Goal: Task Accomplishment & Management: Manage account settings

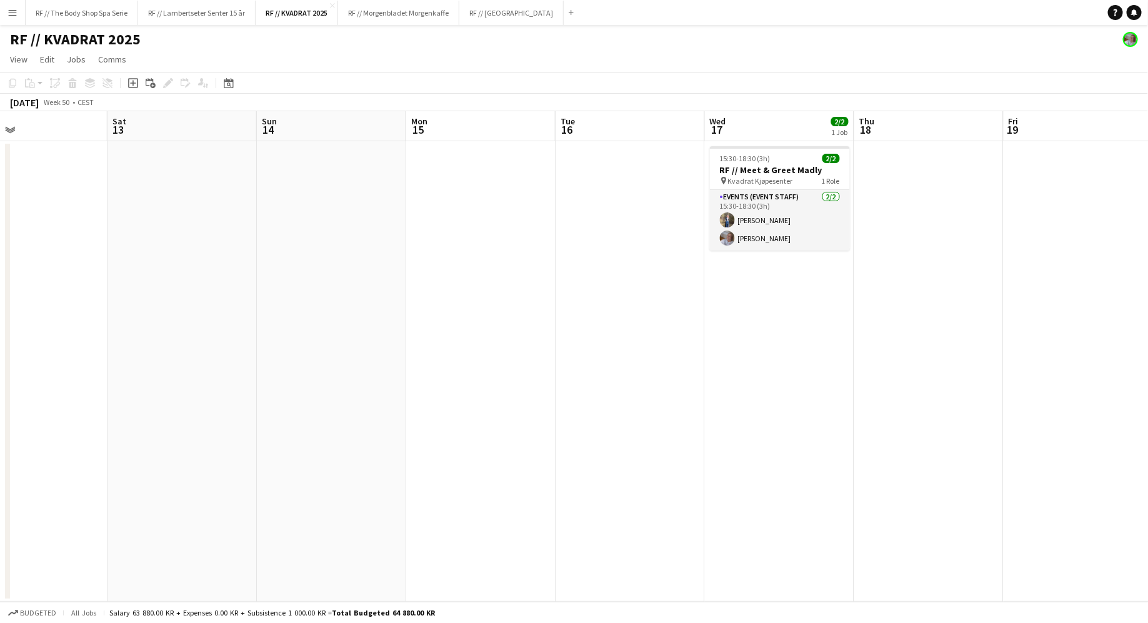
scroll to position [0, 490]
click at [739, 222] on app-card-role "Events (Event Staff) [DATE] 15:30-18:30 (3h) [PERSON_NAME] [PERSON_NAME]" at bounding box center [779, 220] width 140 height 61
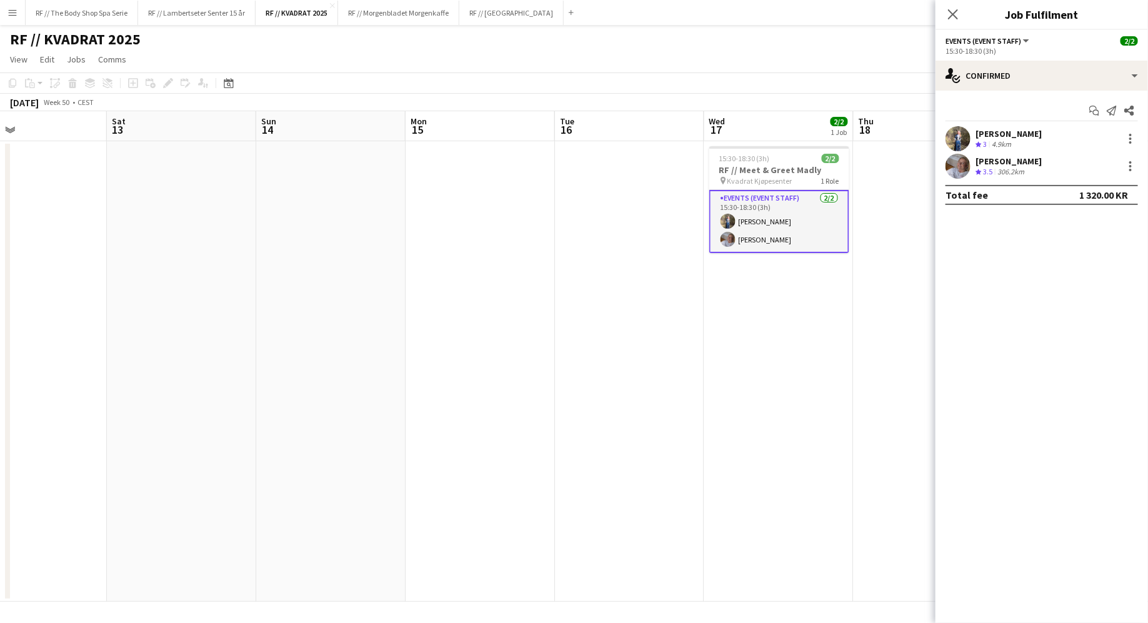
click at [958, 137] on app-user-avatar at bounding box center [957, 138] width 25 height 25
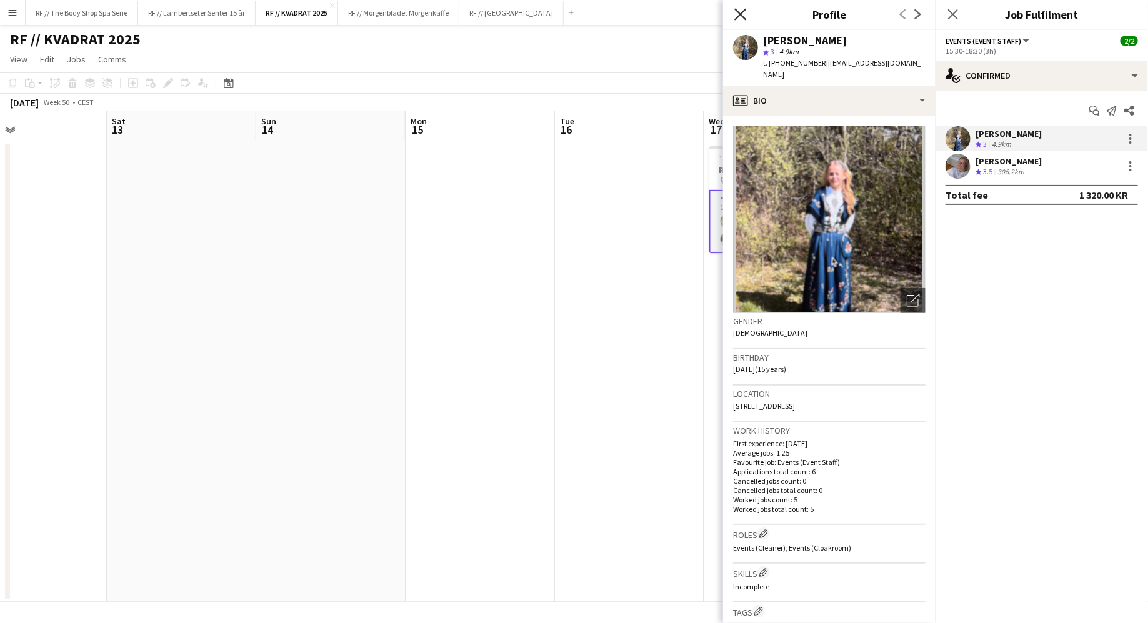
click at [740, 12] on icon "Close pop-in" at bounding box center [740, 14] width 12 height 12
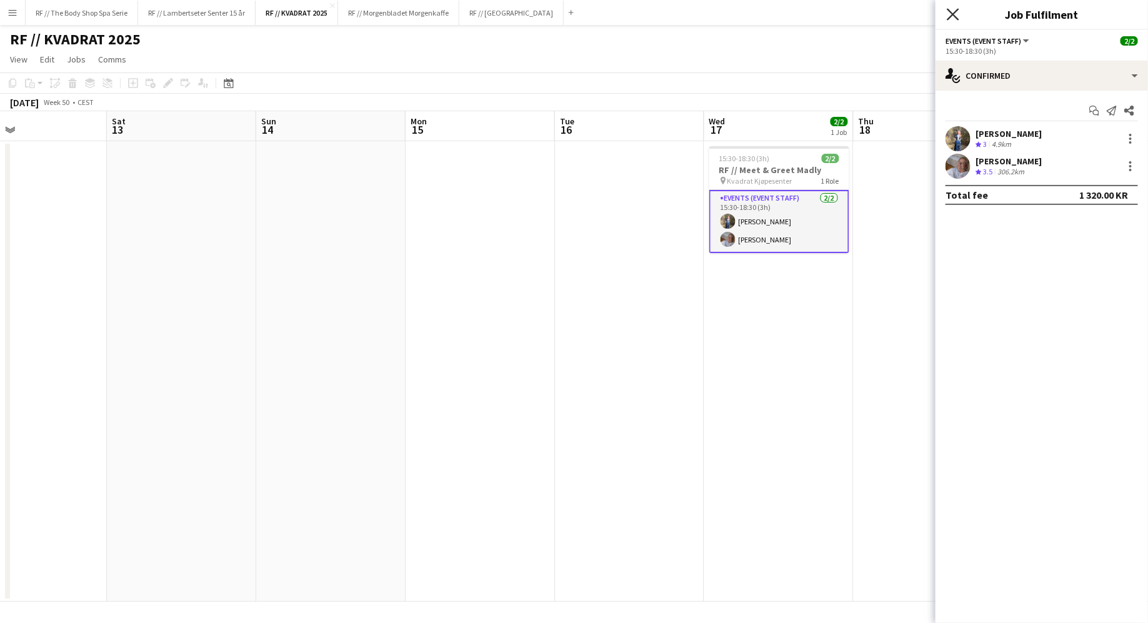
click at [953, 19] on icon "Close pop-in" at bounding box center [953, 14] width 12 height 12
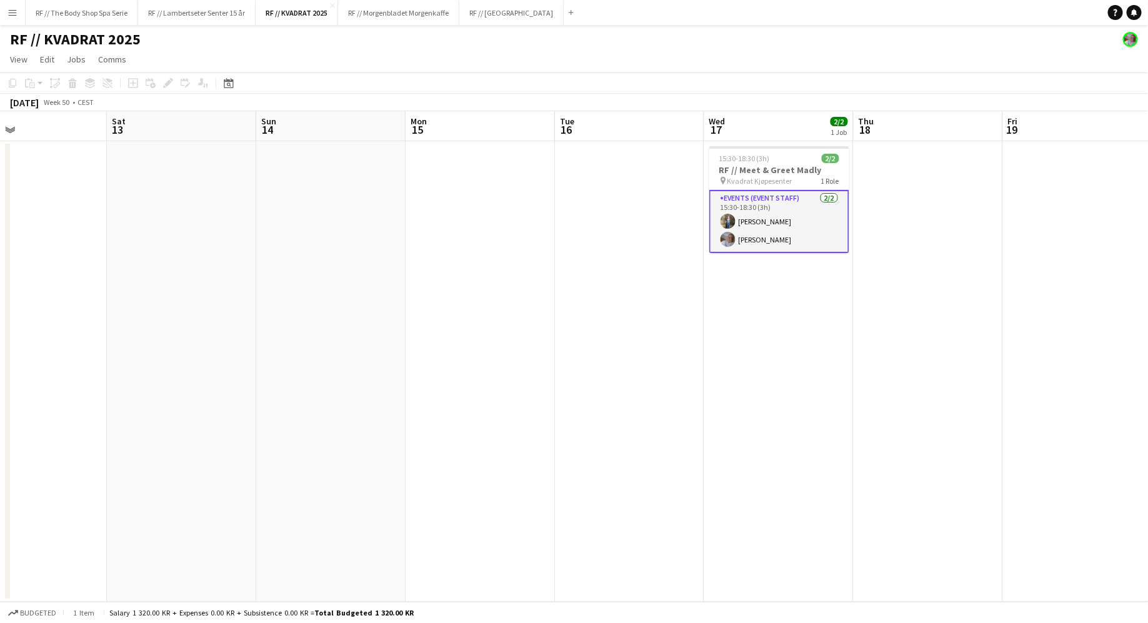
click at [782, 302] on app-date-cell "15:30-18:30 (3h) 2/2 RF // Meet & Greet Madly pin [PERSON_NAME] 1 Role Events (…" at bounding box center [778, 371] width 149 height 460
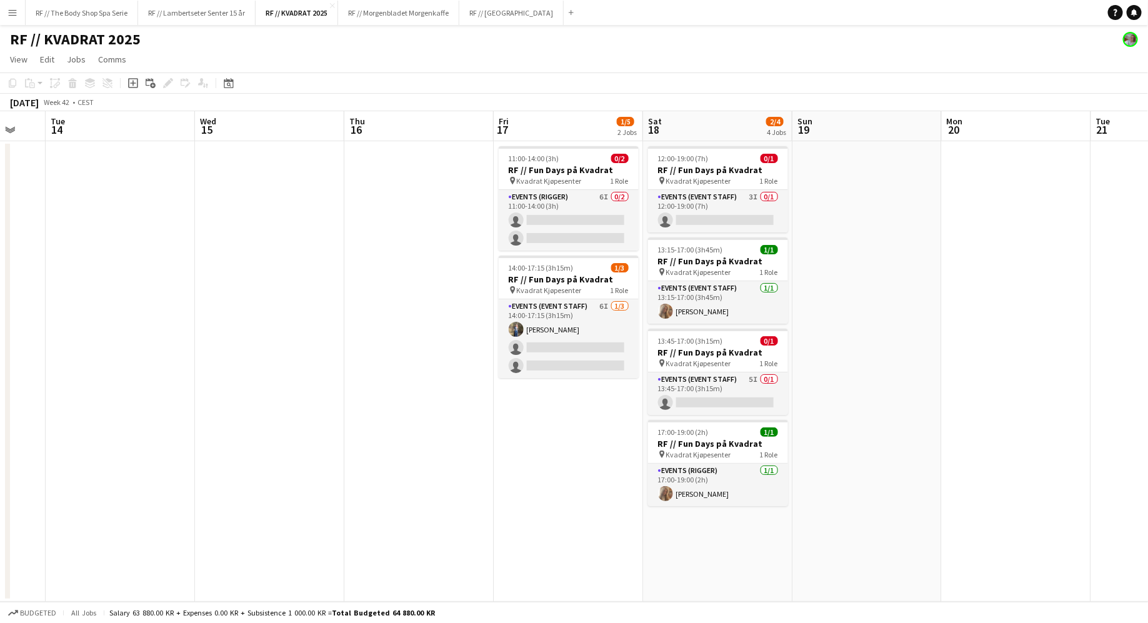
scroll to position [0, 351]
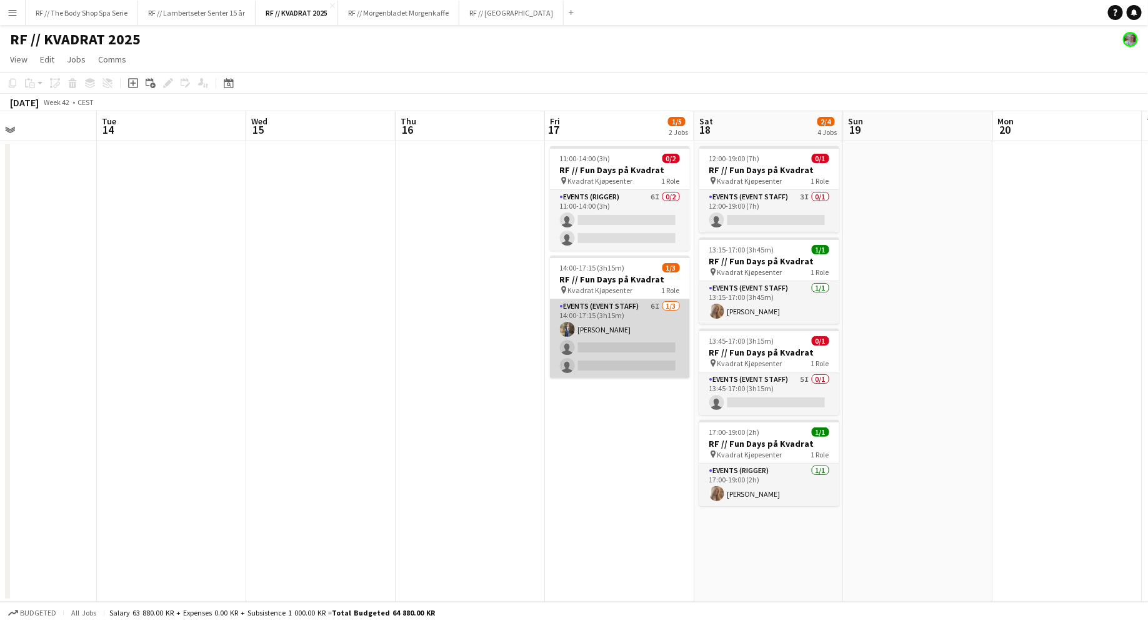
click at [648, 310] on app-card-role "Events (Event Staff) 6I [DATE] 14:00-17:15 (3h15m) [PERSON_NAME] single-neutral…" at bounding box center [620, 338] width 140 height 79
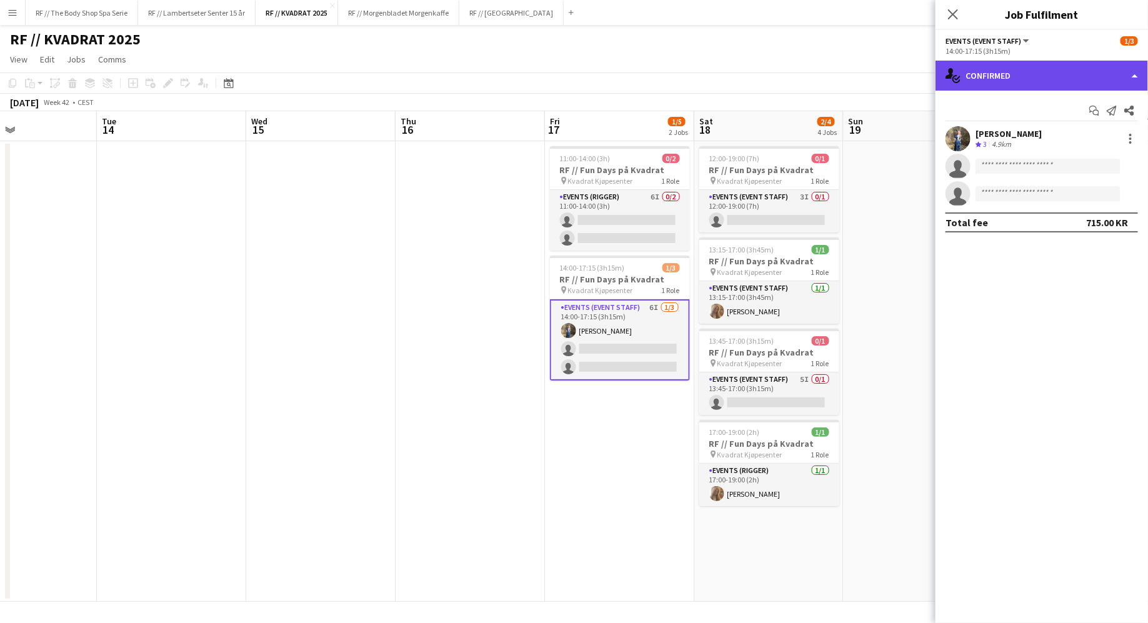
click at [1000, 72] on div "single-neutral-actions-check-2 Confirmed" at bounding box center [1041, 76] width 212 height 30
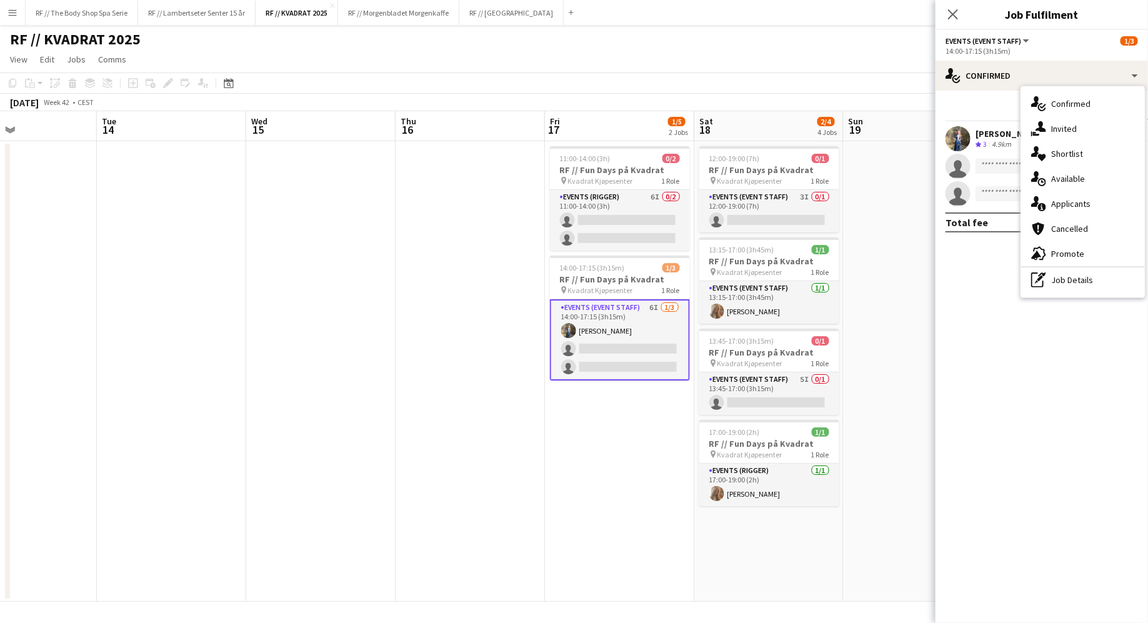
click at [1002, 48] on div "14:00-17:15 (3h15m)" at bounding box center [1041, 50] width 192 height 9
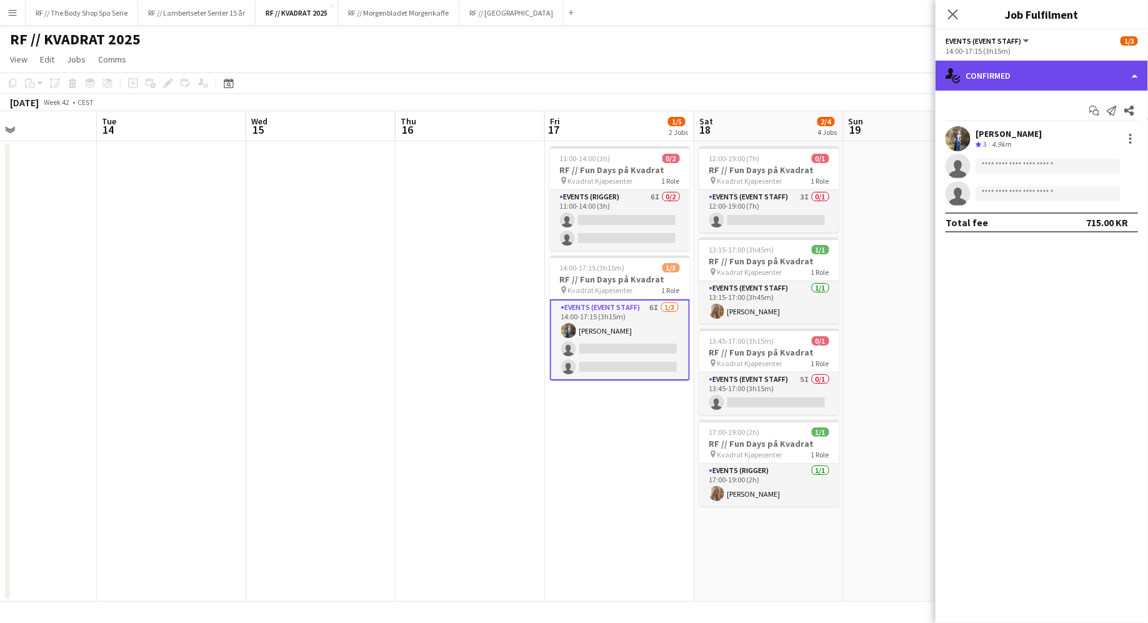
click at [993, 86] on div "single-neutral-actions-check-2 Confirmed" at bounding box center [1041, 76] width 212 height 30
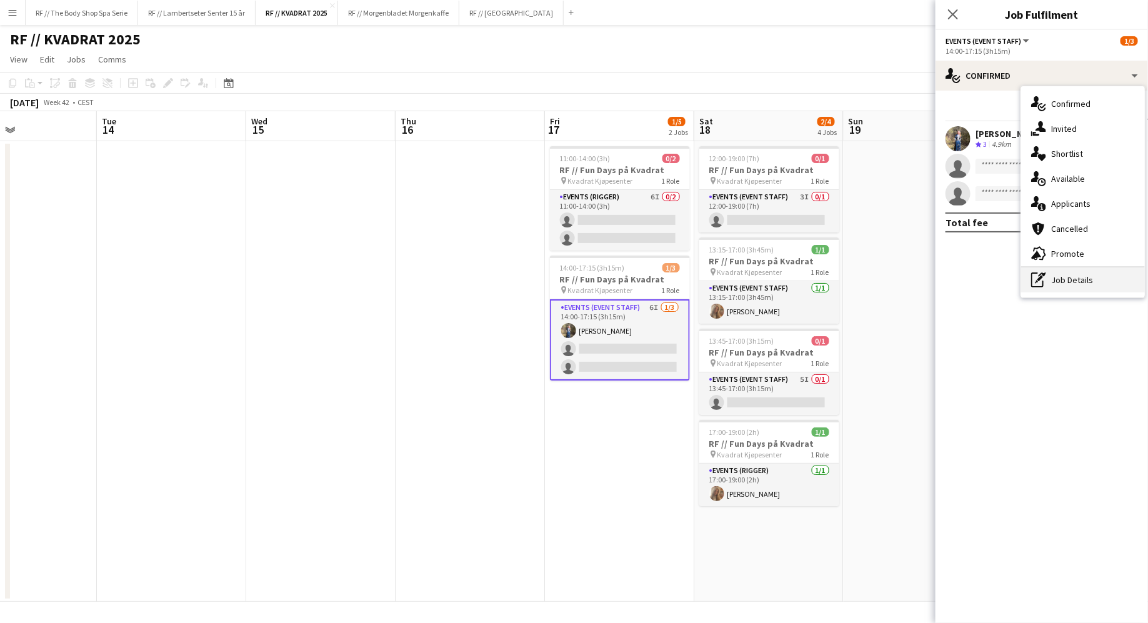
click at [1068, 276] on div "pen-write Job Details" at bounding box center [1083, 279] width 124 height 25
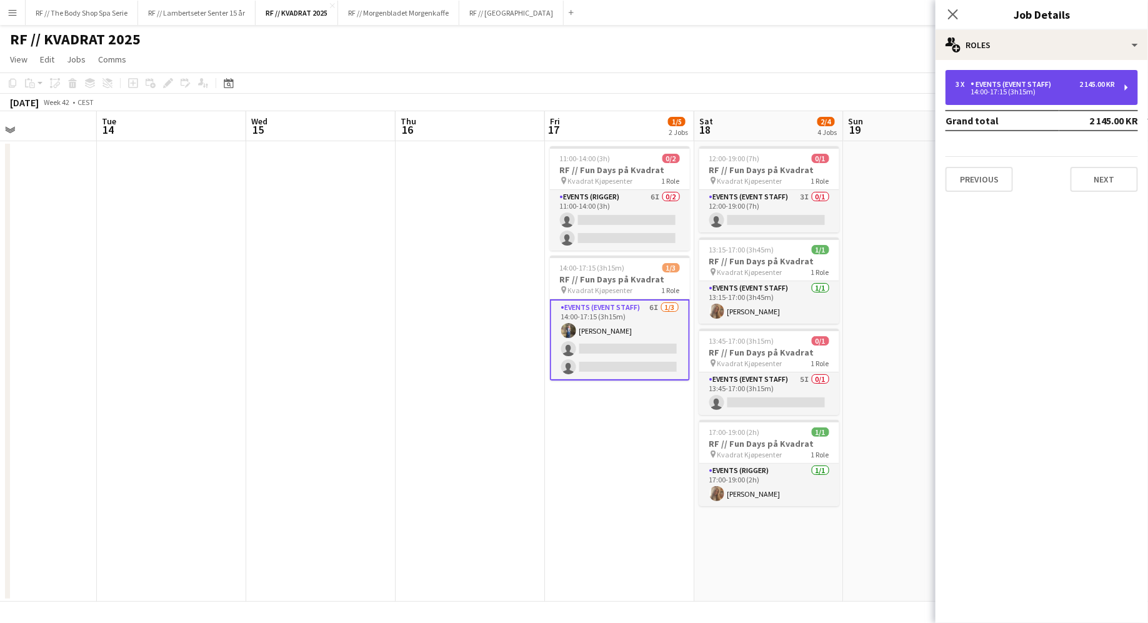
click at [1038, 87] on div "Events (Event Staff)" at bounding box center [1013, 84] width 86 height 9
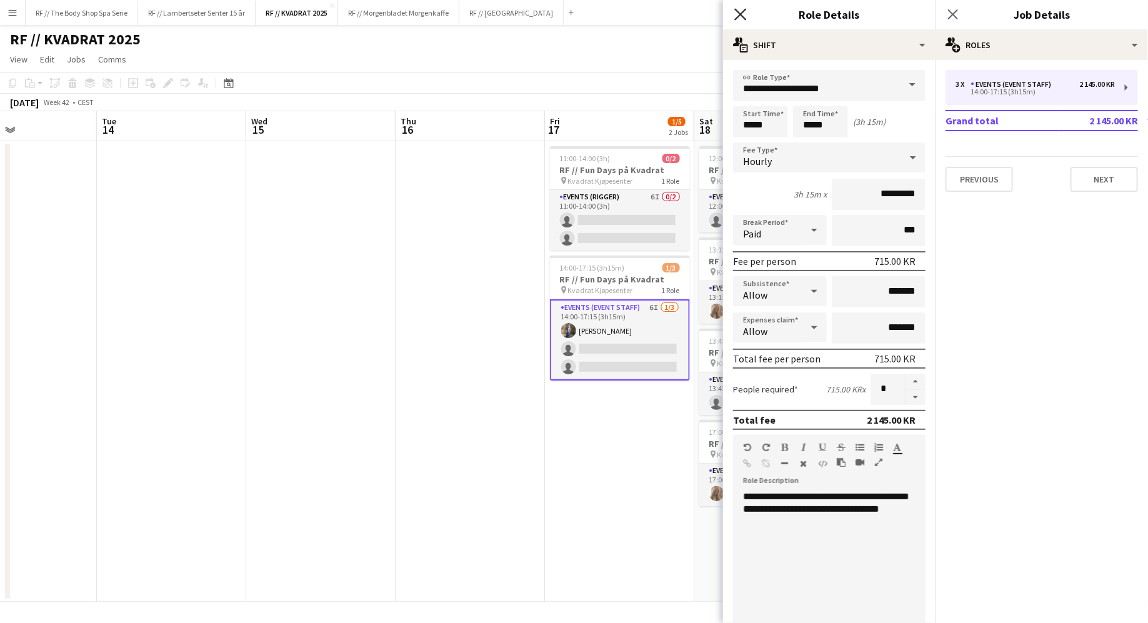
click at [737, 14] on icon "Close pop-in" at bounding box center [740, 14] width 12 height 12
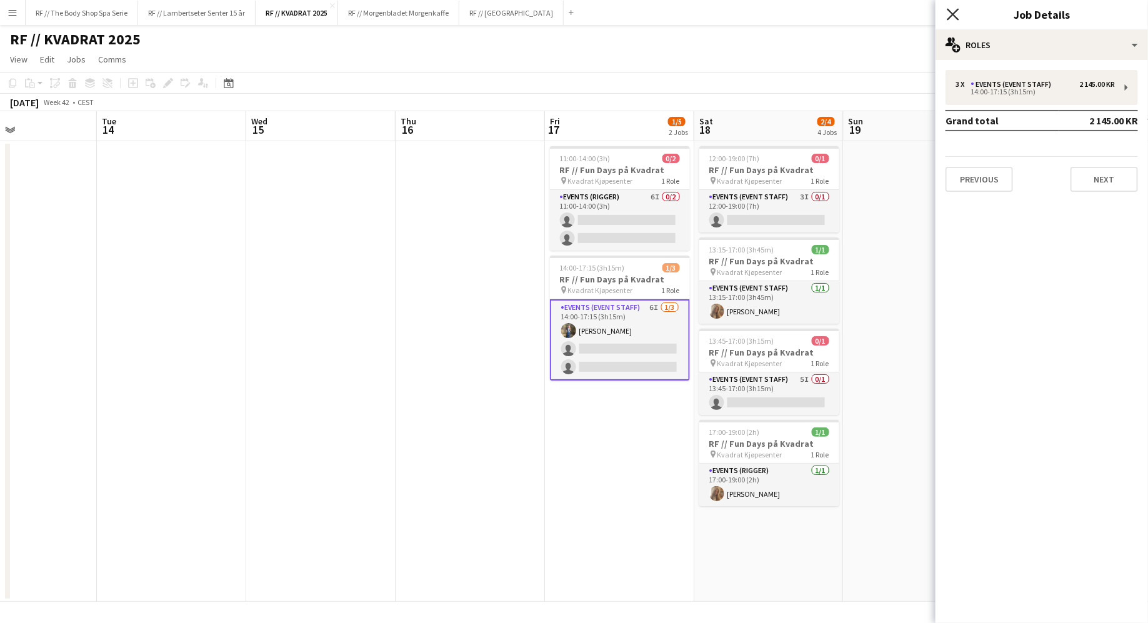
click at [952, 8] on icon "Close pop-in" at bounding box center [953, 14] width 12 height 12
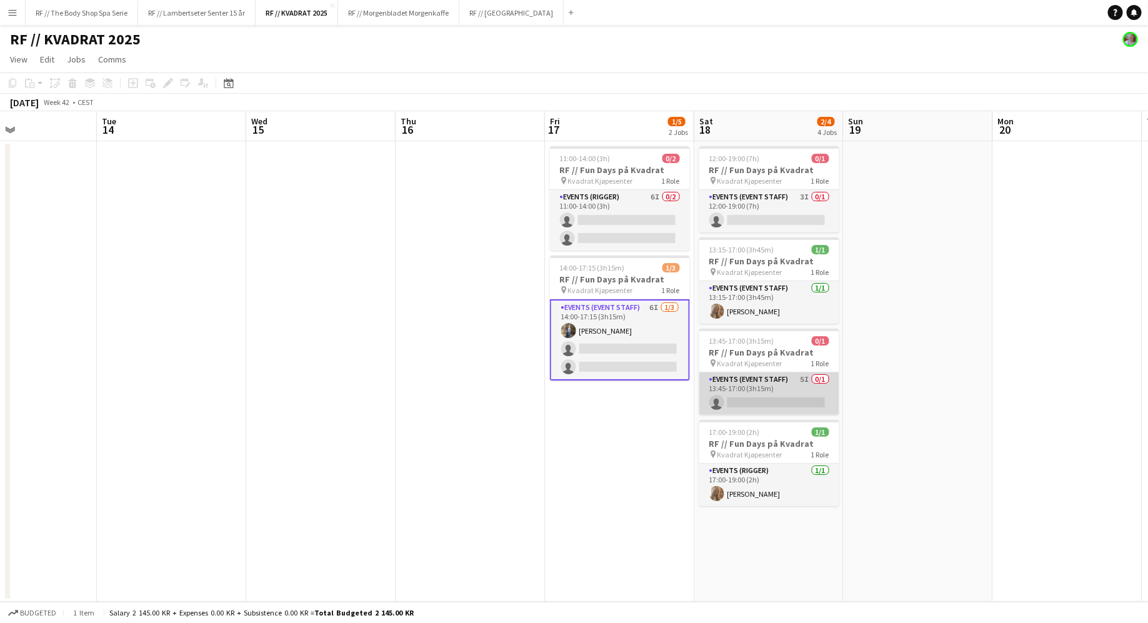
click at [802, 374] on app-card-role "Events (Event Staff) 5I 0/1 13:45-17:00 (3h15m) single-neutral-actions" at bounding box center [769, 393] width 140 height 42
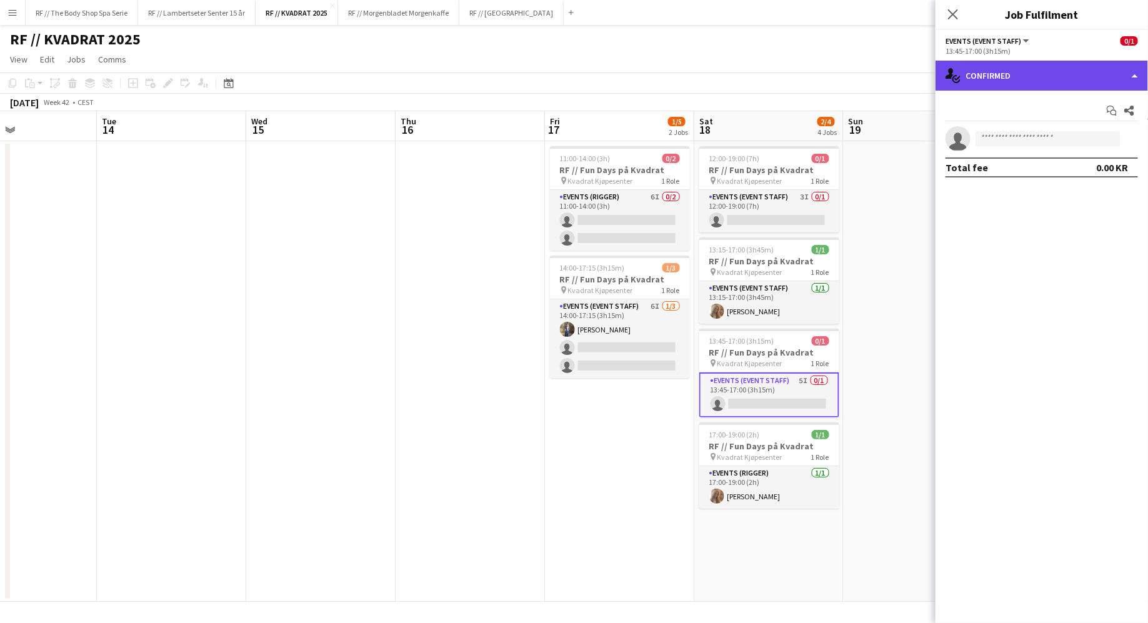
click at [993, 71] on div "single-neutral-actions-check-2 Confirmed" at bounding box center [1041, 76] width 212 height 30
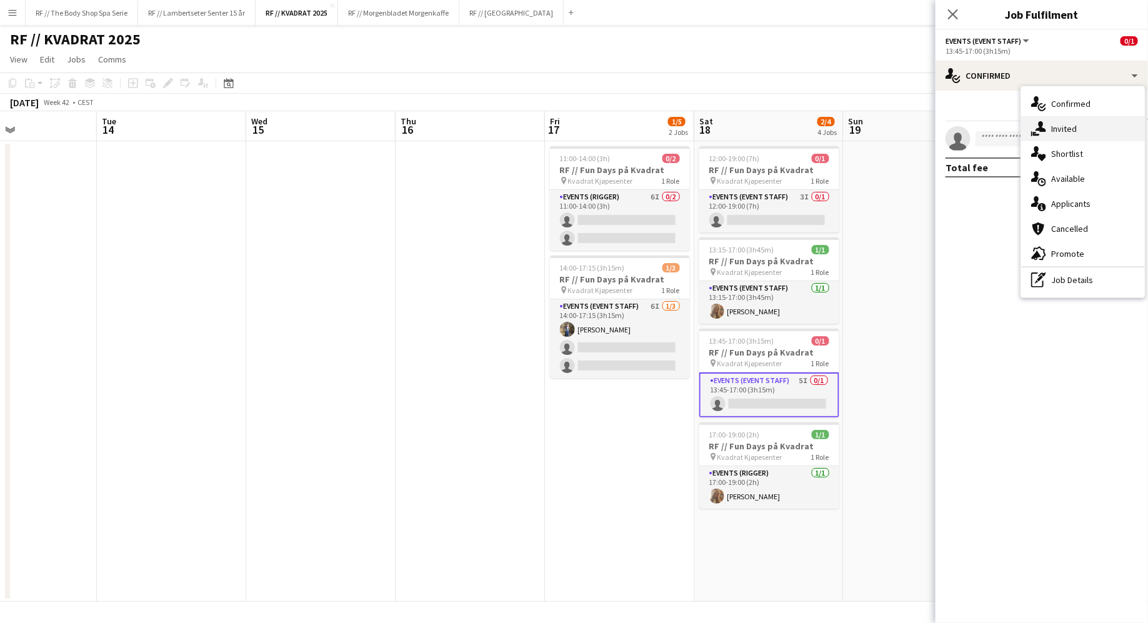
click at [1049, 129] on div "single-neutral-actions-share-1 Invited" at bounding box center [1083, 128] width 124 height 25
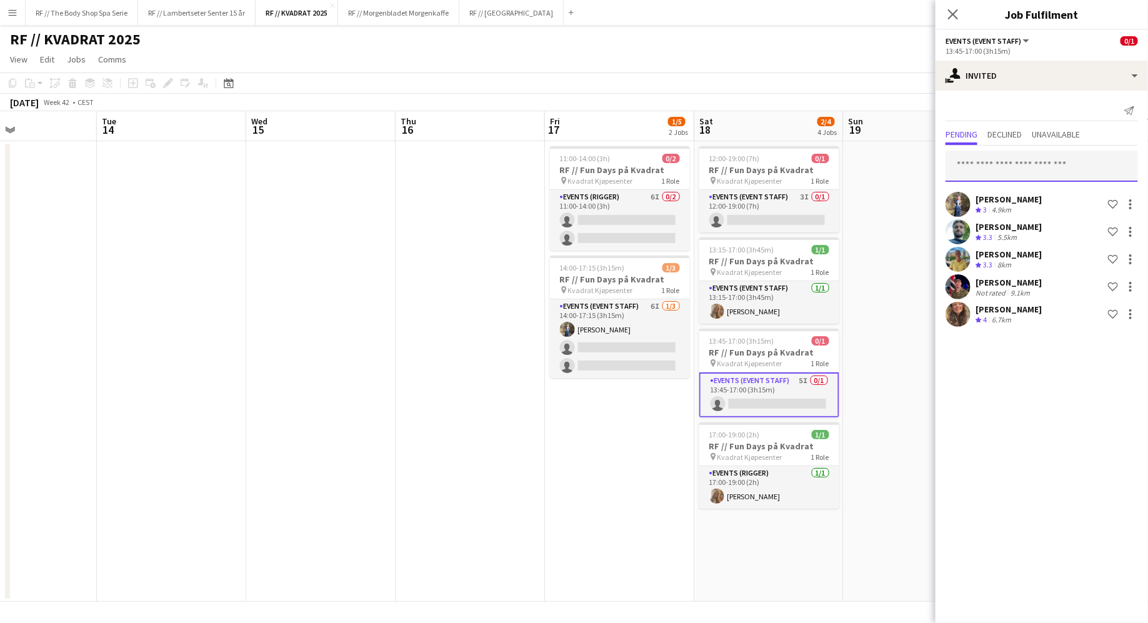
click at [1045, 175] on input "text" at bounding box center [1041, 166] width 192 height 31
type input "*"
type input "*******"
click at [1030, 201] on span "[PERSON_NAME] Active" at bounding box center [1042, 196] width 172 height 11
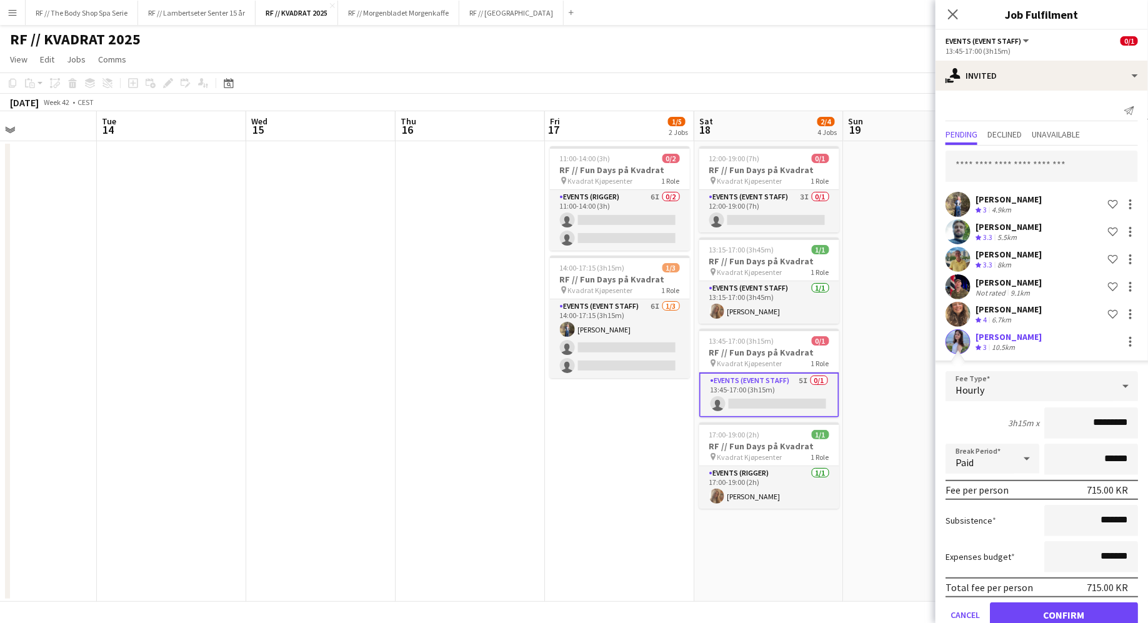
scroll to position [33, 0]
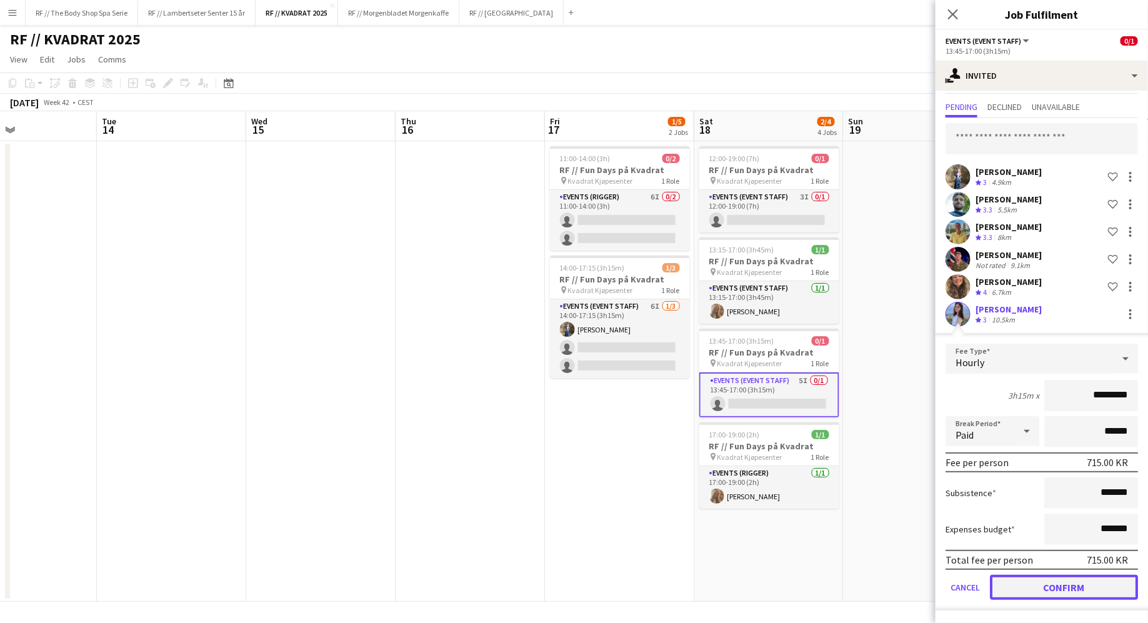
click at [1068, 595] on button "Confirm" at bounding box center [1064, 587] width 148 height 25
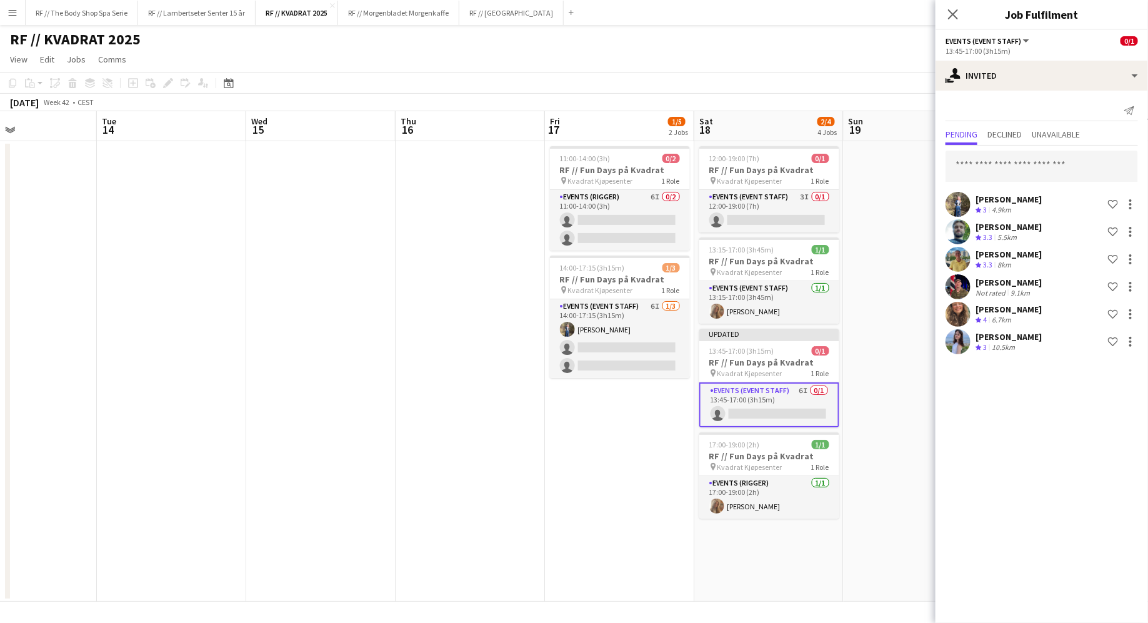
scroll to position [0, 0]
click at [999, 172] on input "text" at bounding box center [1041, 166] width 192 height 31
type input "****"
click at [1000, 191] on span "[PERSON_NAME]" at bounding box center [992, 196] width 72 height 11
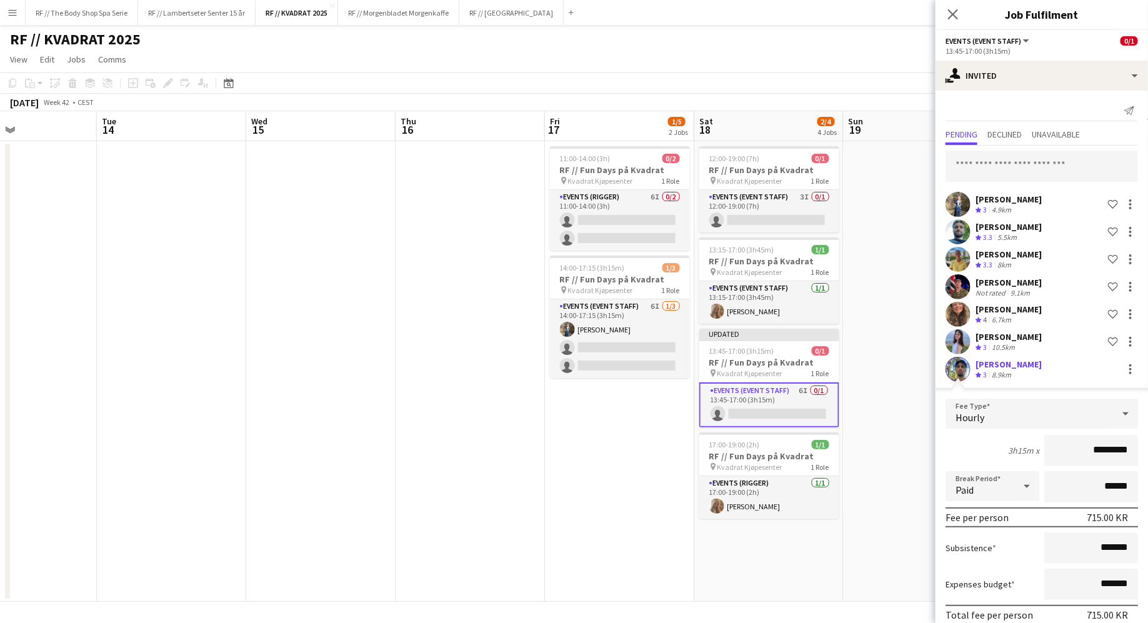
scroll to position [60, 0]
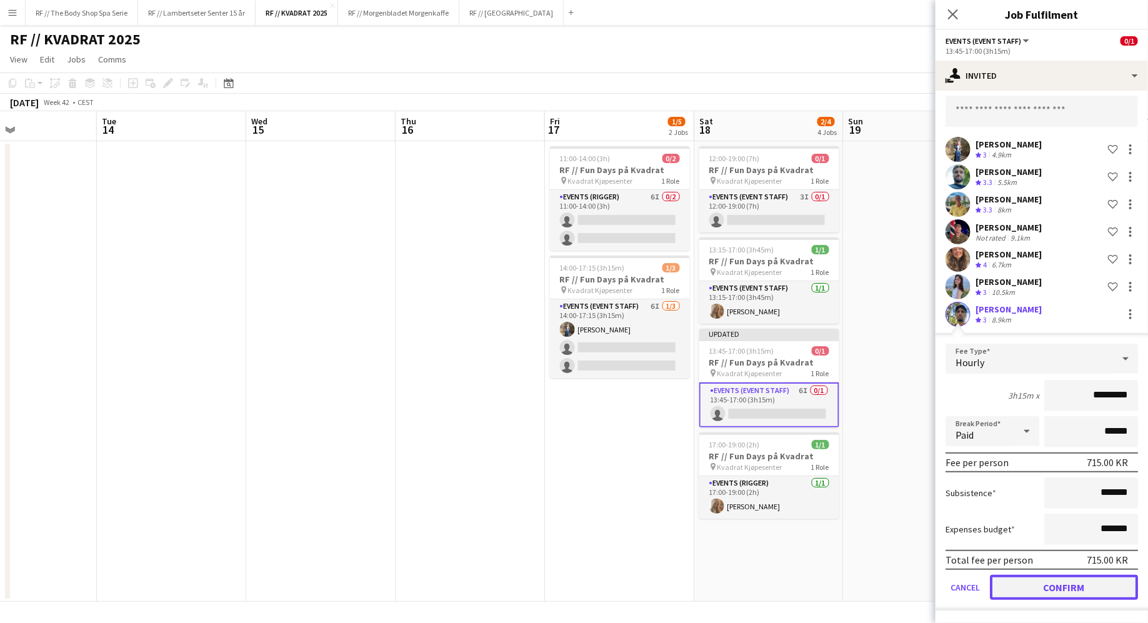
click at [1060, 580] on button "Confirm" at bounding box center [1064, 587] width 148 height 25
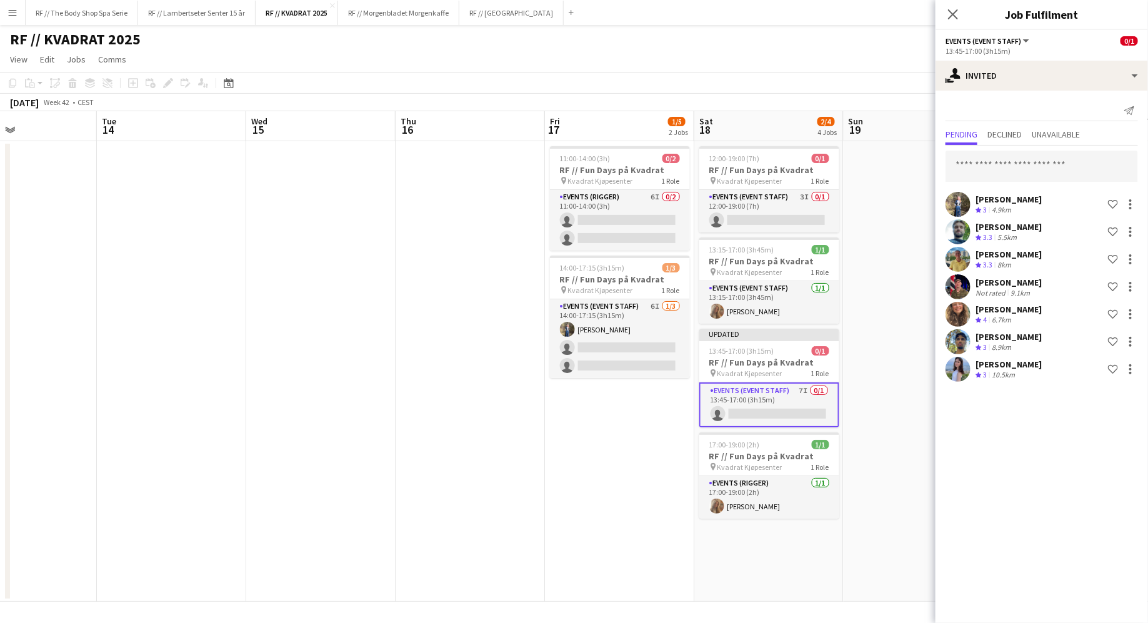
scroll to position [0, 0]
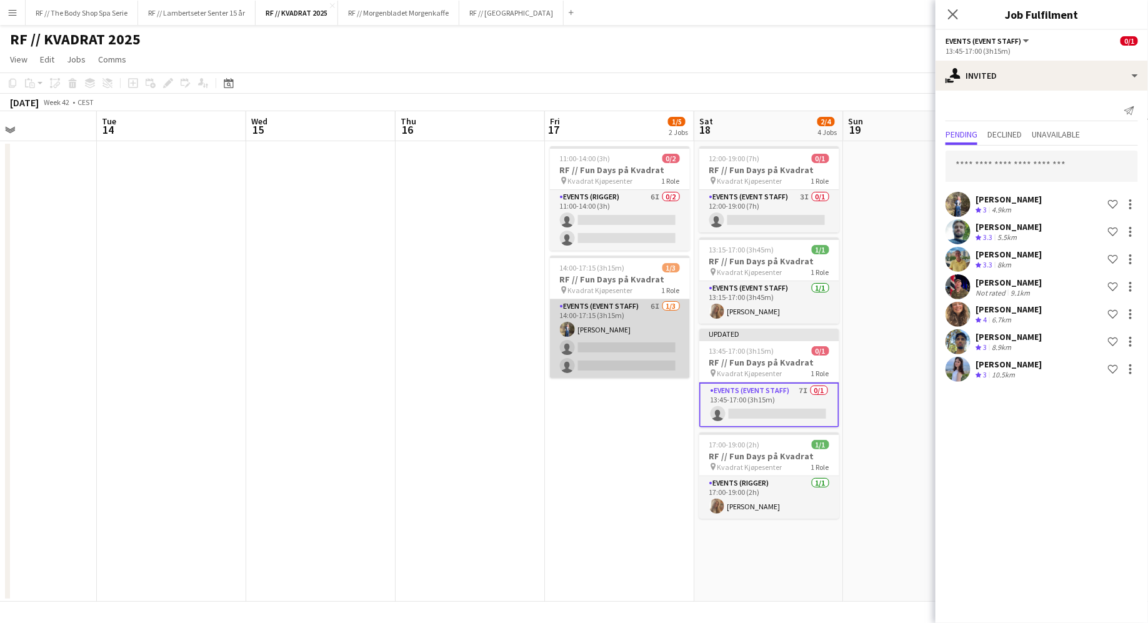
click at [607, 341] on app-card-role "Events (Event Staff) 6I [DATE] 14:00-17:15 (3h15m) [PERSON_NAME] single-neutral…" at bounding box center [620, 338] width 140 height 79
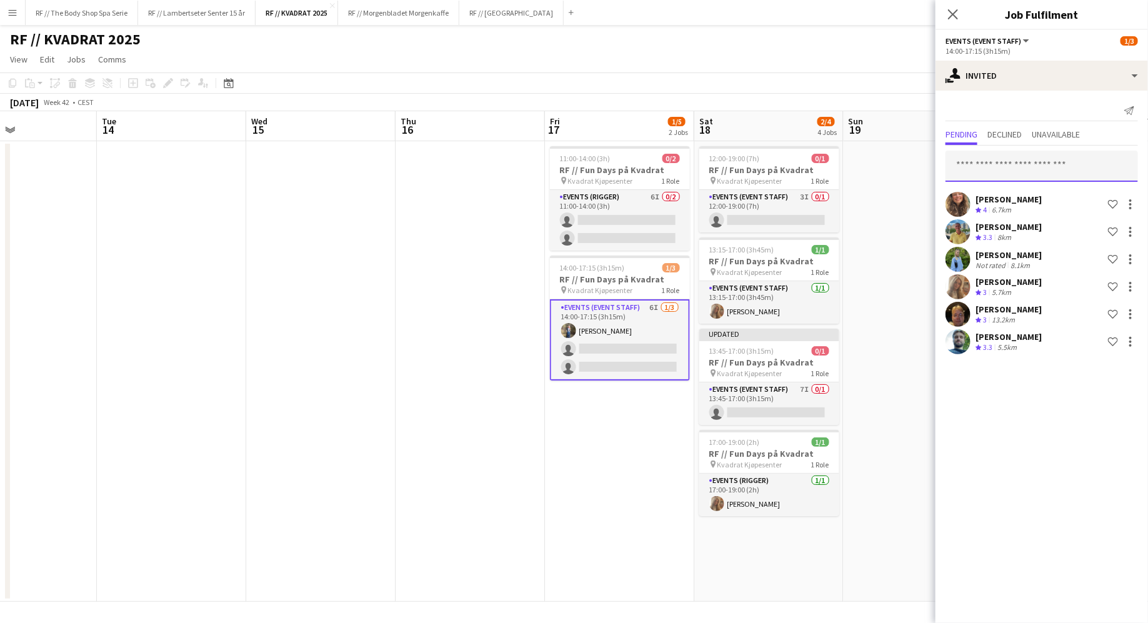
click at [991, 157] on input "text" at bounding box center [1041, 166] width 192 height 31
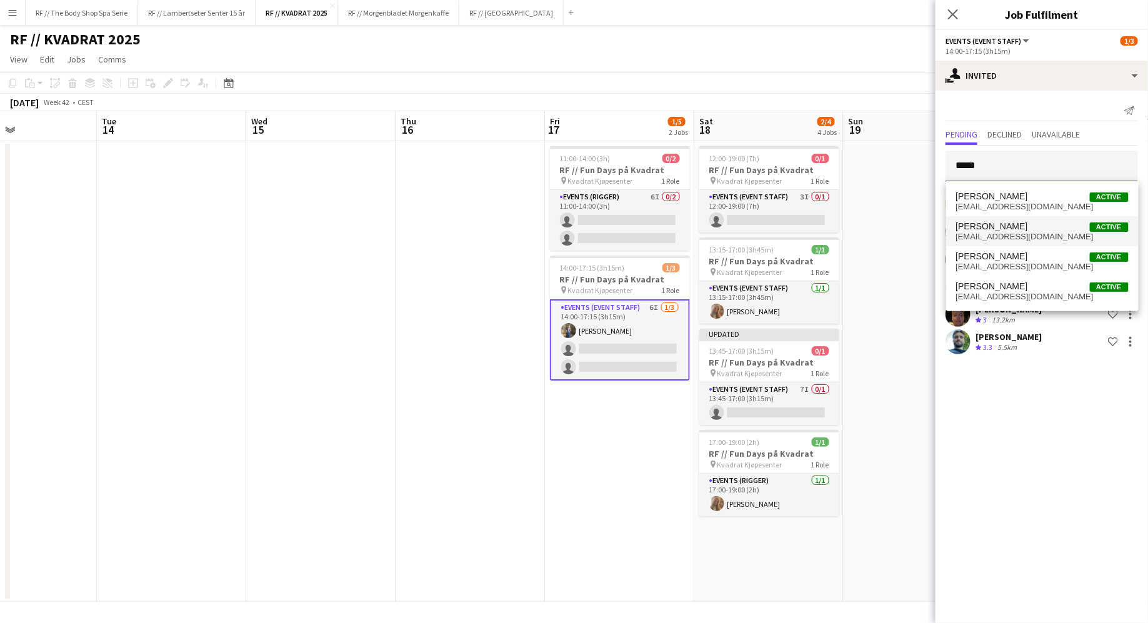
type input "*****"
click at [982, 229] on span "[PERSON_NAME]" at bounding box center [992, 226] width 72 height 11
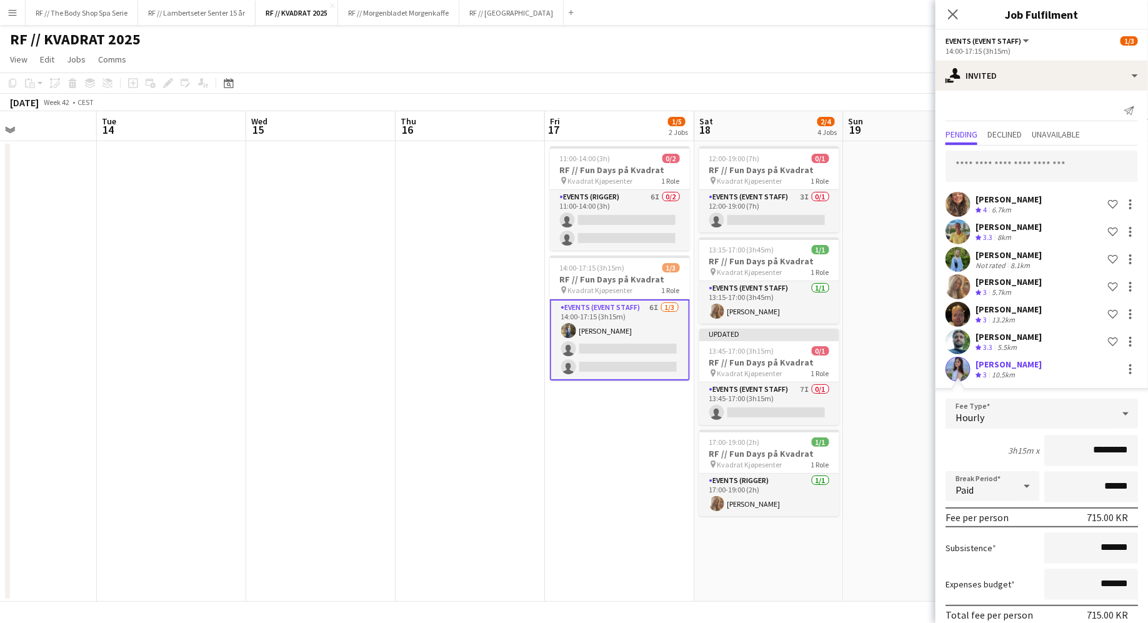
scroll to position [52, 0]
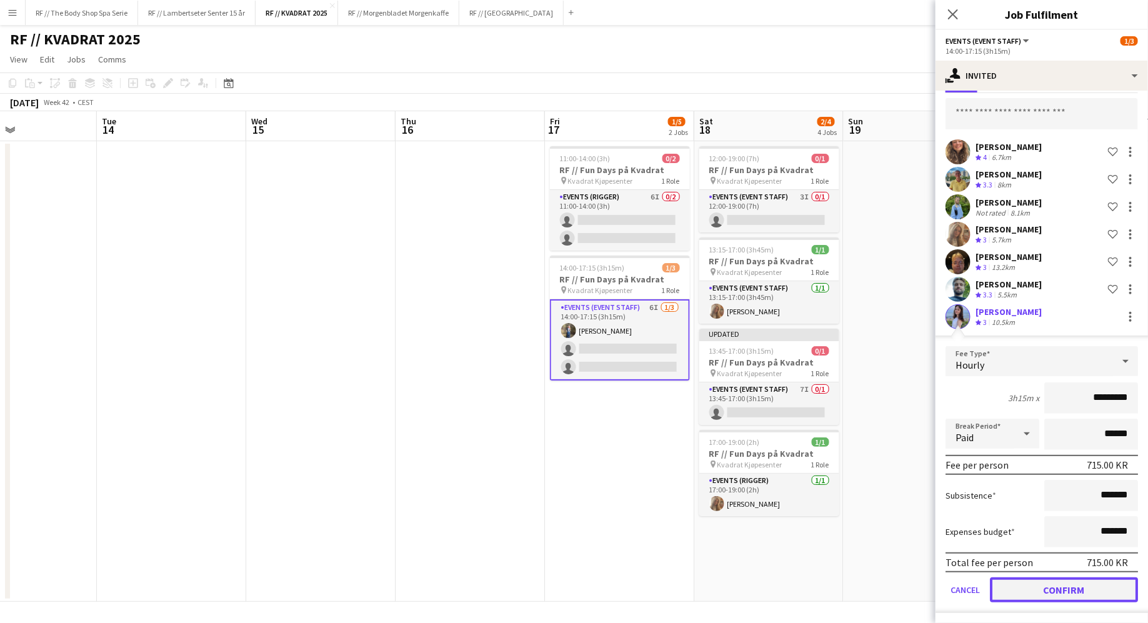
click at [1072, 590] on button "Confirm" at bounding box center [1064, 589] width 148 height 25
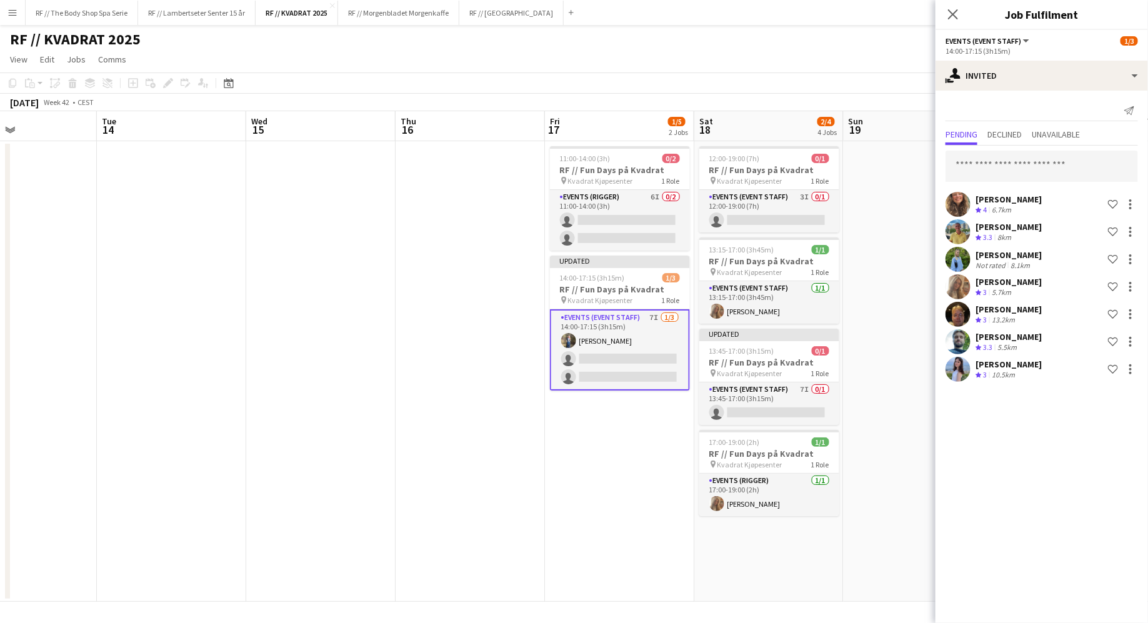
scroll to position [0, 0]
click at [969, 149] on div "[PERSON_NAME] Crew rating 4 6.7km Shortlist crew [PERSON_NAME] Crew rating 3.3 …" at bounding box center [1041, 265] width 212 height 239
click at [969, 164] on input "text" at bounding box center [1041, 166] width 192 height 31
type input "******"
click at [1005, 205] on span "[EMAIL_ADDRESS][DOMAIN_NAME]" at bounding box center [1042, 207] width 172 height 10
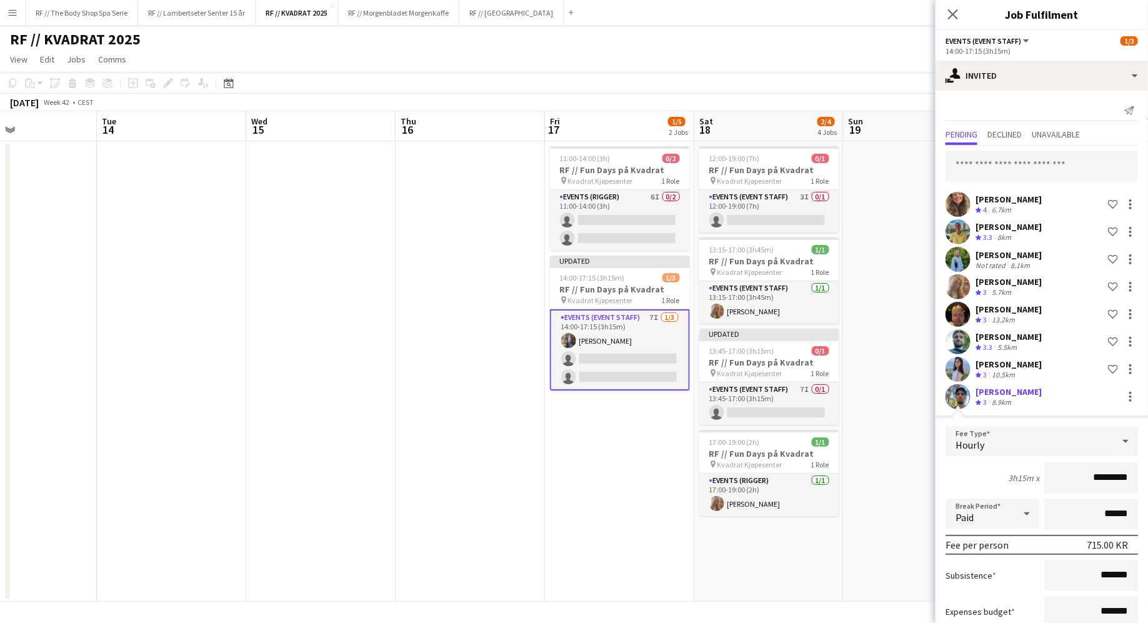
scroll to position [80, 0]
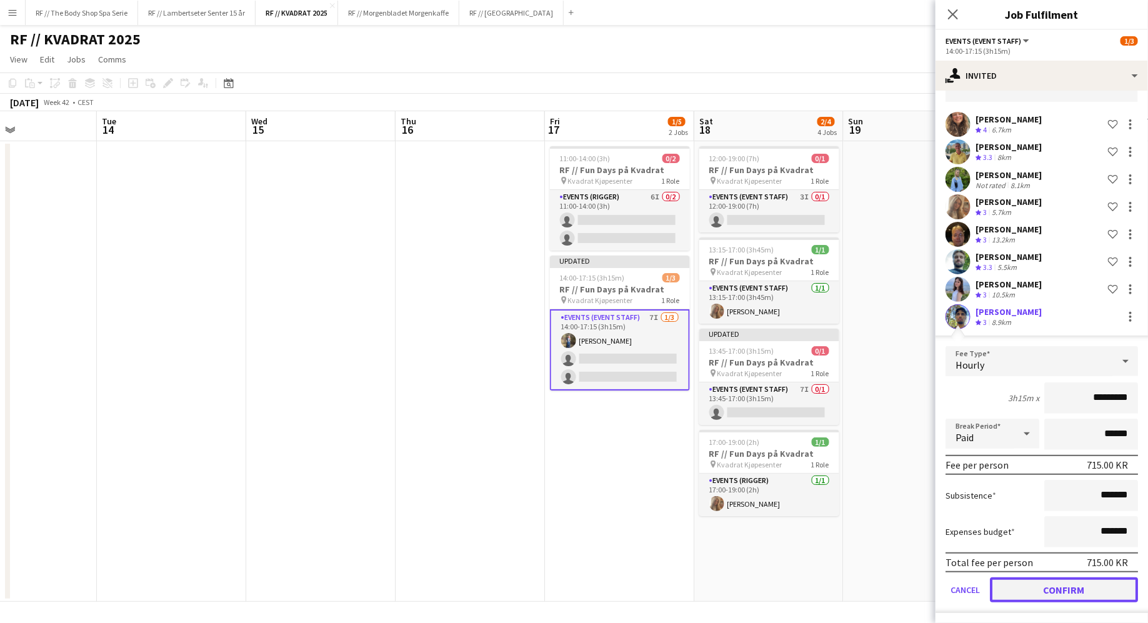
click at [1074, 579] on button "Confirm" at bounding box center [1064, 589] width 148 height 25
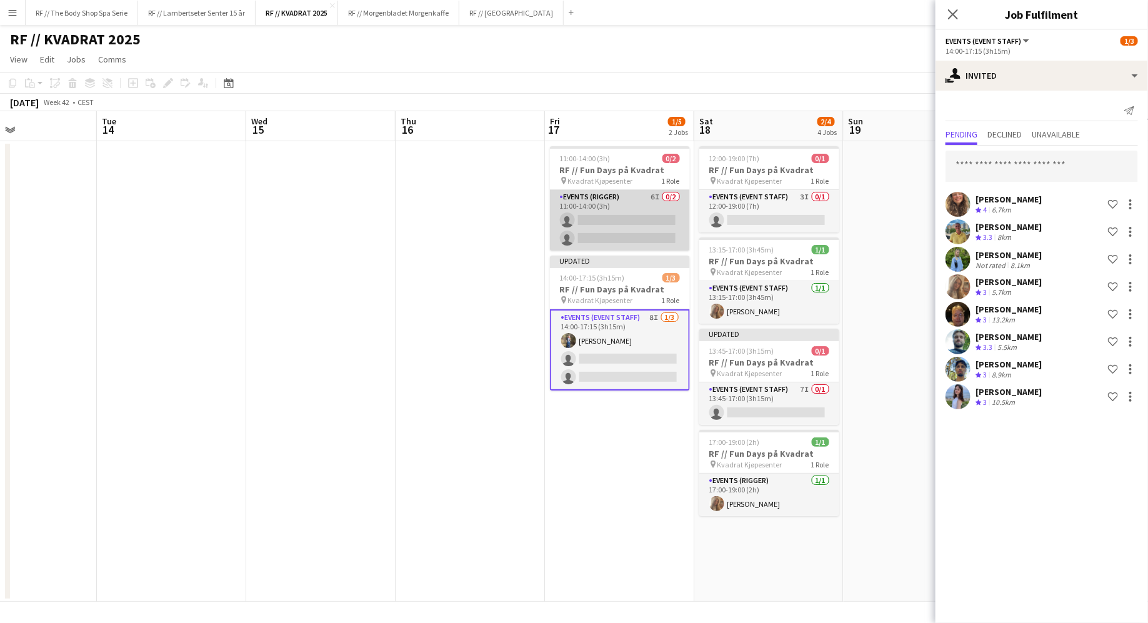
click at [630, 224] on app-card-role "Events (Rigger) 6I 0/2 11:00-14:00 (3h) single-neutral-actions single-neutral-a…" at bounding box center [620, 220] width 140 height 61
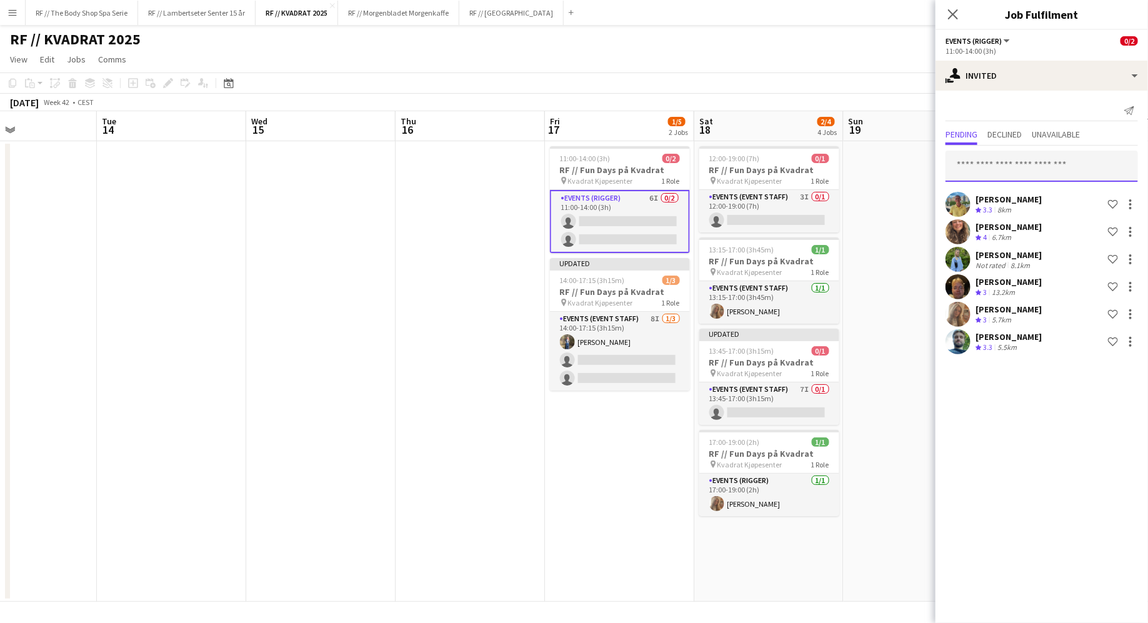
click at [1030, 169] on input "text" at bounding box center [1041, 166] width 192 height 31
type input "******"
click at [1037, 207] on span "[EMAIL_ADDRESS][DOMAIN_NAME]" at bounding box center [1042, 207] width 172 height 10
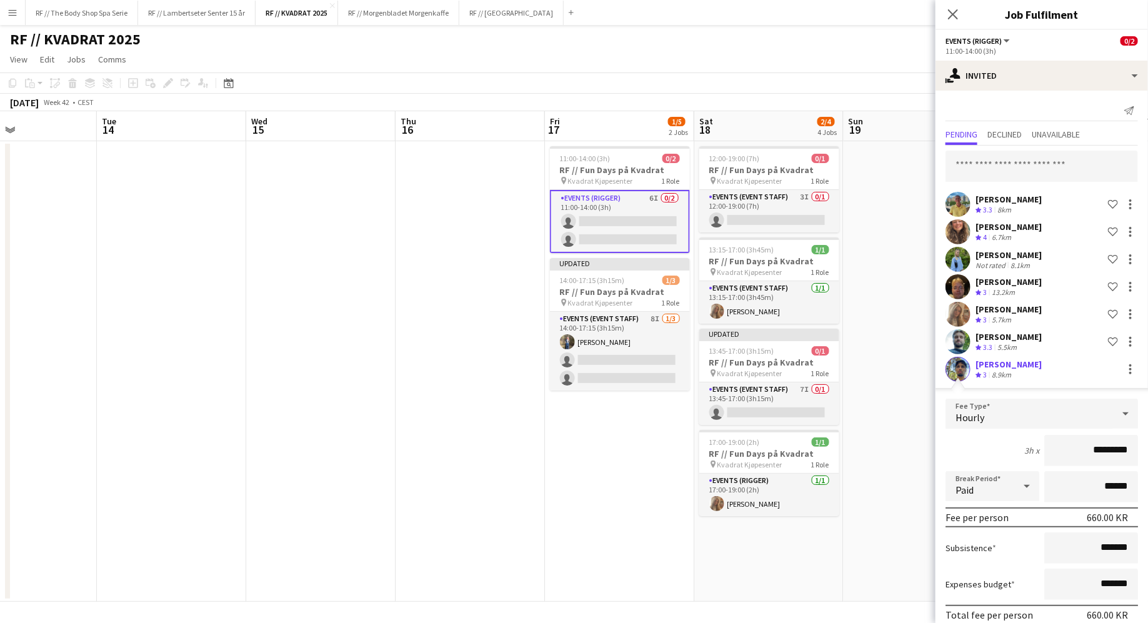
scroll to position [52, 0]
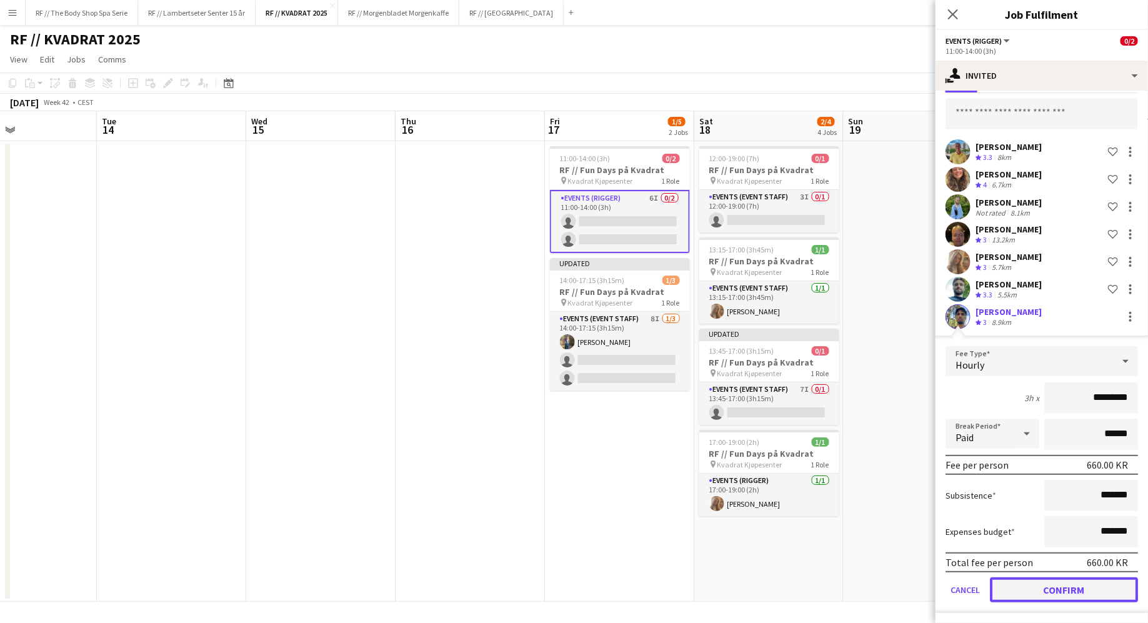
click at [1078, 594] on button "Confirm" at bounding box center [1064, 589] width 148 height 25
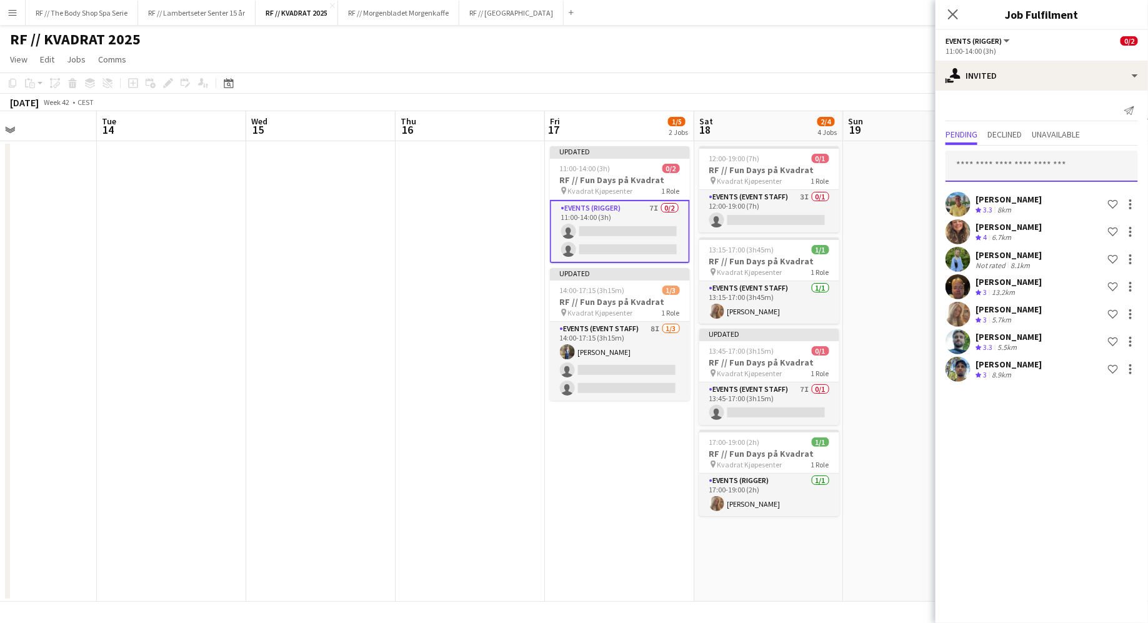
click at [977, 165] on input "text" at bounding box center [1041, 166] width 192 height 31
type input "*"
click at [998, 168] on input "text" at bounding box center [1041, 166] width 192 height 31
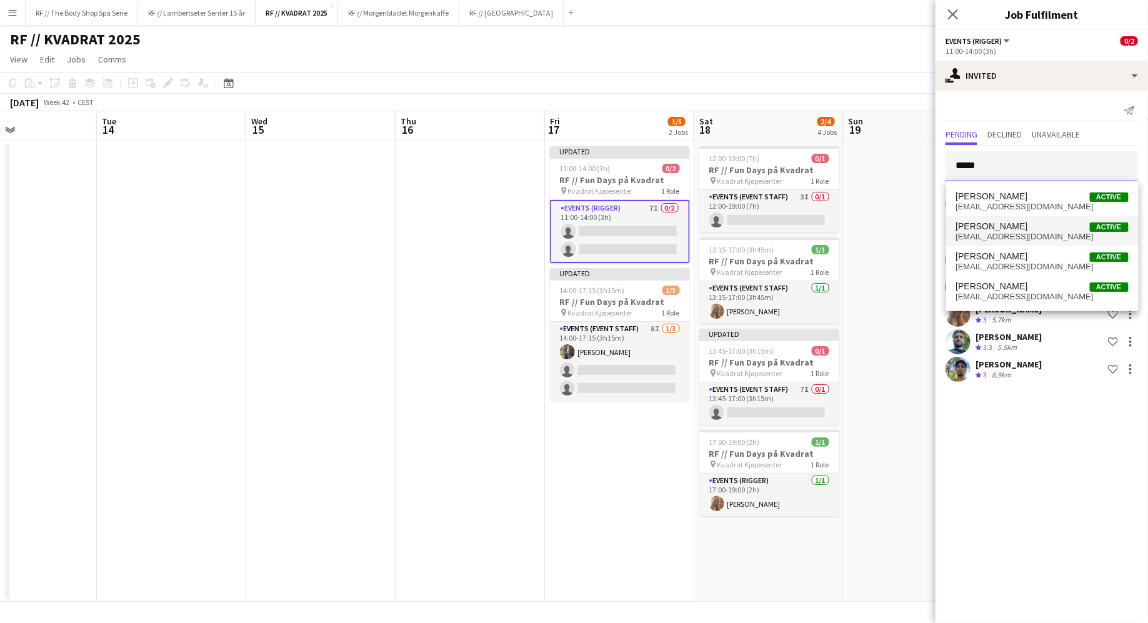
type input "*****"
click at [1006, 239] on span "[EMAIL_ADDRESS][DOMAIN_NAME]" at bounding box center [1042, 237] width 172 height 10
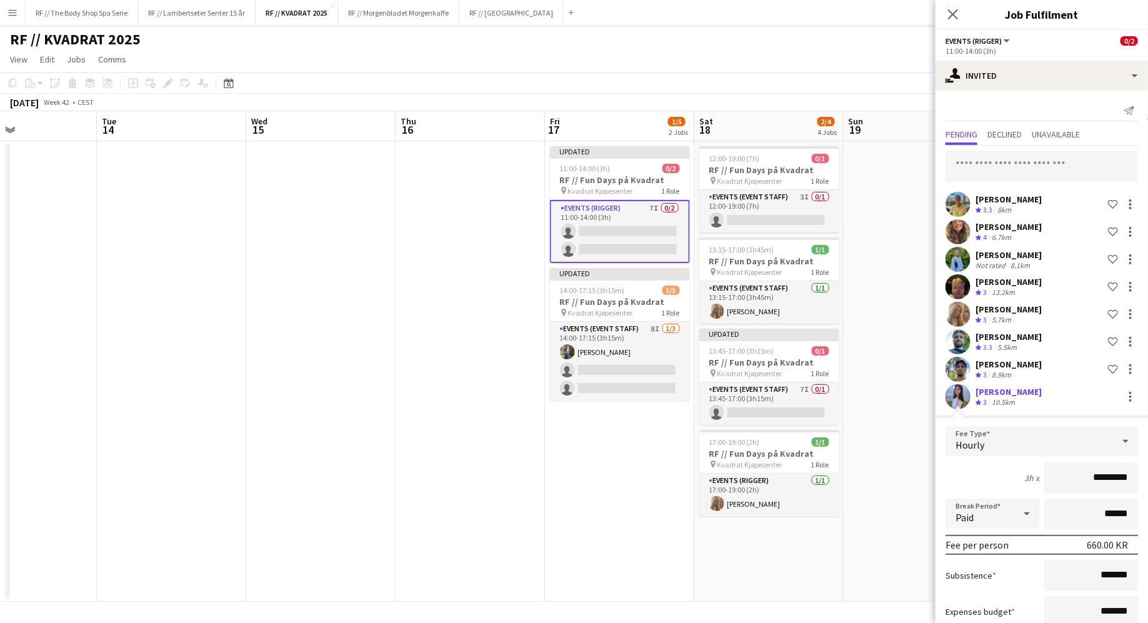
scroll to position [80, 0]
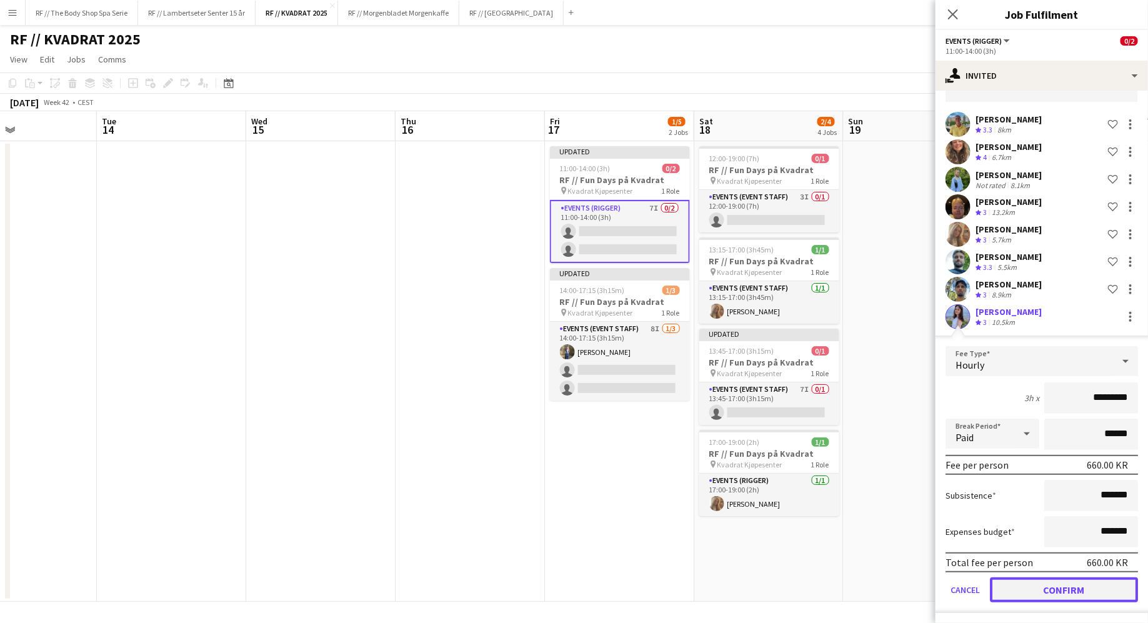
click at [1077, 579] on button "Confirm" at bounding box center [1064, 589] width 148 height 25
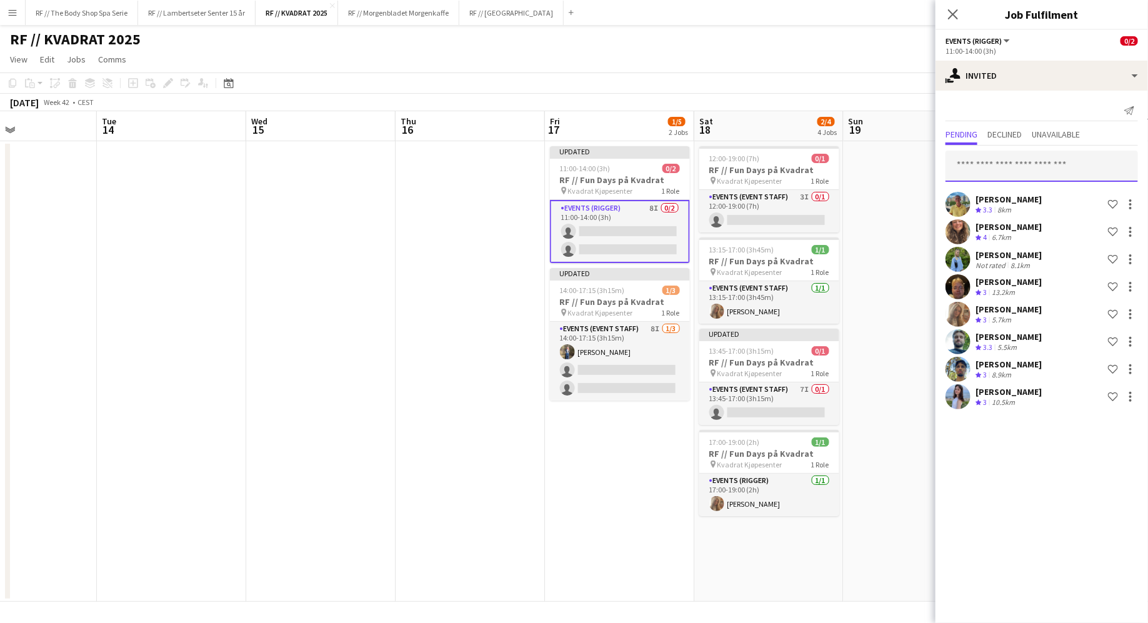
click at [1030, 166] on input "text" at bounding box center [1041, 166] width 192 height 31
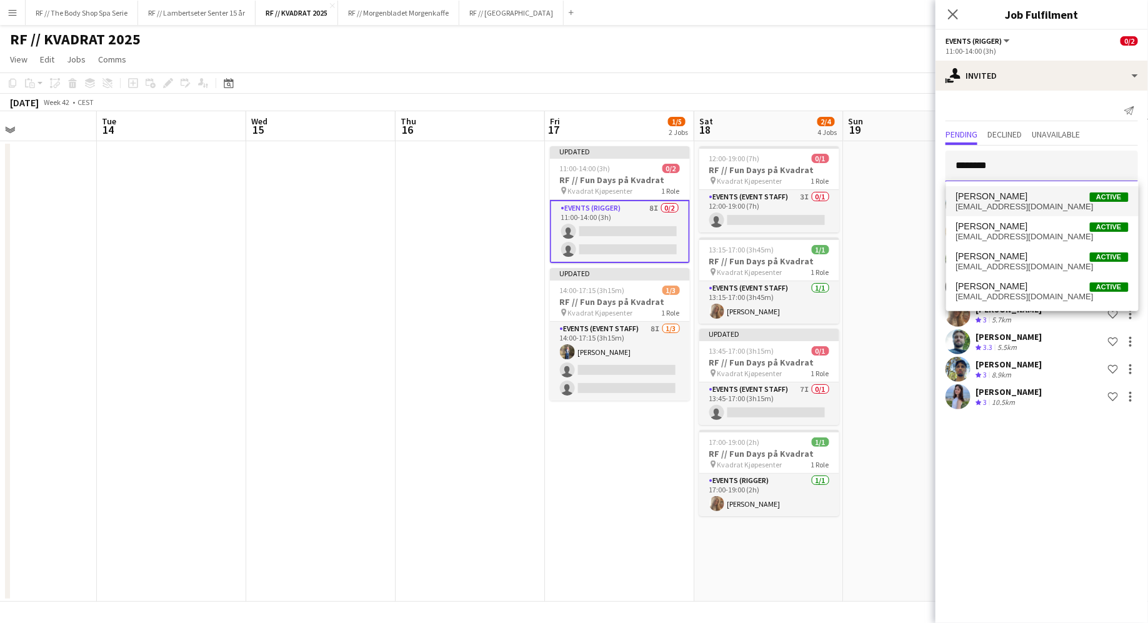
type input "********"
click at [1023, 200] on span "[PERSON_NAME]" at bounding box center [992, 196] width 72 height 11
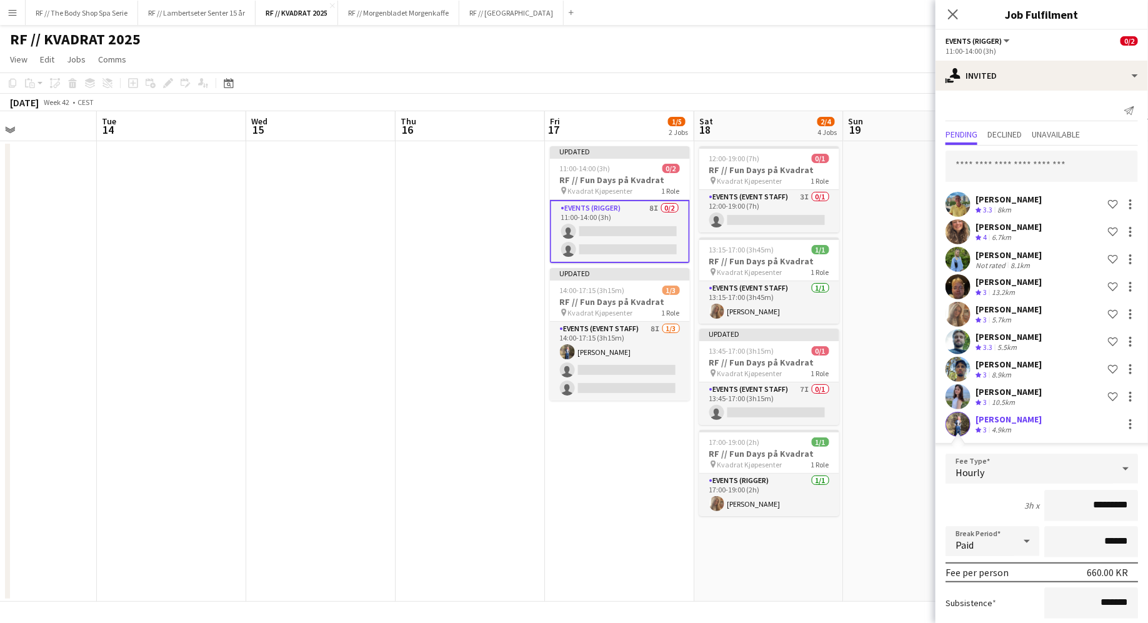
scroll to position [107, 0]
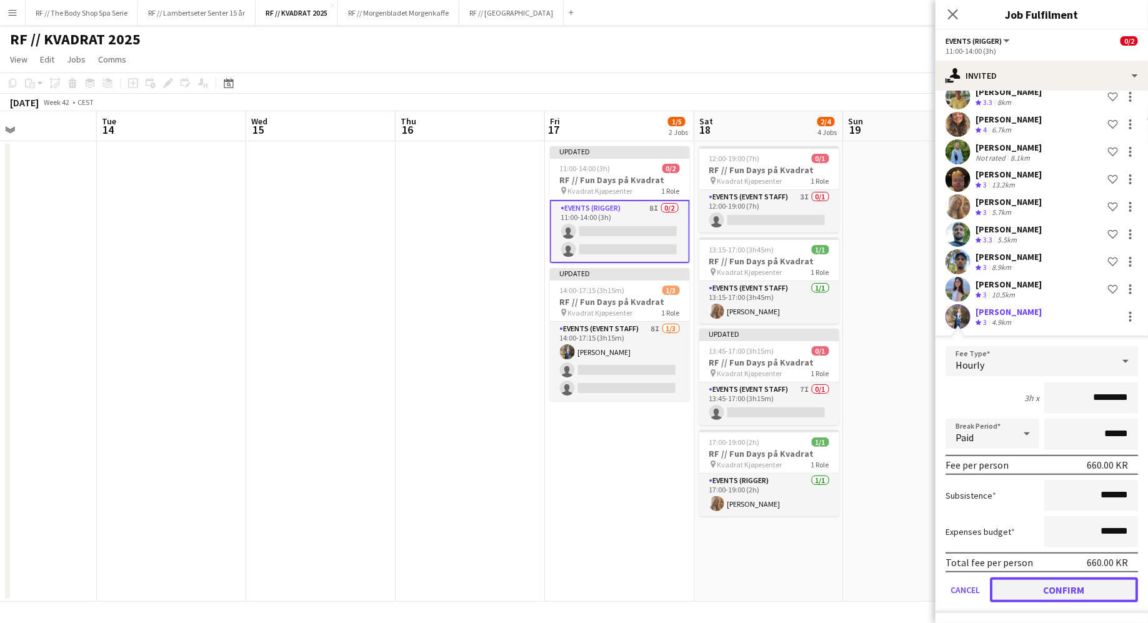
click at [1093, 583] on button "Confirm" at bounding box center [1064, 589] width 148 height 25
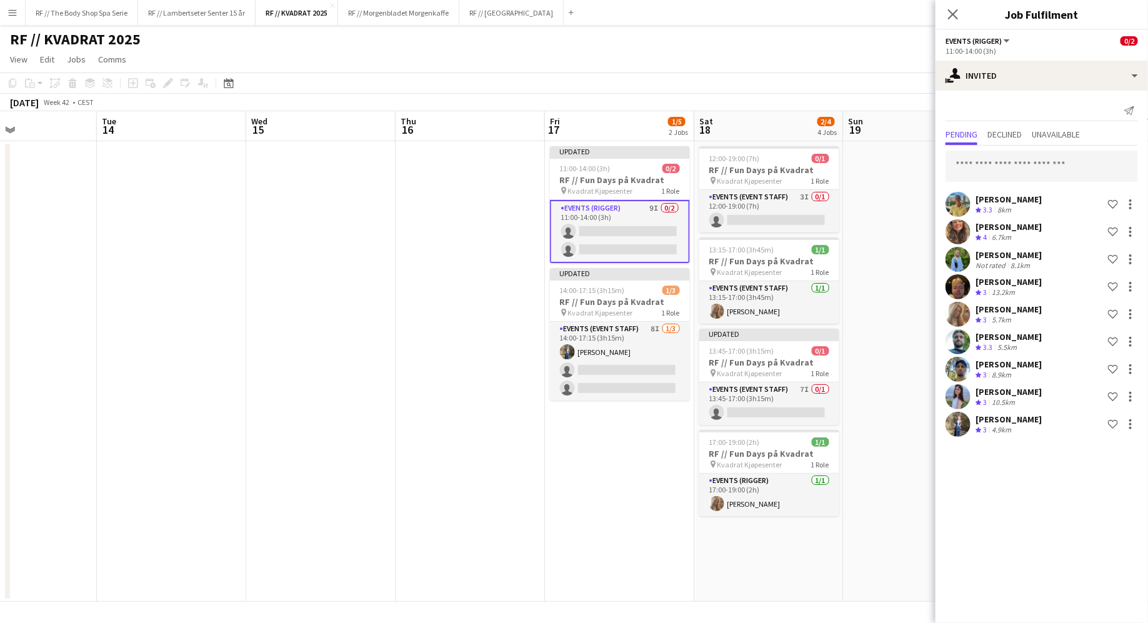
scroll to position [0, 0]
click at [622, 550] on app-date-cell "Updated 11:00-14:00 (3h) 0/2 RF // Fun Days på Kvadrat pin Kvadrat Kjøpesenter …" at bounding box center [619, 371] width 149 height 460
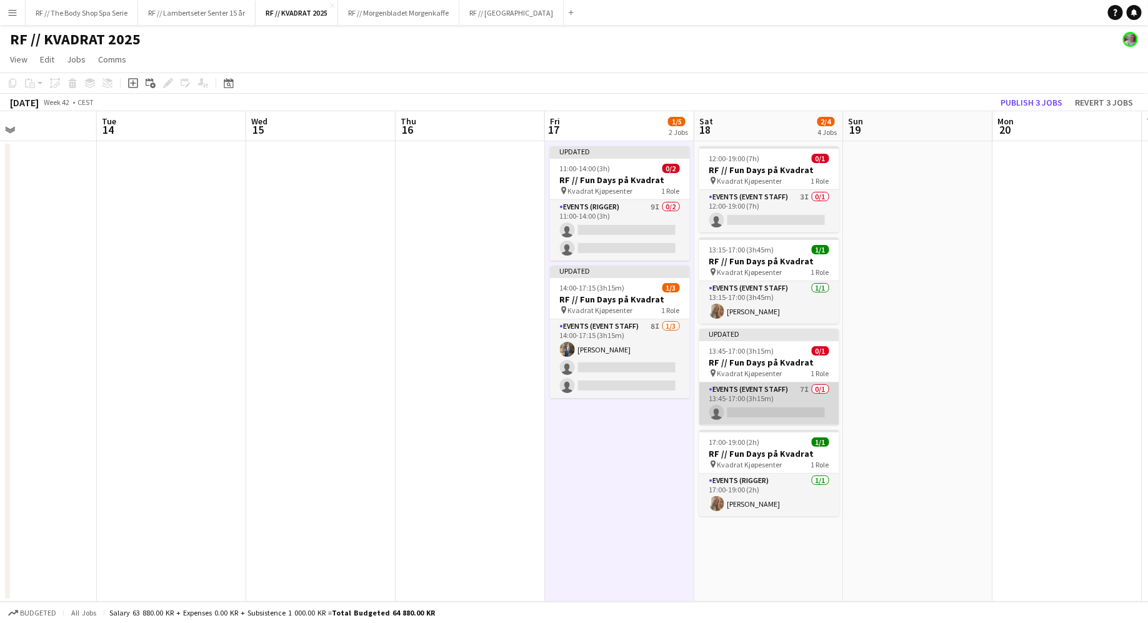
click at [797, 396] on app-card-role "Events (Event Staff) 7I 0/1 13:45-17:00 (3h15m) single-neutral-actions" at bounding box center [769, 403] width 140 height 42
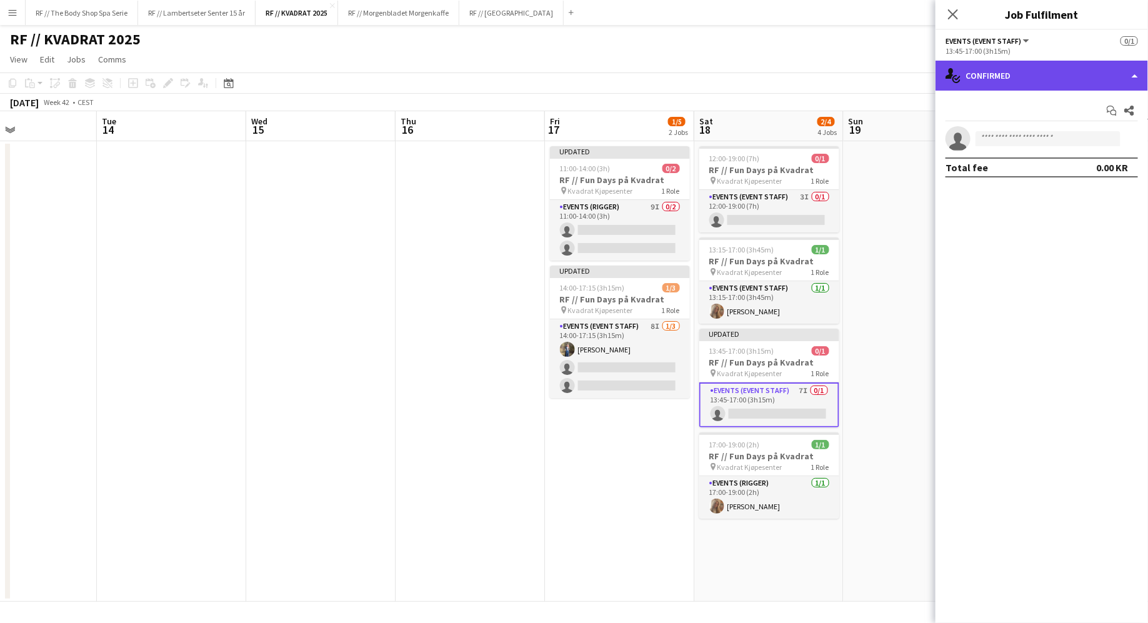
click at [1026, 83] on div "single-neutral-actions-check-2 Confirmed" at bounding box center [1041, 76] width 212 height 30
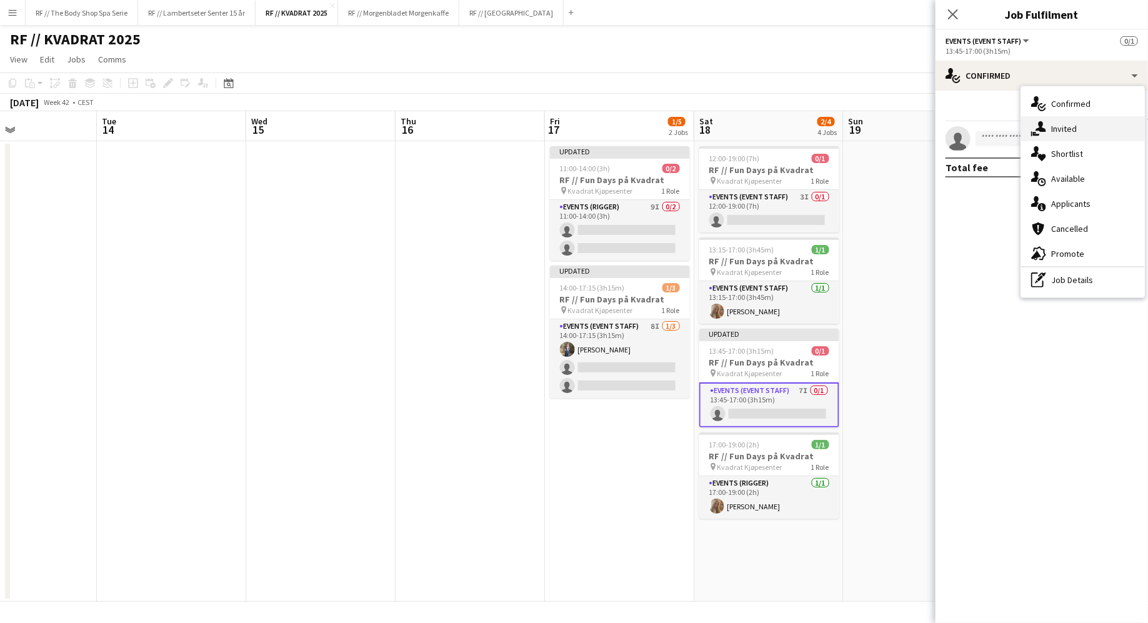
click at [1049, 130] on div "single-neutral-actions-share-1 Invited" at bounding box center [1083, 128] width 124 height 25
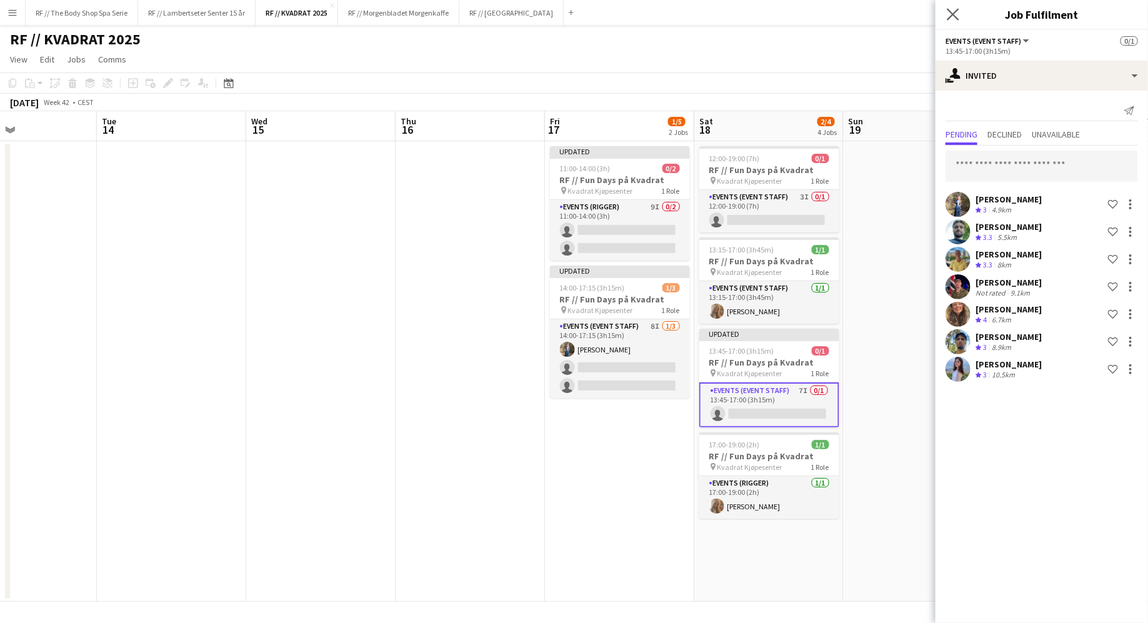
click at [950, 21] on app-icon "Close pop-in" at bounding box center [953, 15] width 18 height 18
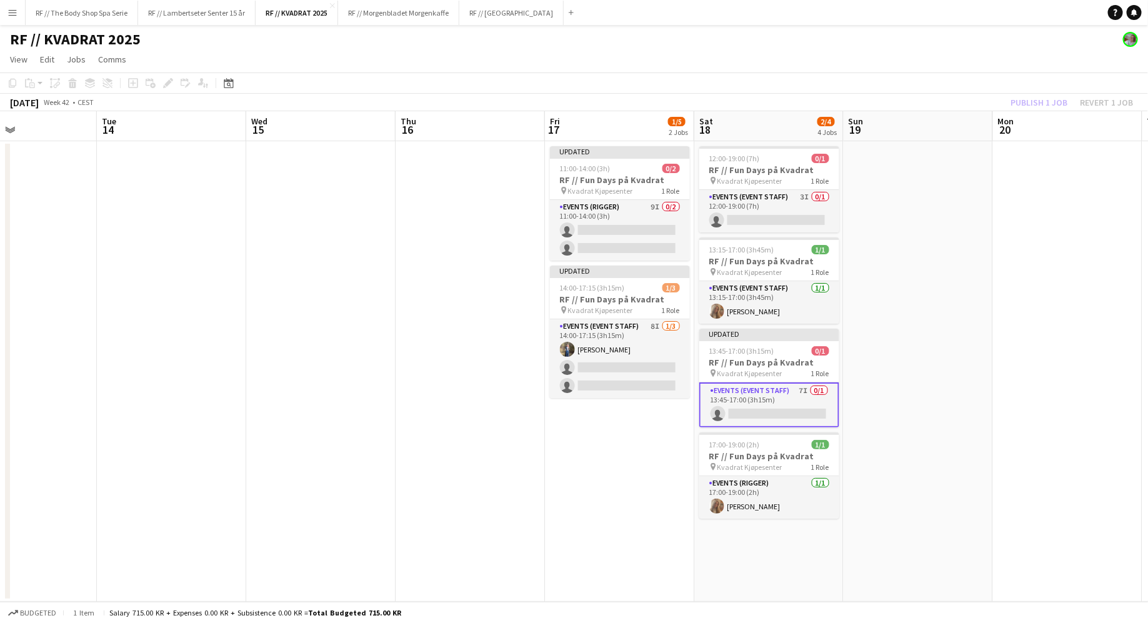
click at [615, 448] on app-date-cell "Updated 11:00-14:00 (3h) 0/2 RF // Fun Days på Kvadrat pin Kvadrat Kjøpesenter …" at bounding box center [619, 371] width 149 height 460
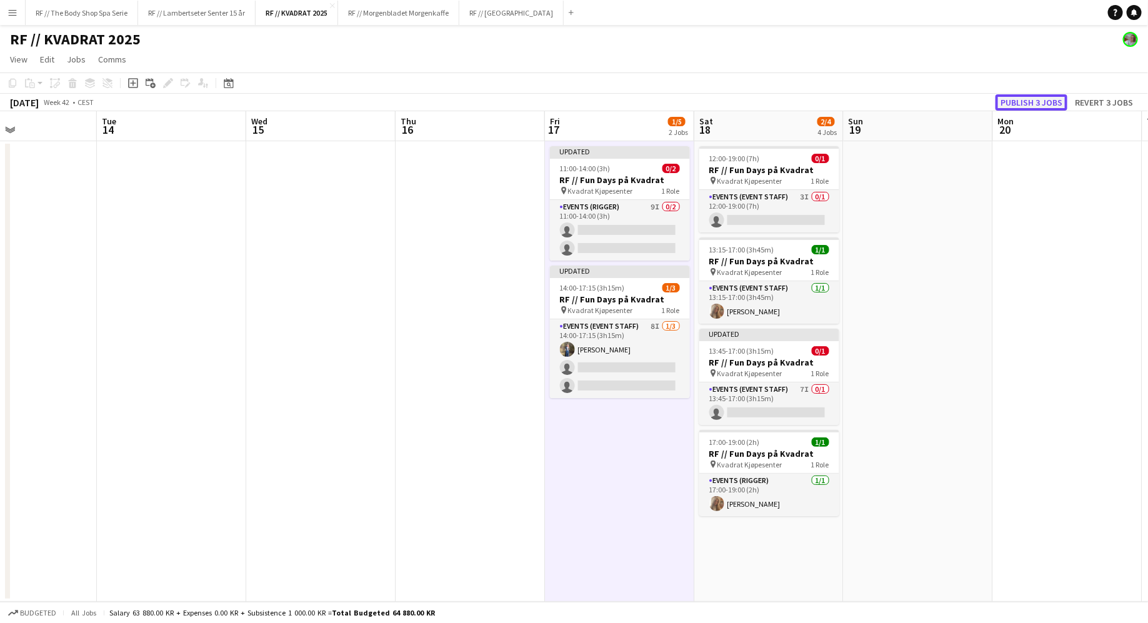
click at [1029, 104] on button "Publish 3 jobs" at bounding box center [1031, 102] width 72 height 16
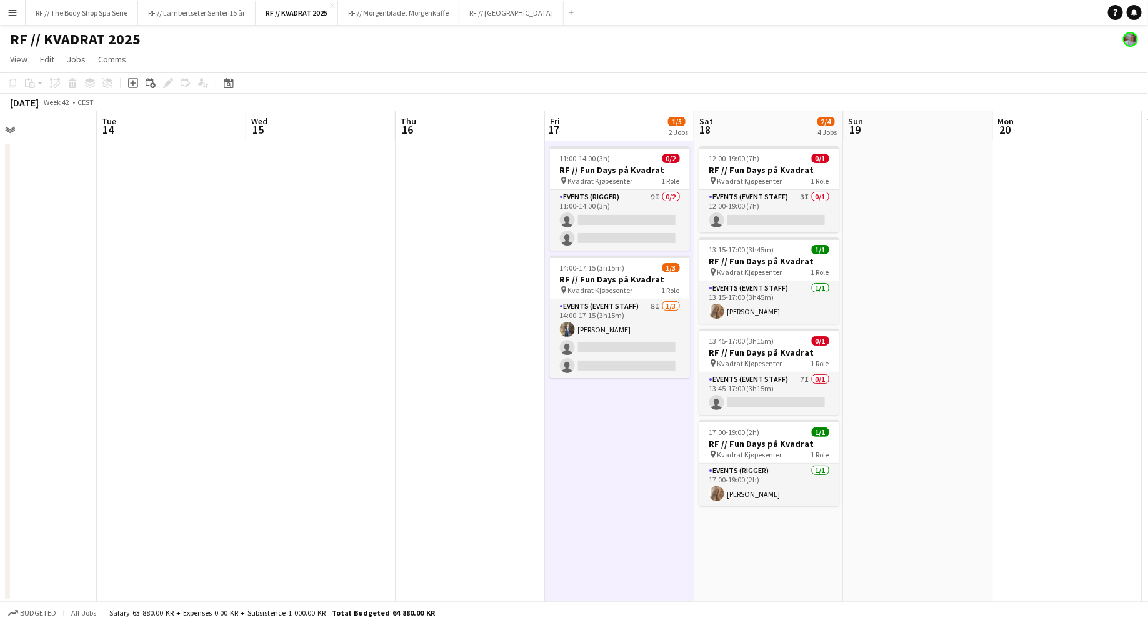
click at [639, 482] on app-date-cell "11:00-14:00 (3h) 0/2 RF // Fun Days på Kvadrat pin Kvadrat Kjøpesenter 1 Role E…" at bounding box center [619, 371] width 149 height 460
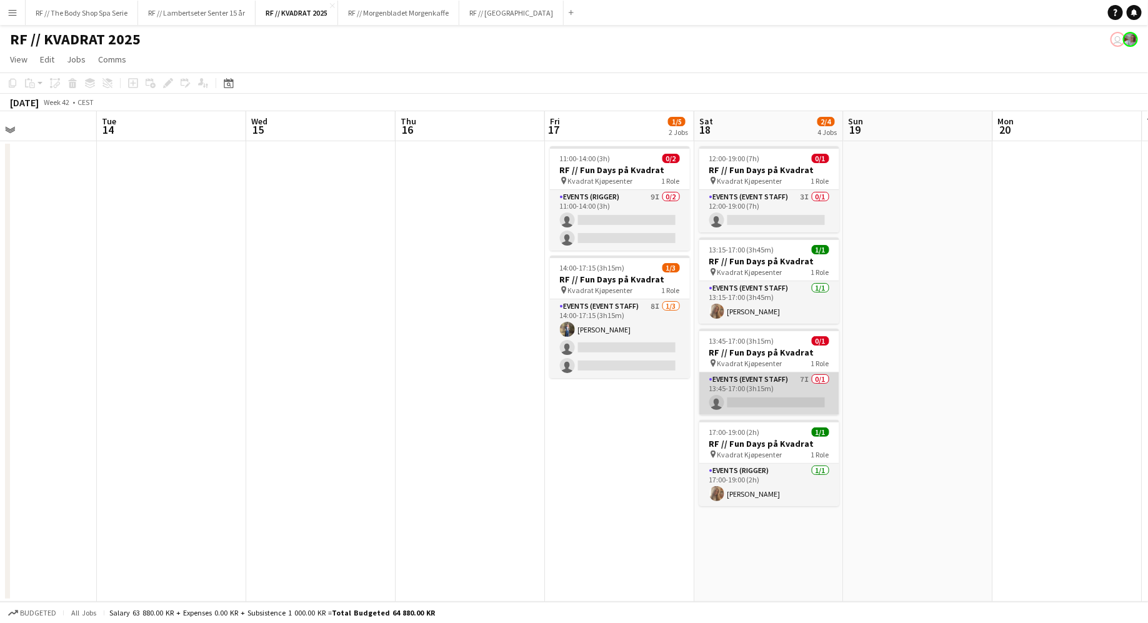
click at [750, 380] on app-card-role "Events (Event Staff) 7I 0/1 13:45-17:00 (3h15m) single-neutral-actions" at bounding box center [769, 393] width 140 height 42
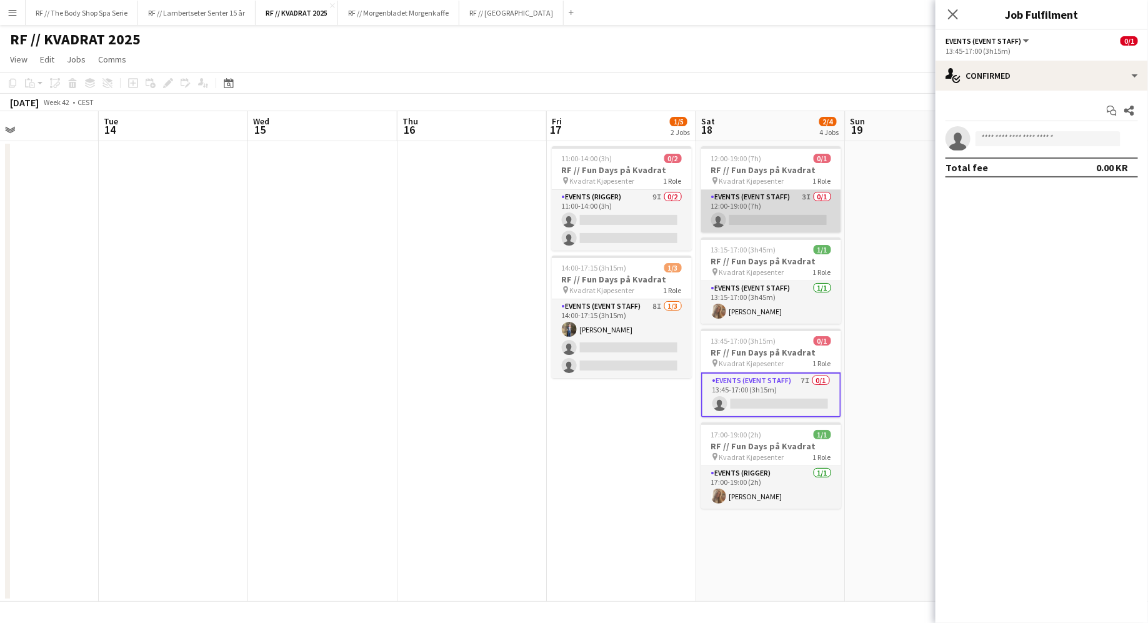
click at [745, 199] on app-card-role "Events (Event Staff) 3I 0/1 12:00-19:00 (7h) single-neutral-actions" at bounding box center [771, 211] width 140 height 42
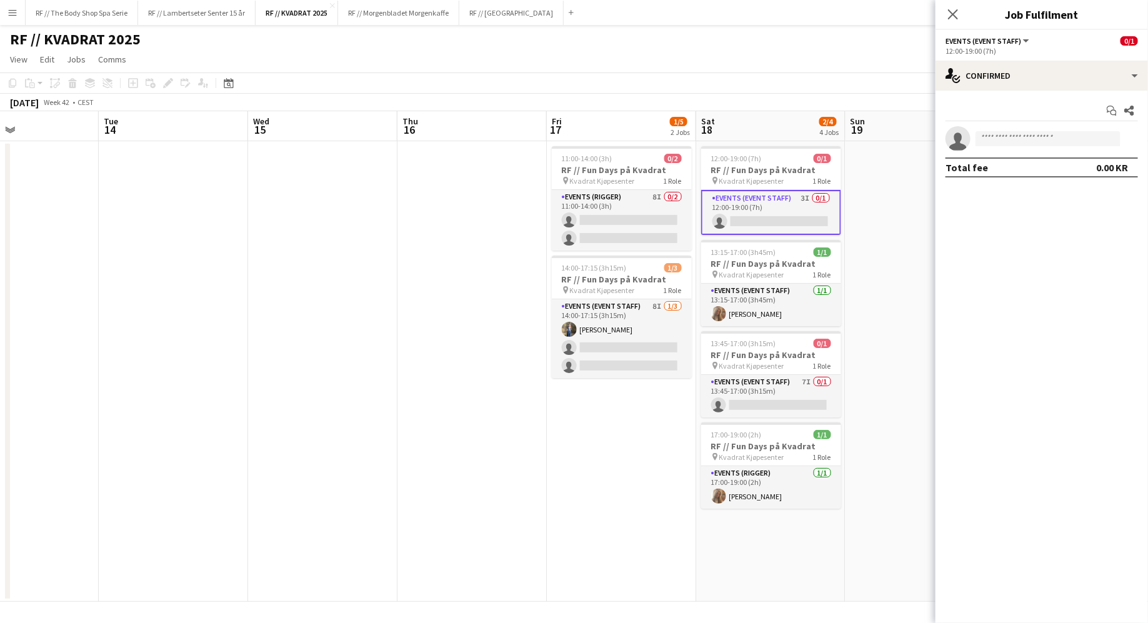
click at [638, 529] on app-date-cell "11:00-14:00 (3h) 0/2 RF // Fun Days på Kvadrat pin Kvadrat Kjøpesenter 1 Role E…" at bounding box center [621, 371] width 149 height 460
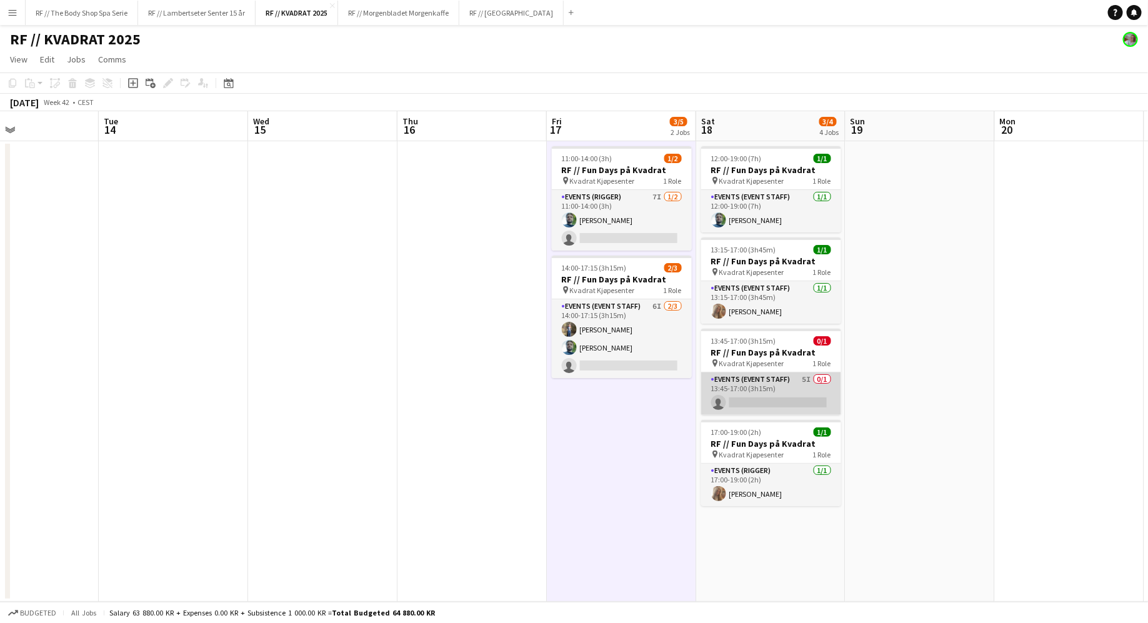
click at [793, 390] on app-card-role "Events (Event Staff) 5I 0/1 13:45-17:00 (3h15m) single-neutral-actions" at bounding box center [771, 393] width 140 height 42
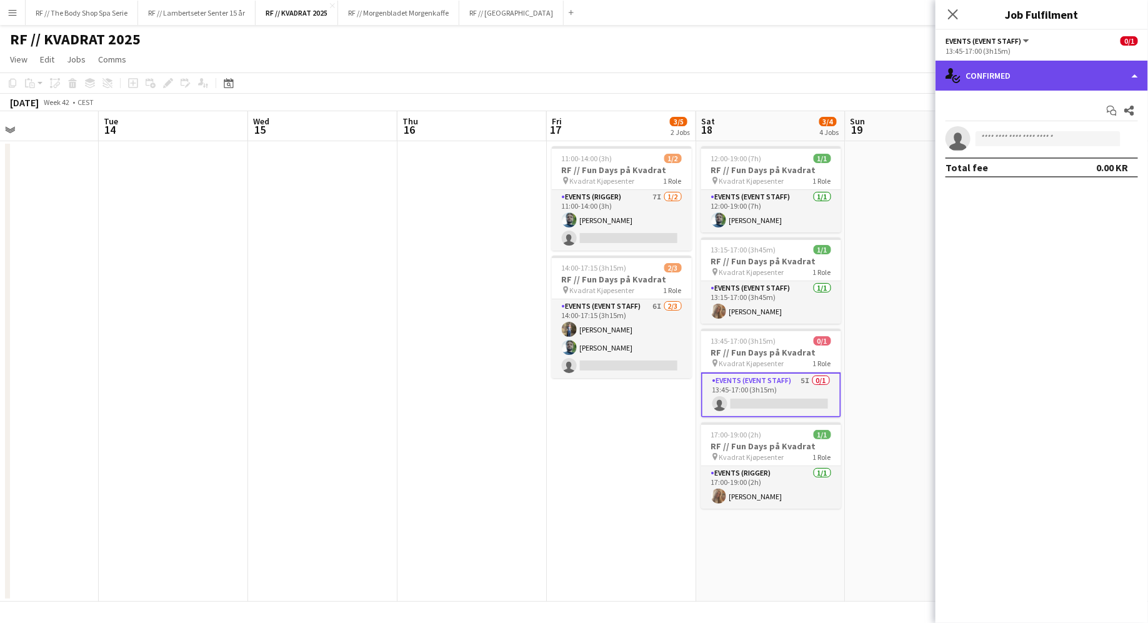
click at [992, 78] on div "single-neutral-actions-check-2 Confirmed" at bounding box center [1041, 76] width 212 height 30
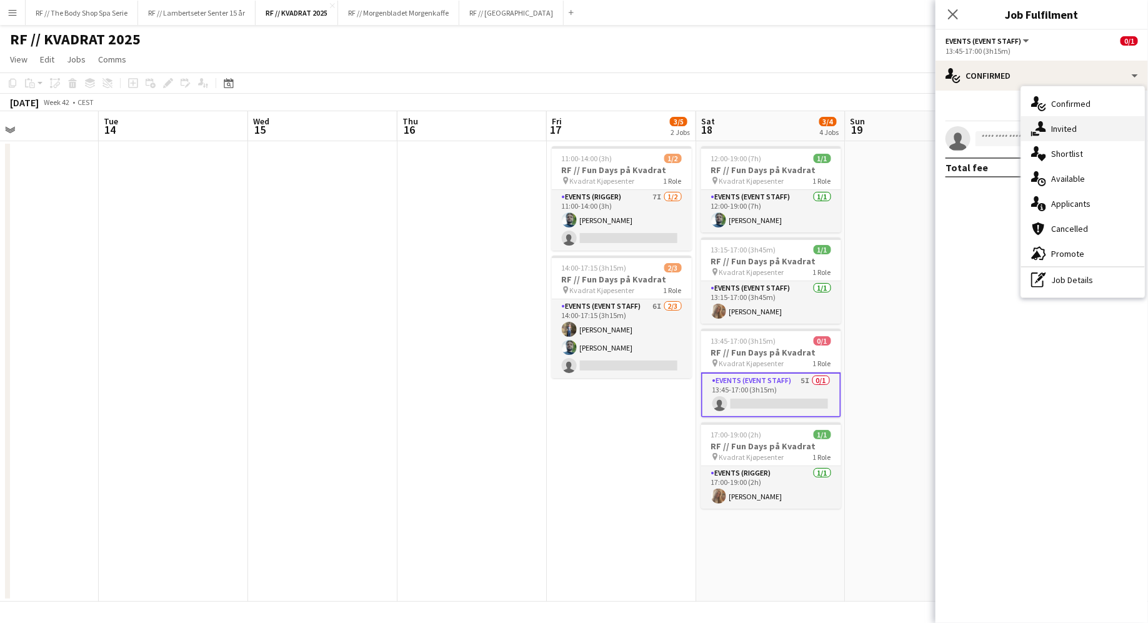
click at [1057, 133] on span "Invited" at bounding box center [1064, 128] width 26 height 11
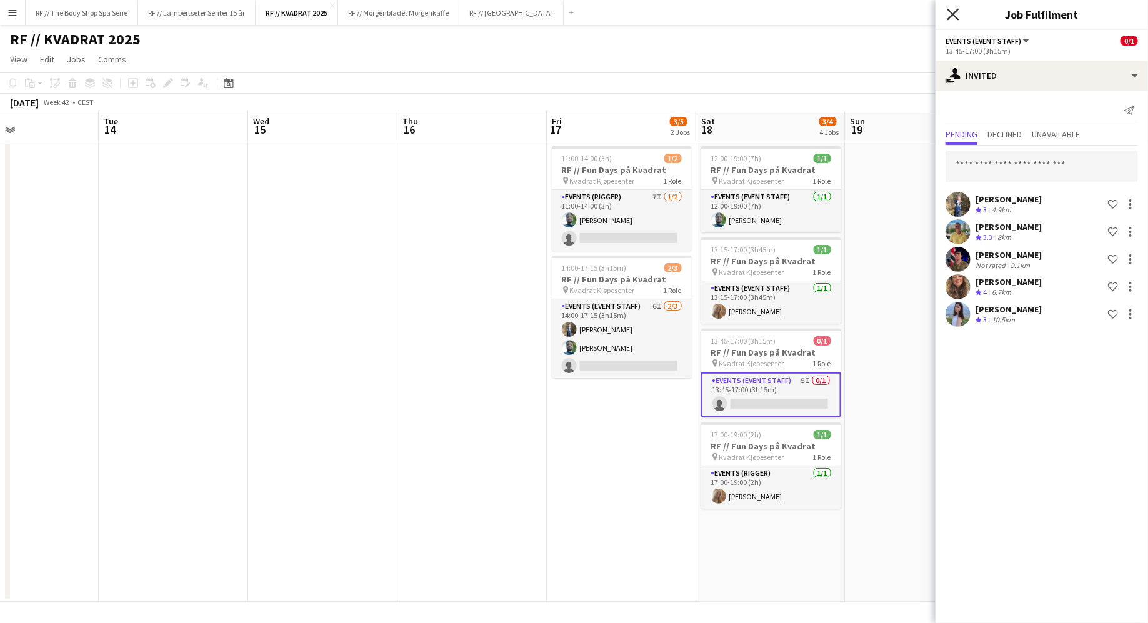
click at [949, 16] on icon "Close pop-in" at bounding box center [953, 14] width 12 height 12
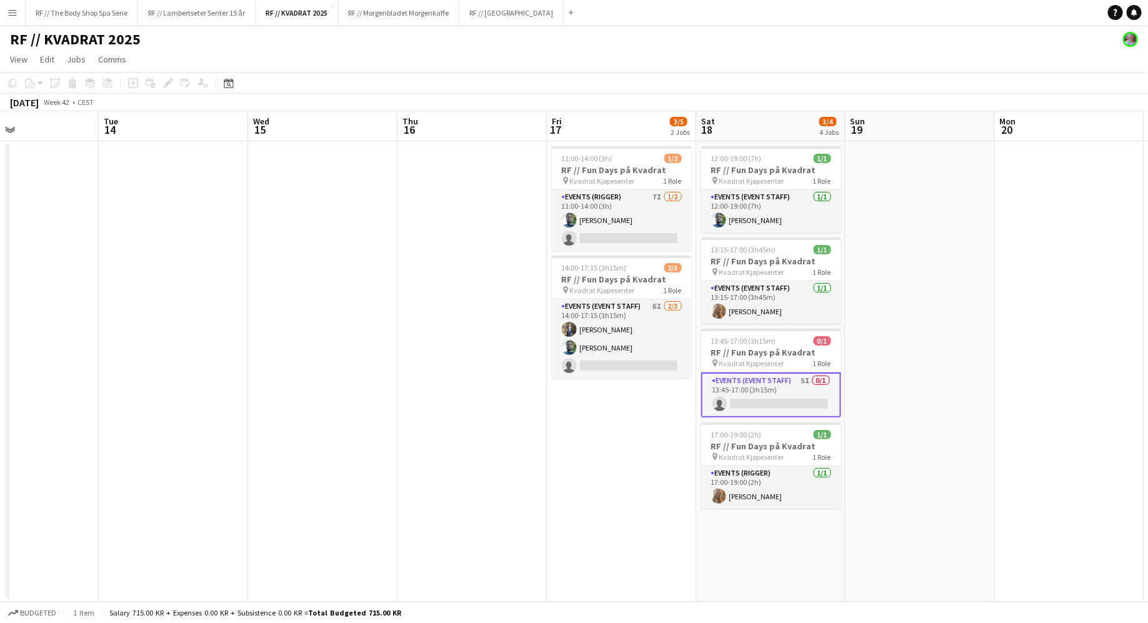
click at [655, 449] on app-date-cell "11:00-14:00 (3h) 1/2 RF // Fun Days på Kvadrat pin Kvadrat Kjøpesenter 1 Role E…" at bounding box center [621, 371] width 149 height 460
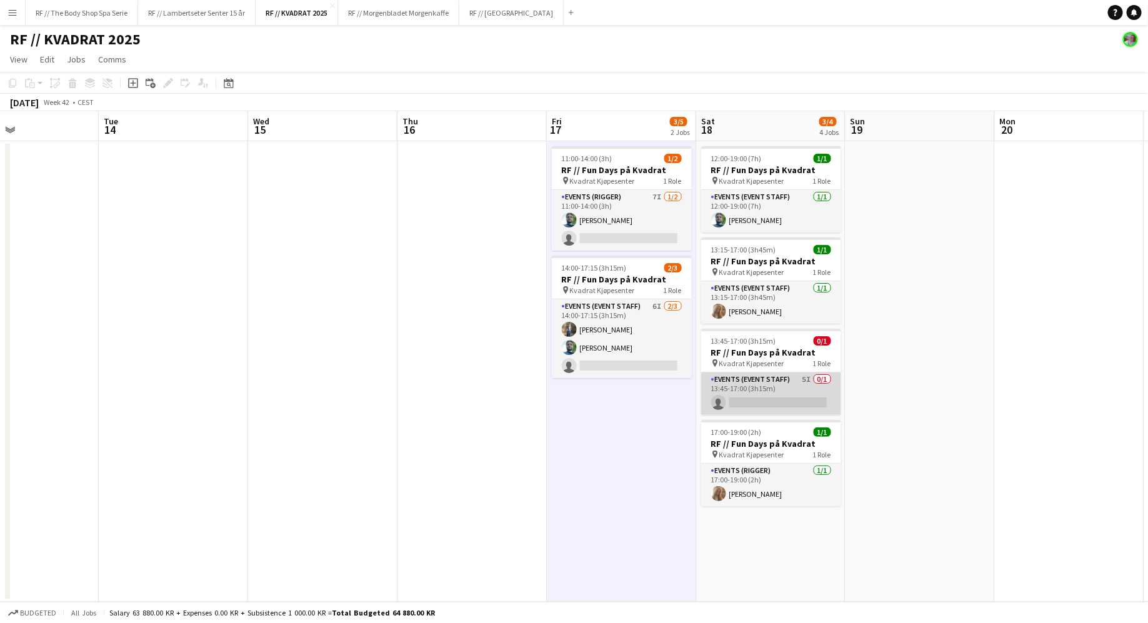
click at [777, 392] on app-card-role "Events (Event Staff) 5I 0/1 13:45-17:00 (3h15m) single-neutral-actions" at bounding box center [771, 393] width 140 height 42
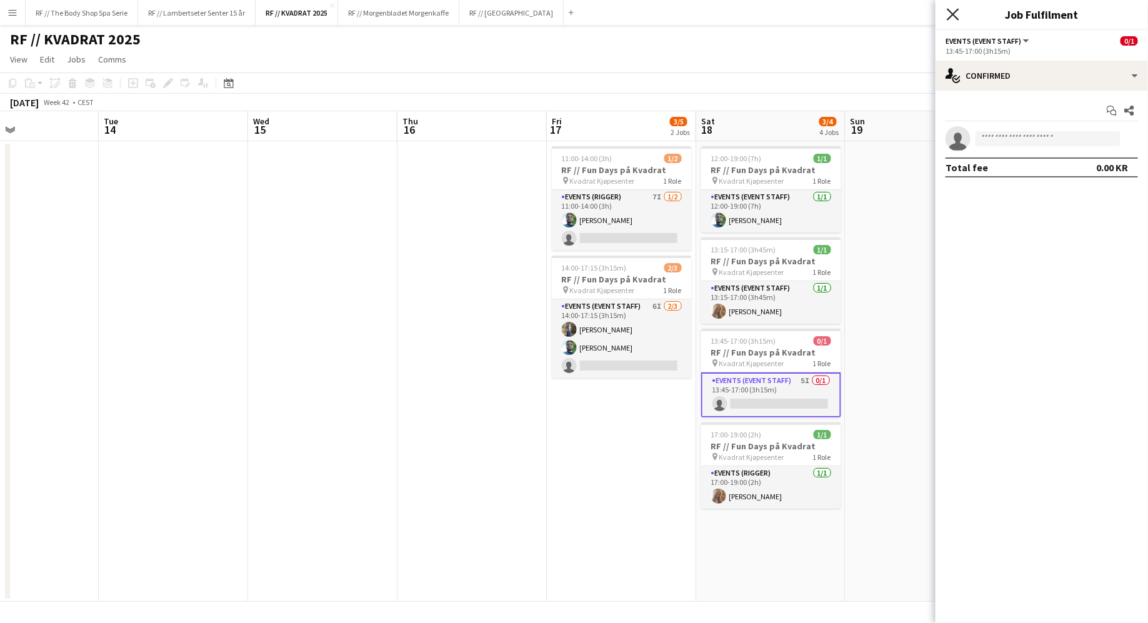
click at [954, 12] on icon "Close pop-in" at bounding box center [953, 14] width 12 height 12
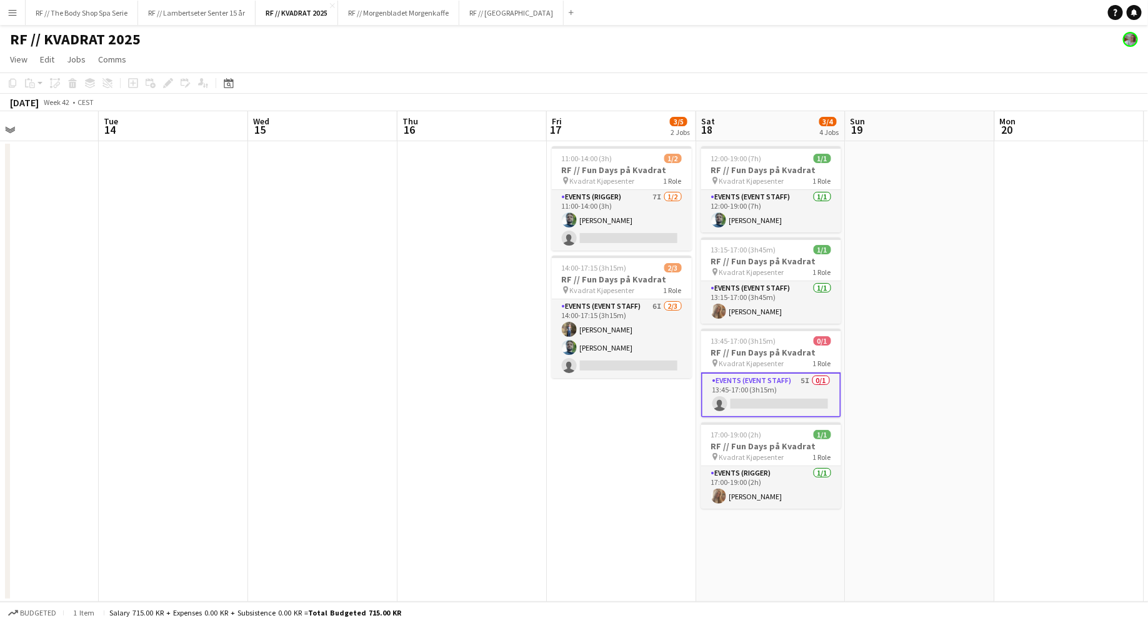
click at [627, 484] on app-date-cell "11:00-14:00 (3h) 1/2 RF // Fun Days på Kvadrat pin Kvadrat Kjøpesenter 1 Role E…" at bounding box center [621, 371] width 149 height 460
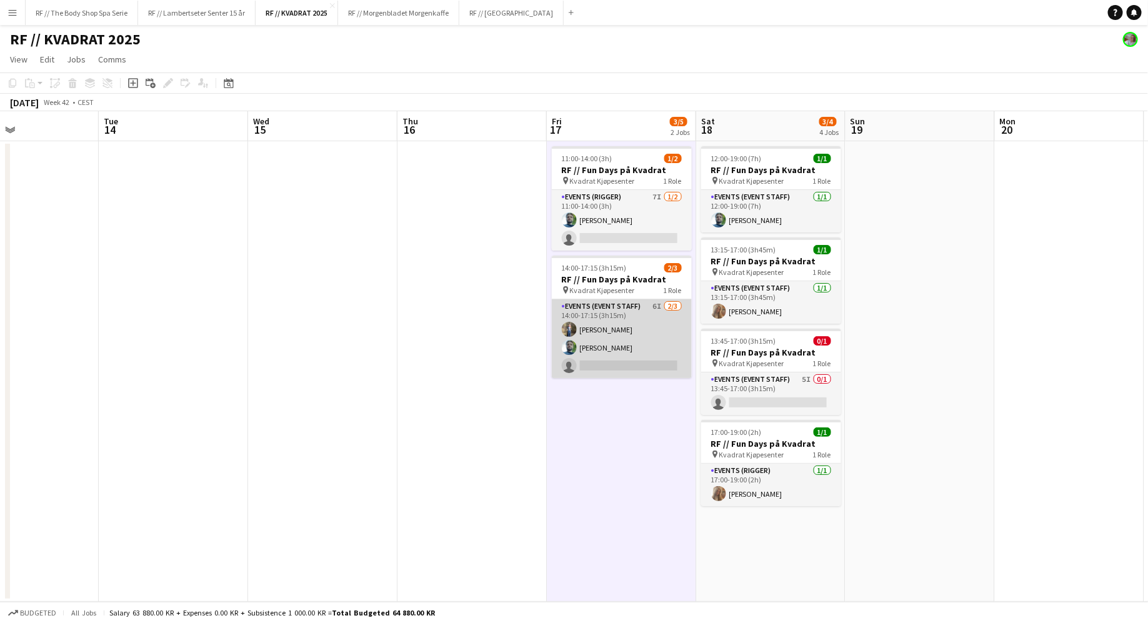
click at [621, 333] on app-card-role "Events (Event Staff) 6I [DATE] 14:00-17:15 (3h15m) [PERSON_NAME] [PERSON_NAME] …" at bounding box center [622, 338] width 140 height 79
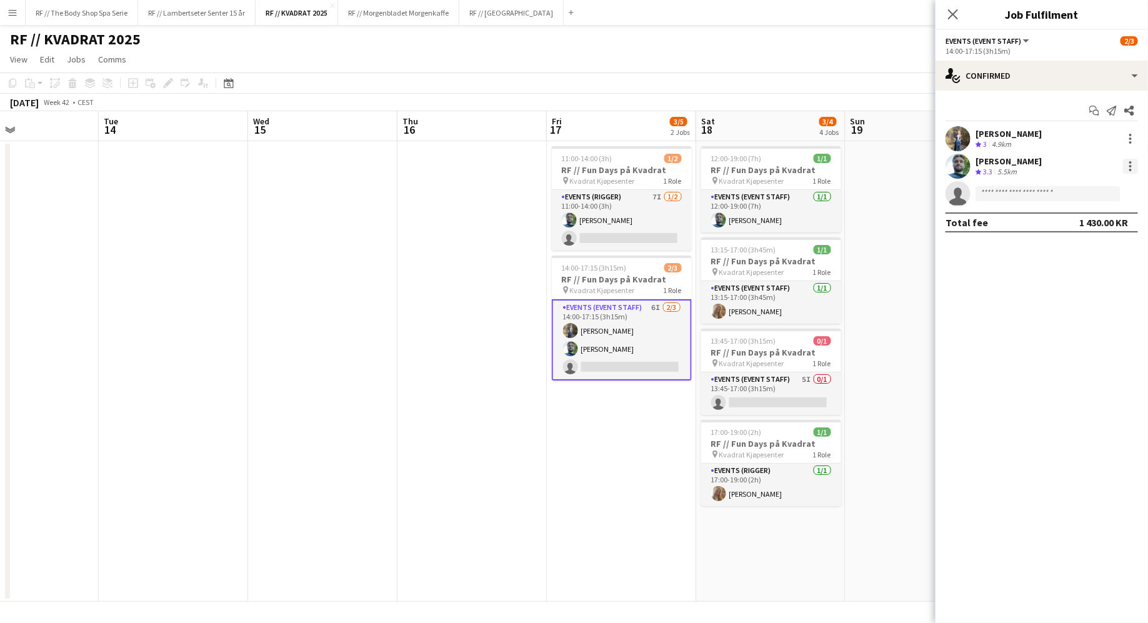
click at [1123, 164] on div at bounding box center [1130, 166] width 15 height 15
click at [1127, 162] on div at bounding box center [574, 311] width 1148 height 623
click at [1007, 160] on div "[PERSON_NAME]" at bounding box center [1008, 161] width 66 height 11
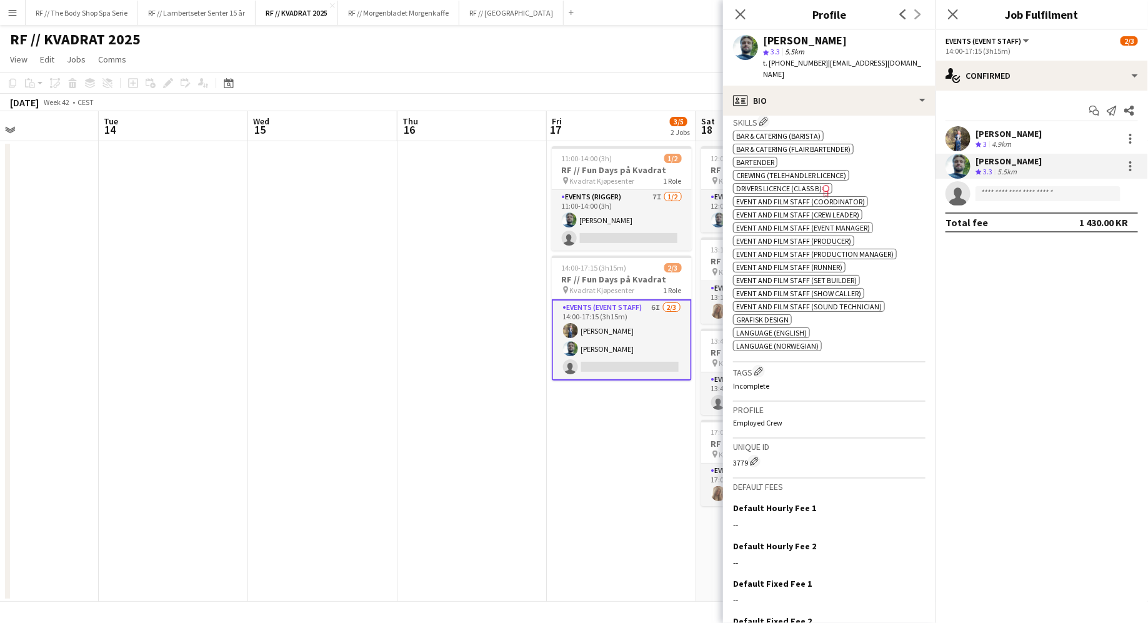
scroll to position [569, 0]
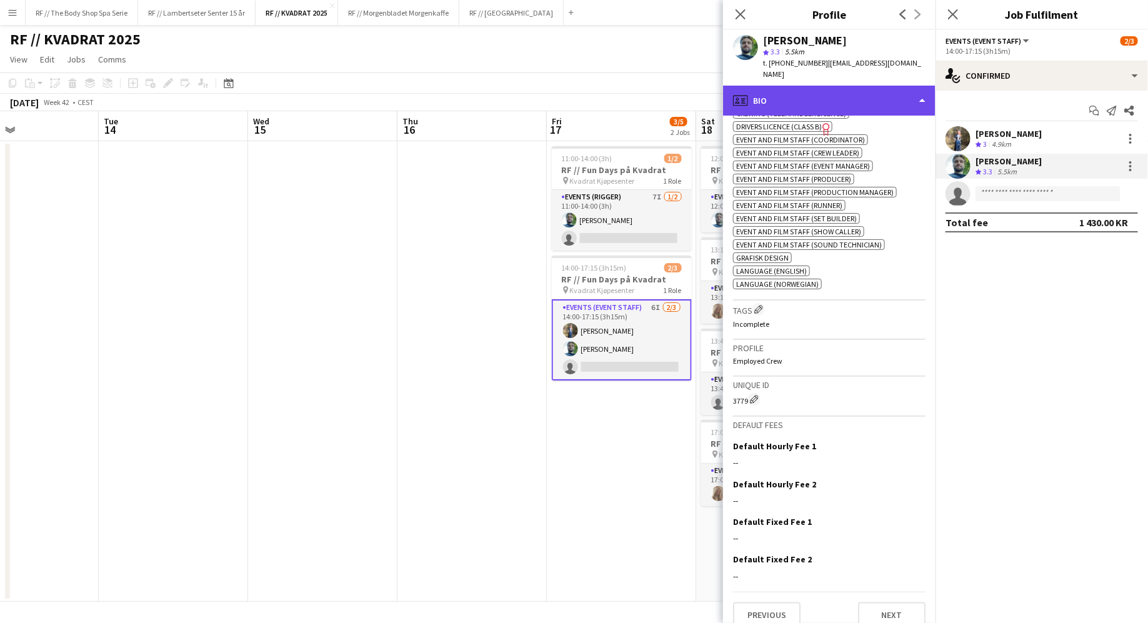
click at [785, 89] on div "profile Bio" at bounding box center [829, 101] width 212 height 30
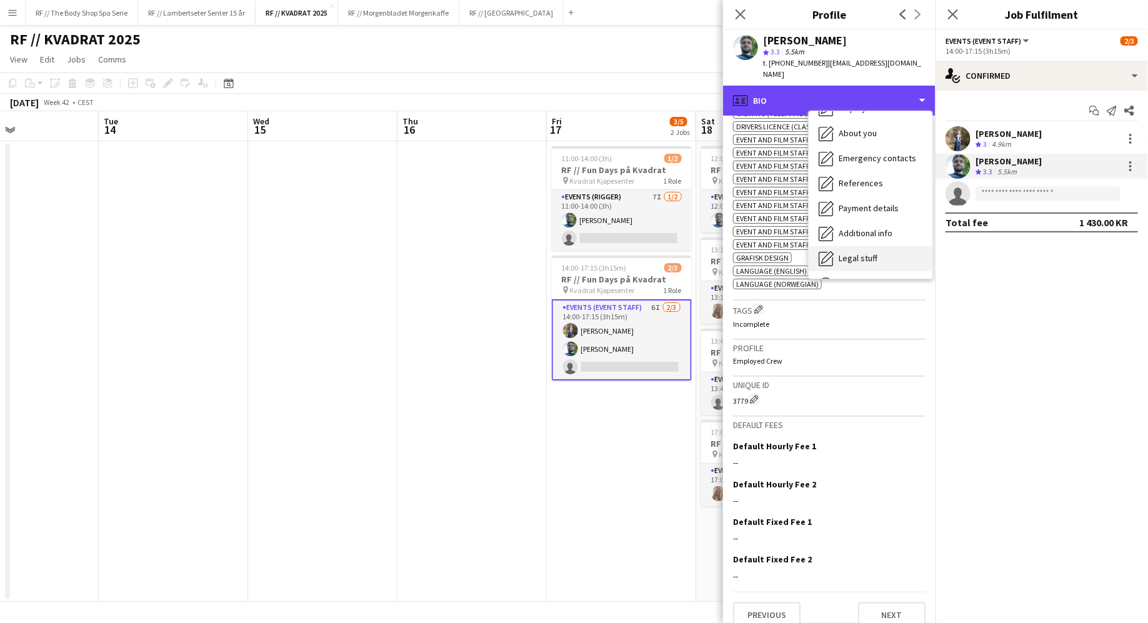
scroll to position [117, 0]
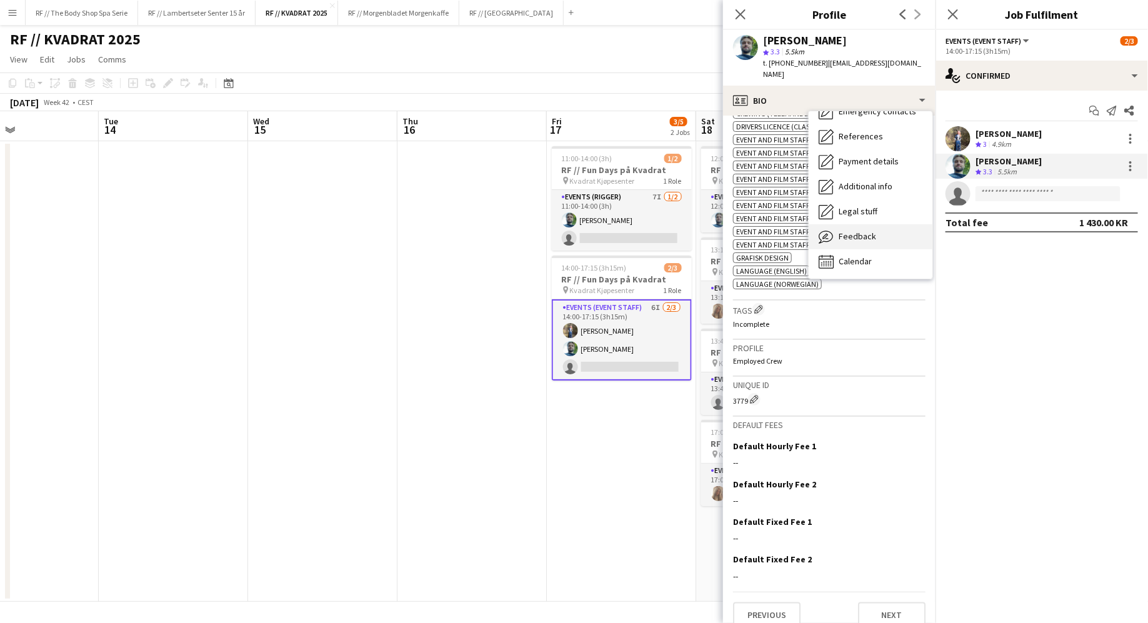
click at [865, 230] on div "Feedback Feedback" at bounding box center [870, 236] width 124 height 25
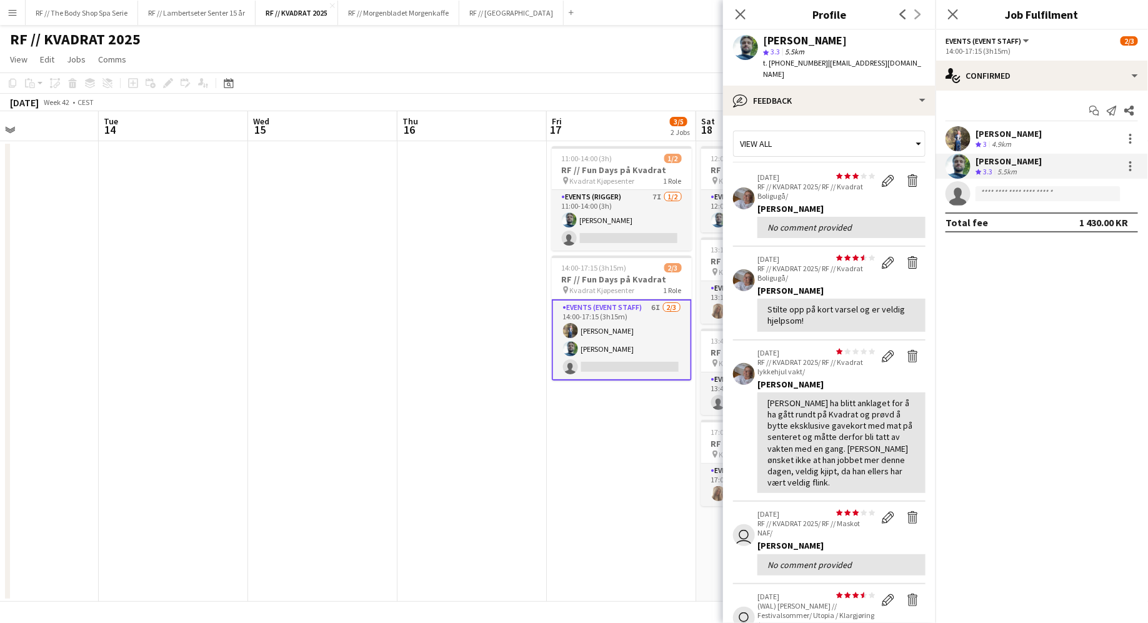
click at [739, 219] on app-crew-profile-feedback-item "star star star star star star star star star star [DATE] RF // KVADRAT 2025/ RF…" at bounding box center [829, 206] width 192 height 82
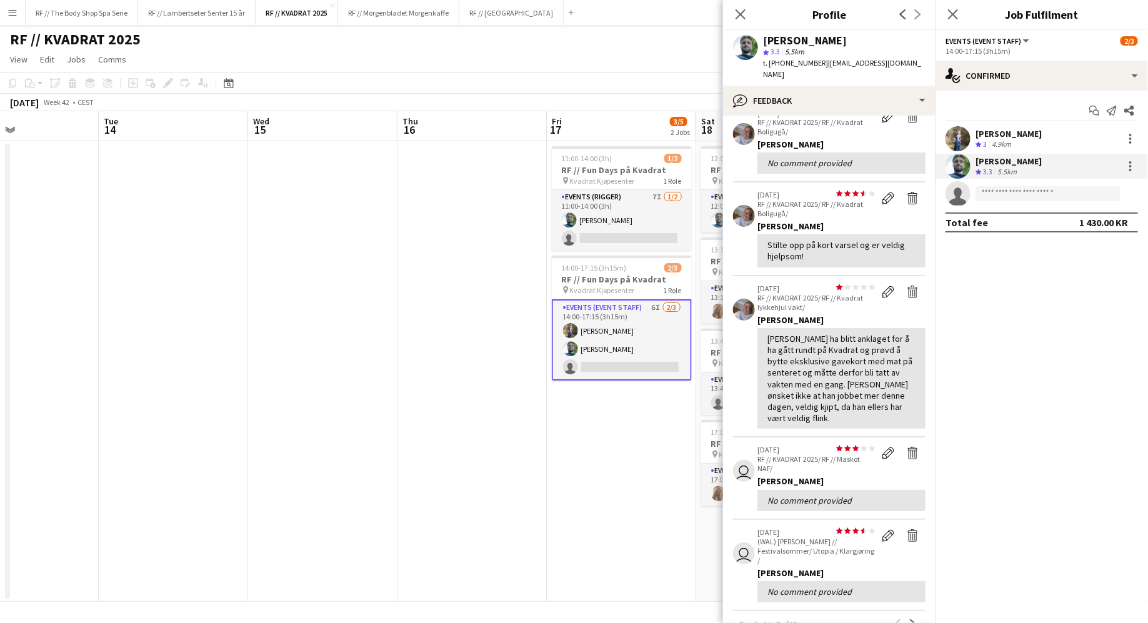
scroll to position [67, 0]
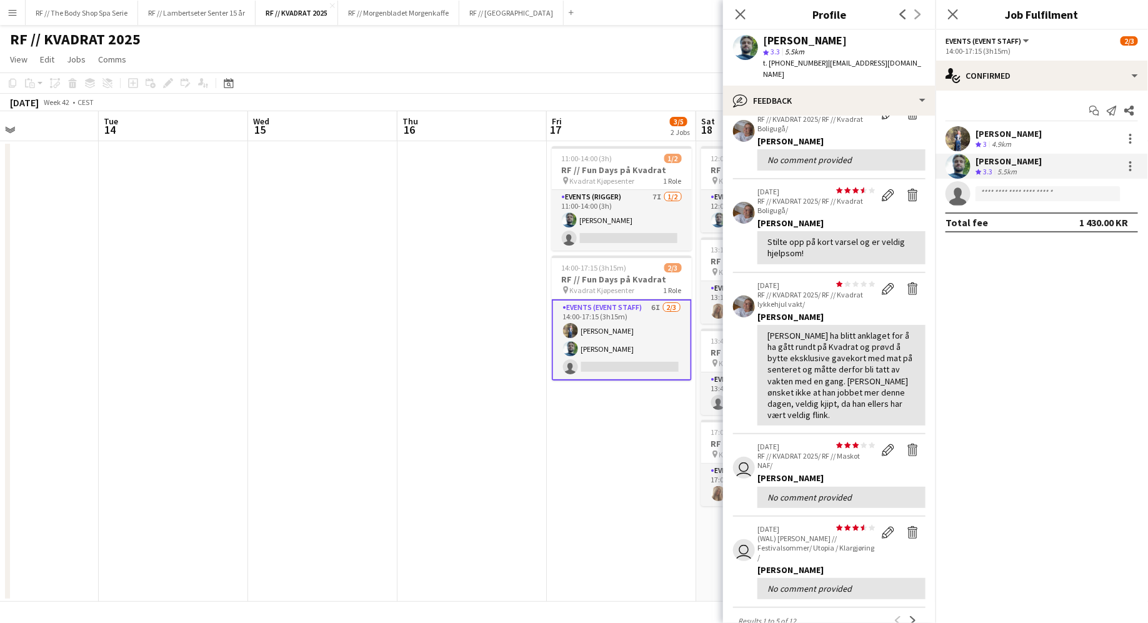
click at [15, 10] on app-icon "Menu" at bounding box center [12, 12] width 10 height 10
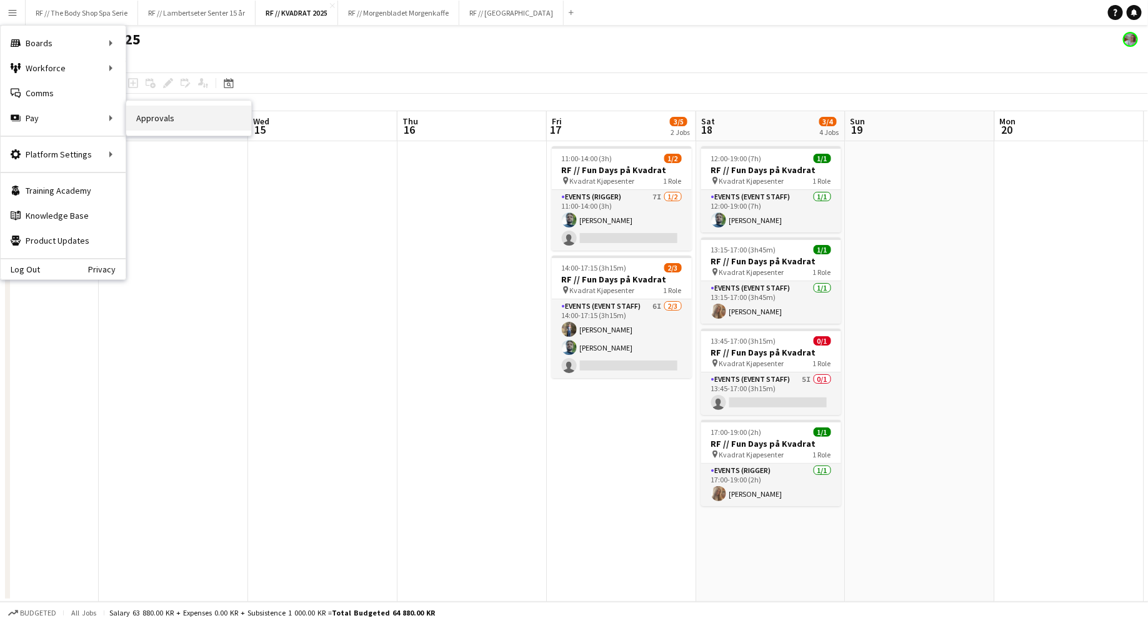
click at [157, 123] on link "Approvals" at bounding box center [188, 118] width 125 height 25
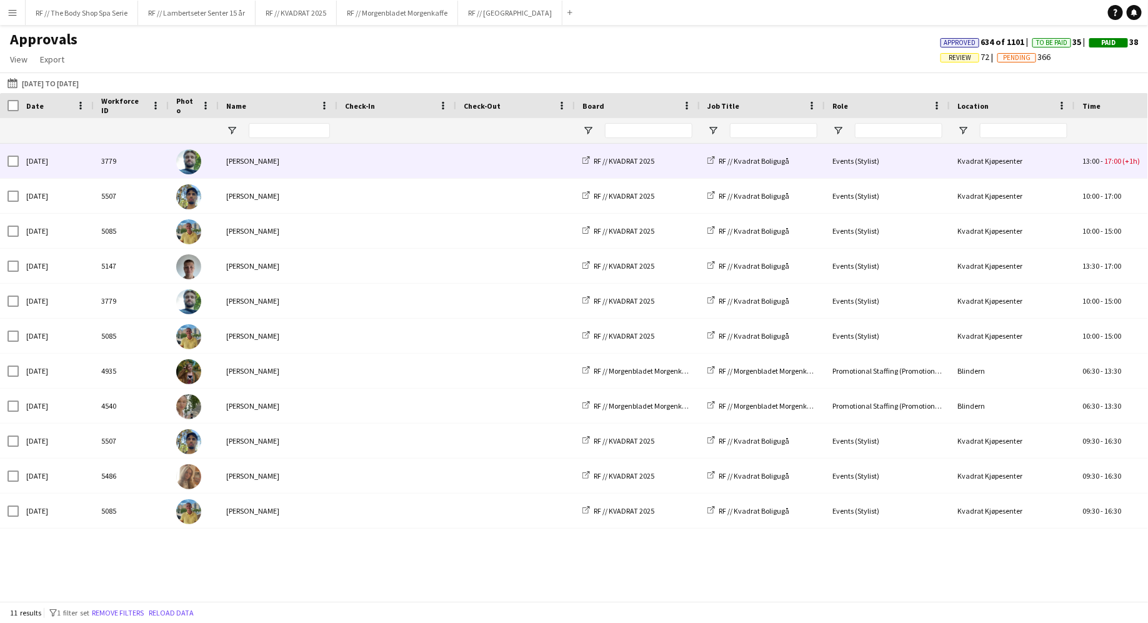
click at [433, 162] on span at bounding box center [397, 161] width 104 height 34
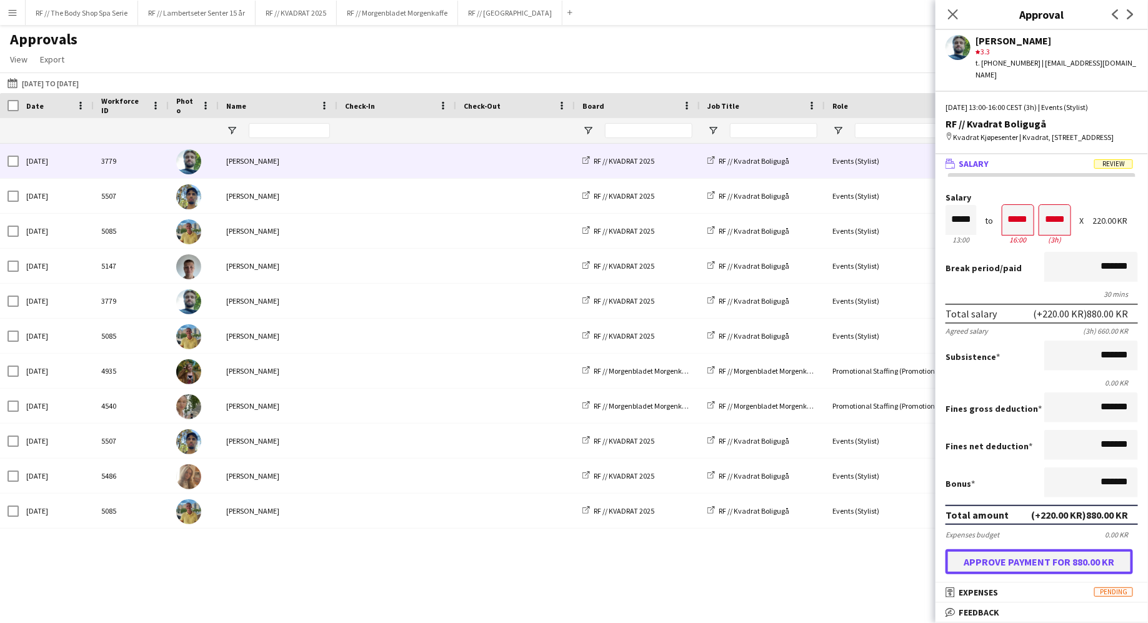
click at [1032, 567] on button "Approve payment for 880.00 KR" at bounding box center [1038, 561] width 187 height 25
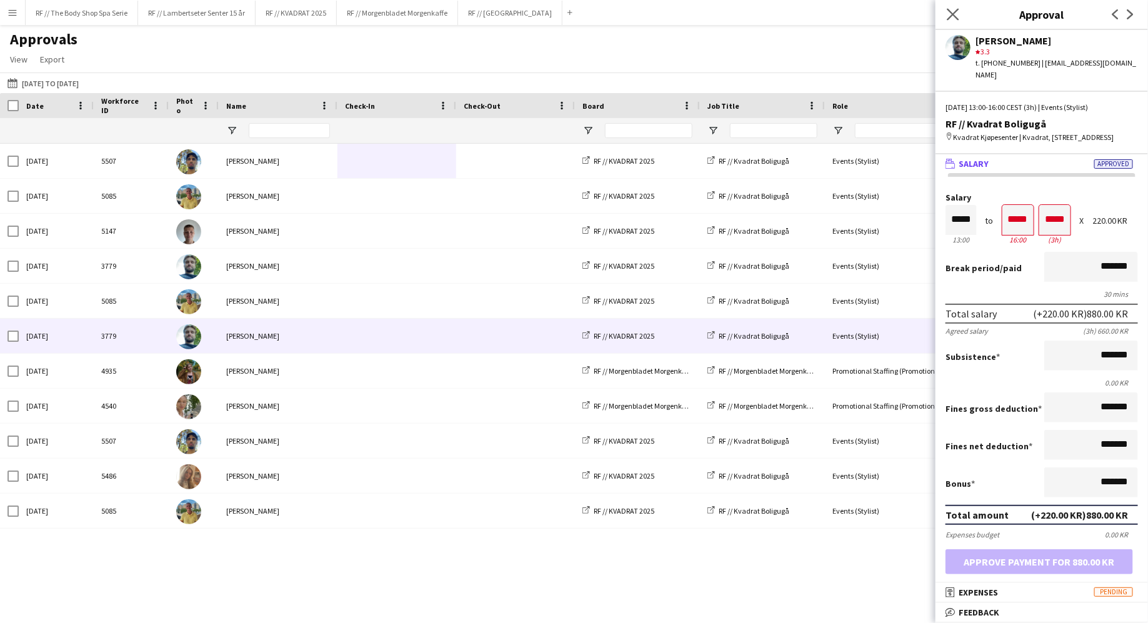
click at [959, 16] on app-icon "Close pop-in" at bounding box center [953, 15] width 18 height 18
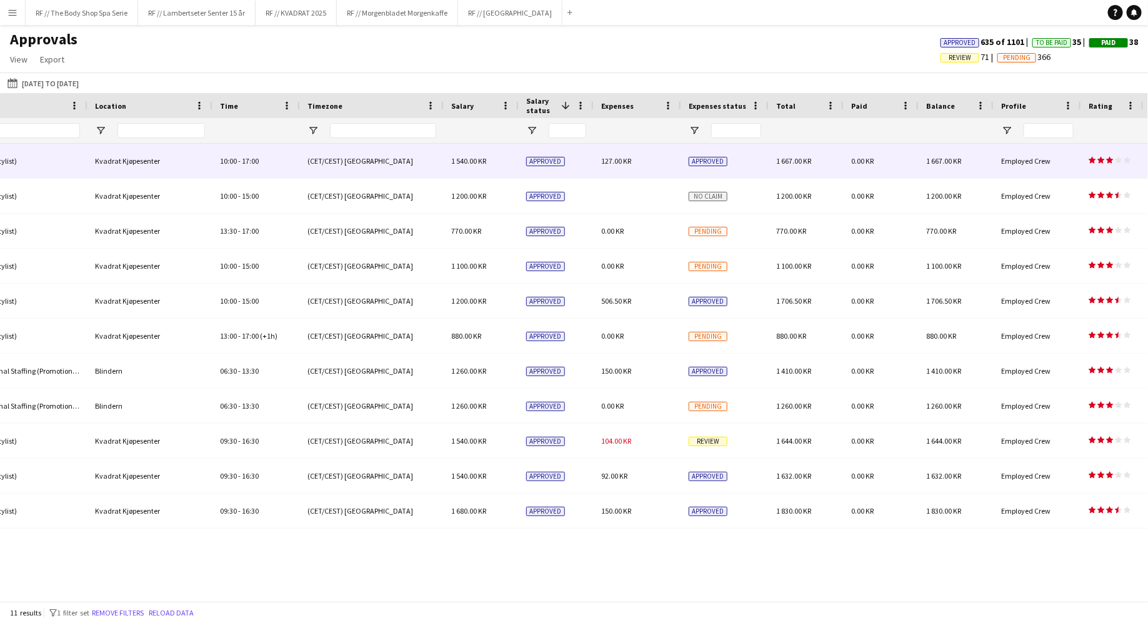
scroll to position [0, 1054]
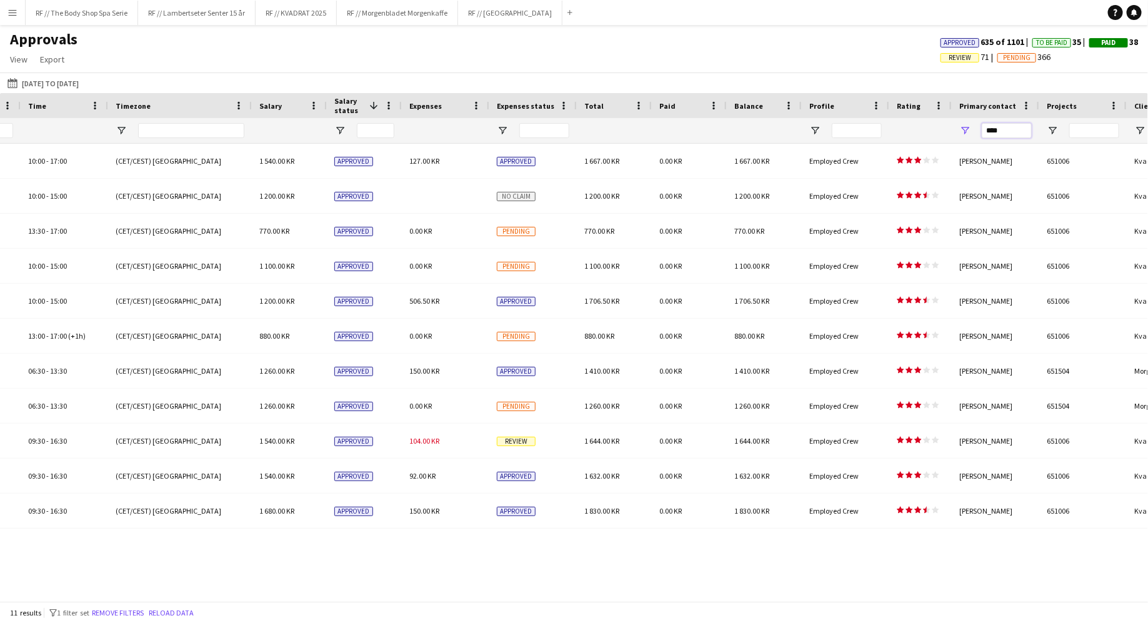
click at [1014, 124] on input "****" at bounding box center [1007, 130] width 50 height 15
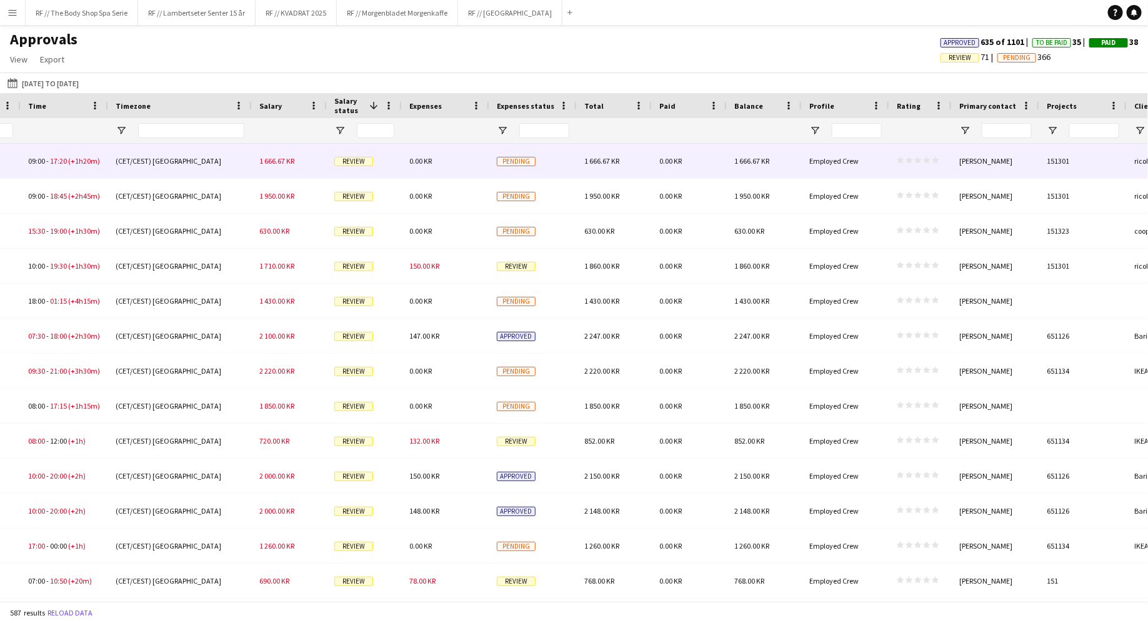
click at [871, 168] on div "Employed Crew" at bounding box center [845, 161] width 87 height 34
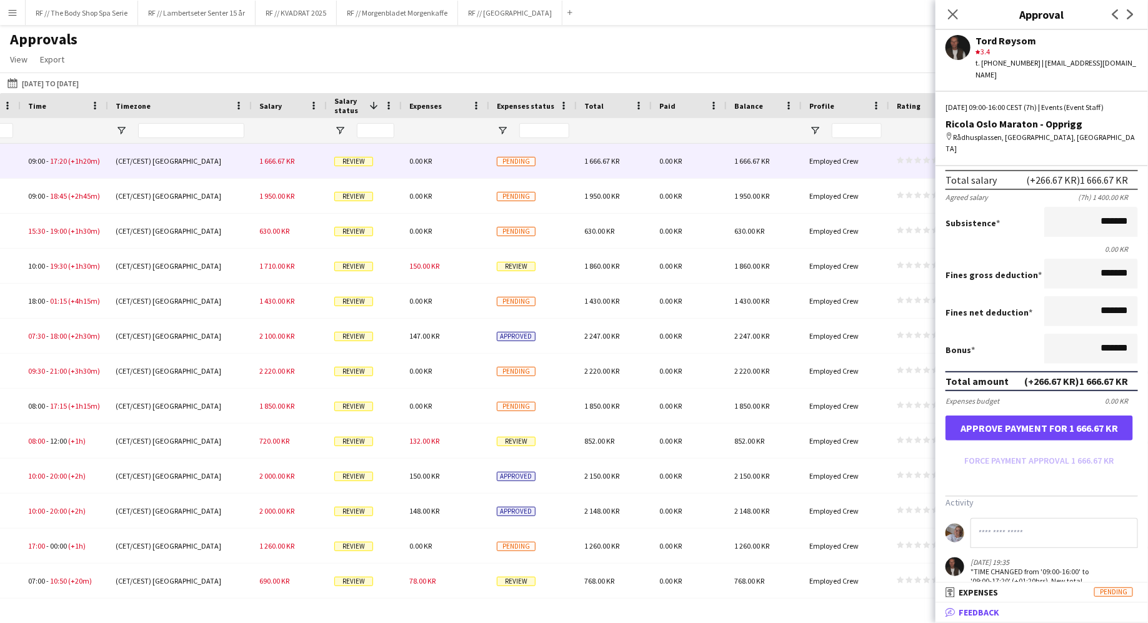
click at [973, 616] on span "Feedback" at bounding box center [978, 612] width 41 height 11
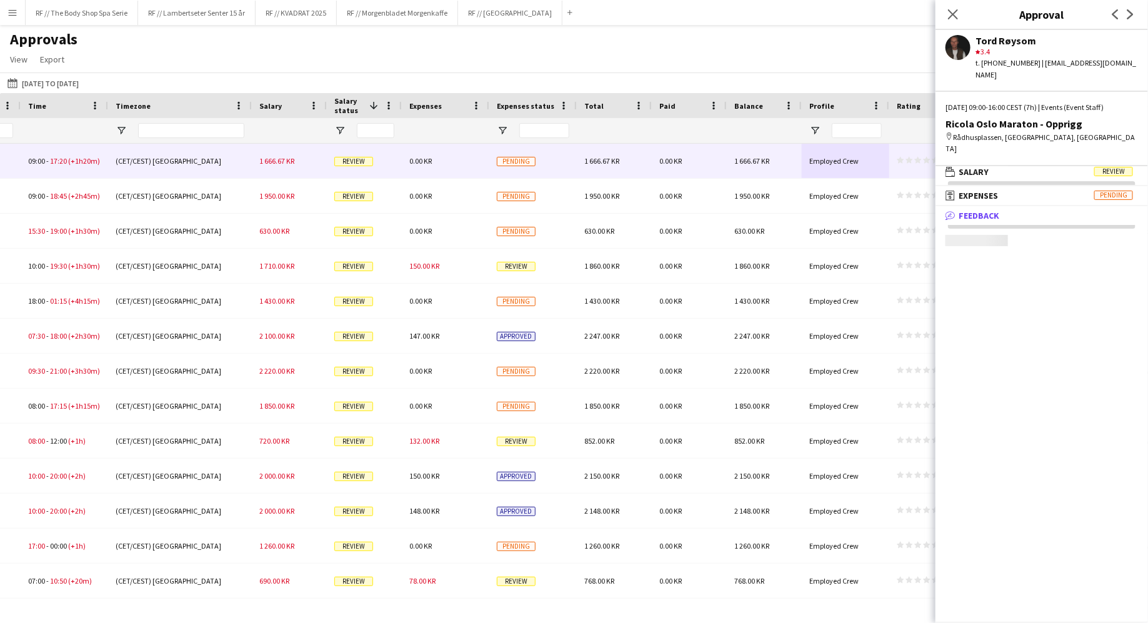
scroll to position [3, 0]
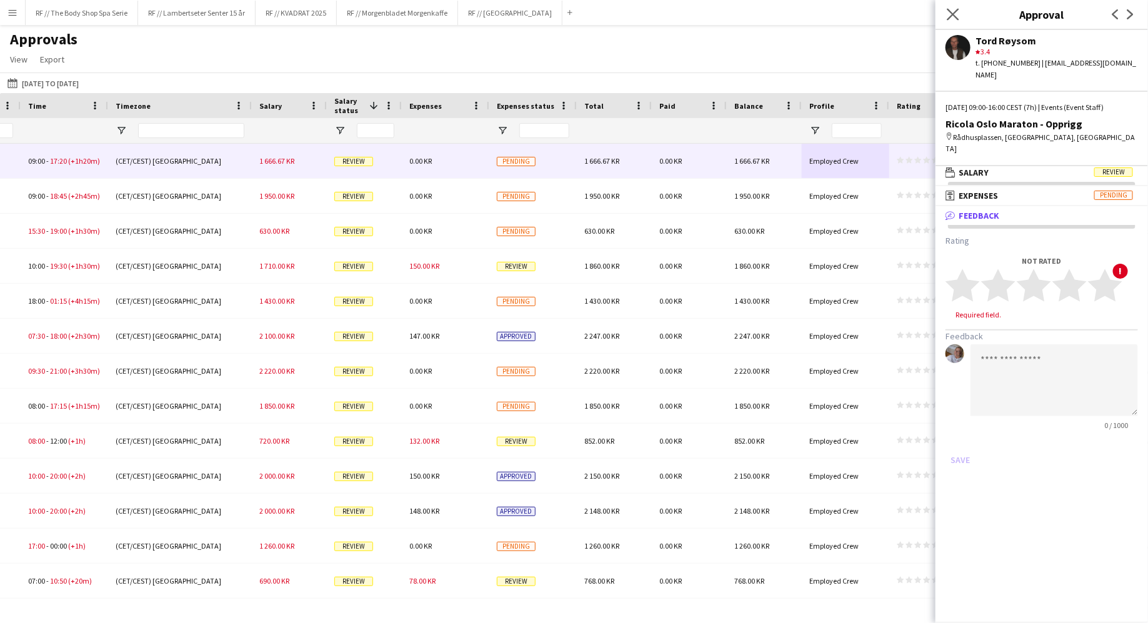
click at [958, 22] on app-icon "Close pop-in" at bounding box center [953, 15] width 18 height 18
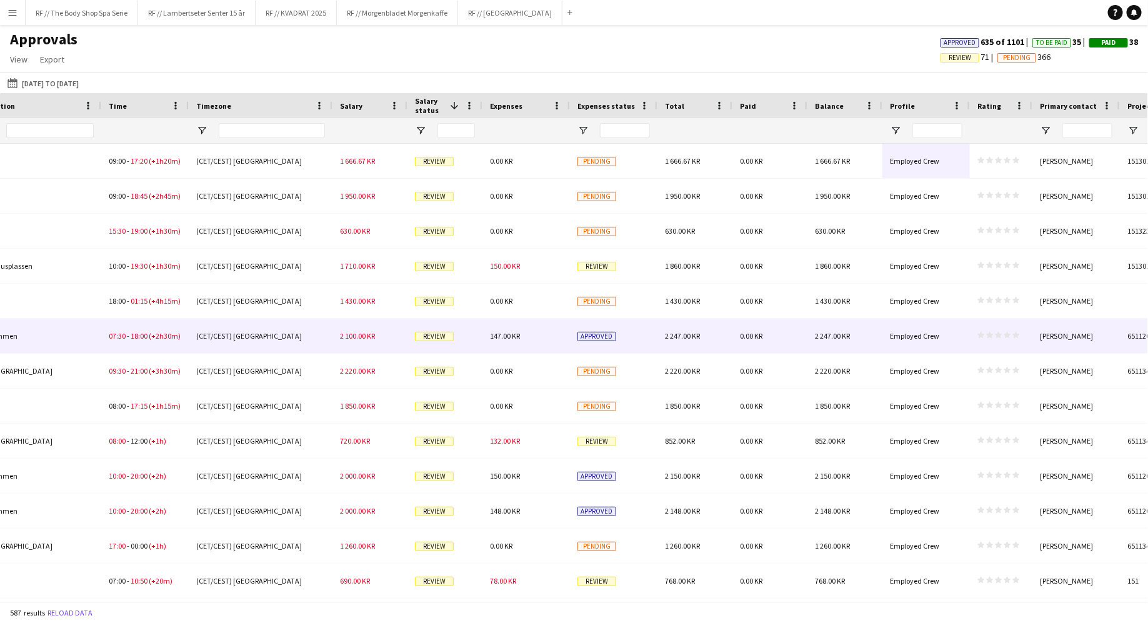
scroll to position [0, 0]
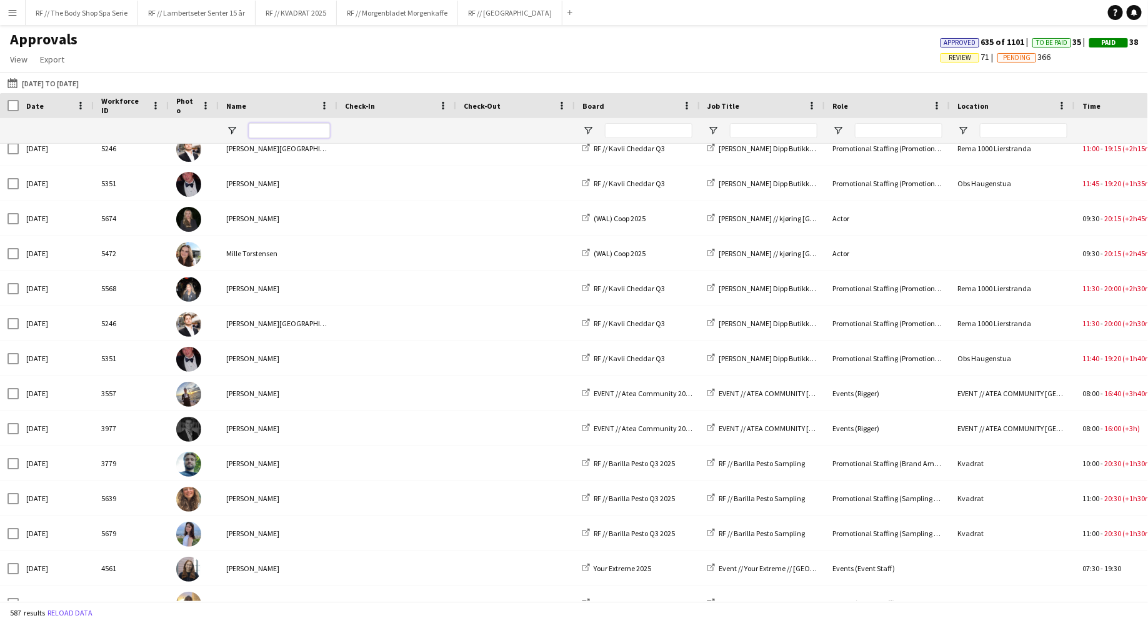
click at [302, 127] on input "Name Filter Input" at bounding box center [289, 130] width 81 height 15
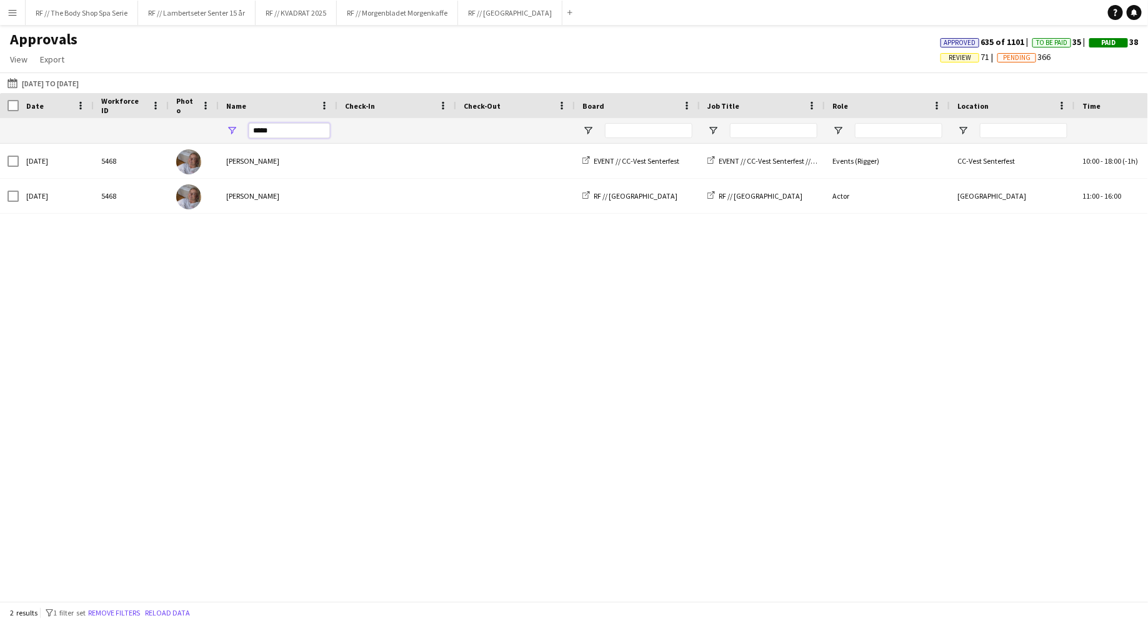
type input "****"
click at [402, 301] on div "[DATE] 5468 [PERSON_NAME] RF // [GEOGRAPHIC_DATA] RF // [GEOGRAPHIC_DATA] Actor…" at bounding box center [574, 372] width 1148 height 457
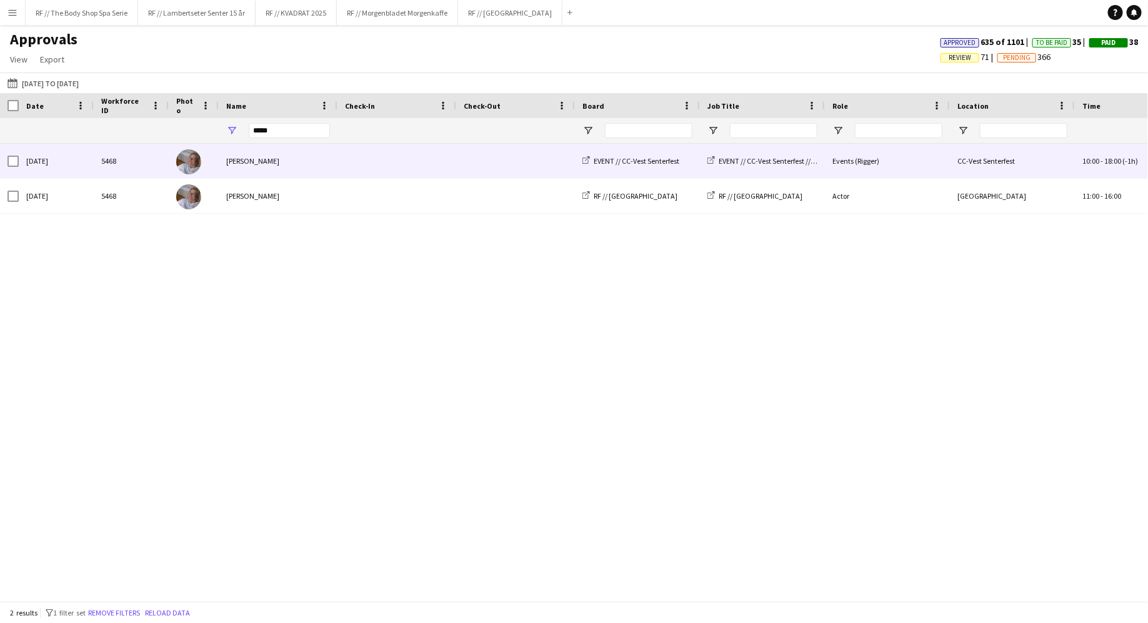
click at [665, 169] on div "EVENT // CC-Vest Senterfest" at bounding box center [637, 161] width 125 height 34
click at [372, 161] on span at bounding box center [397, 161] width 104 height 34
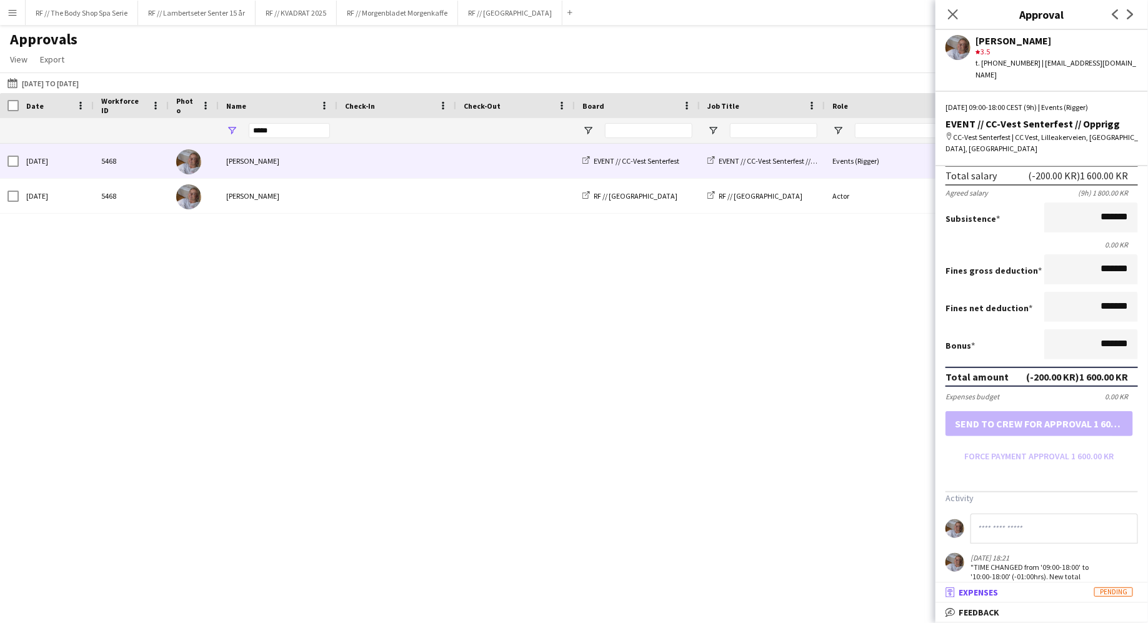
click at [972, 594] on span "Expenses" at bounding box center [977, 592] width 39 height 11
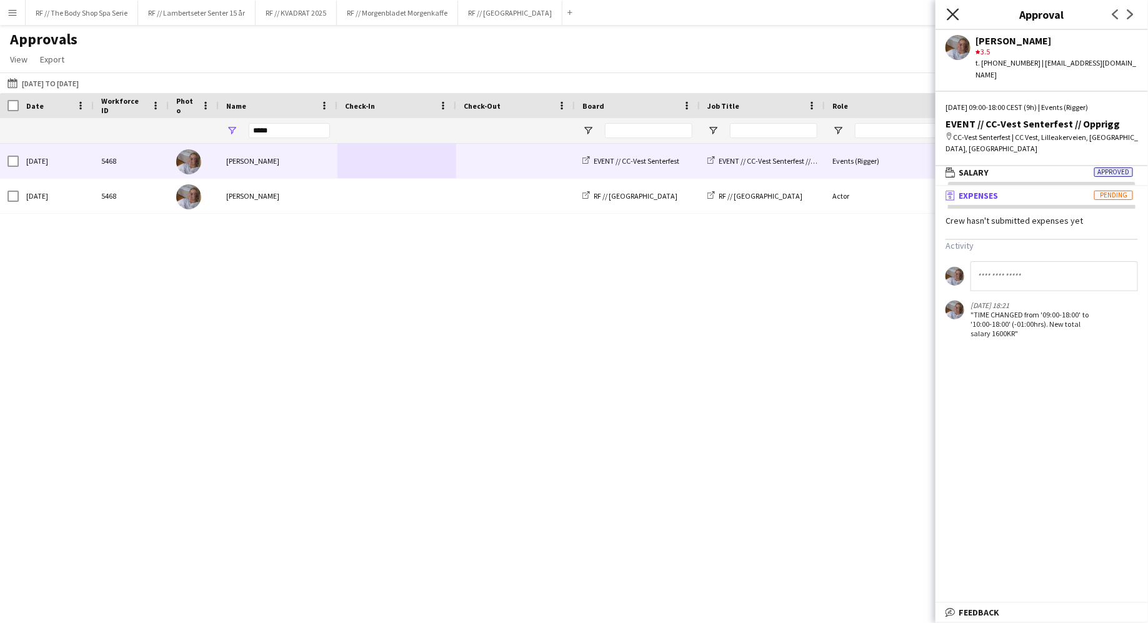
click at [952, 15] on icon at bounding box center [953, 14] width 12 height 12
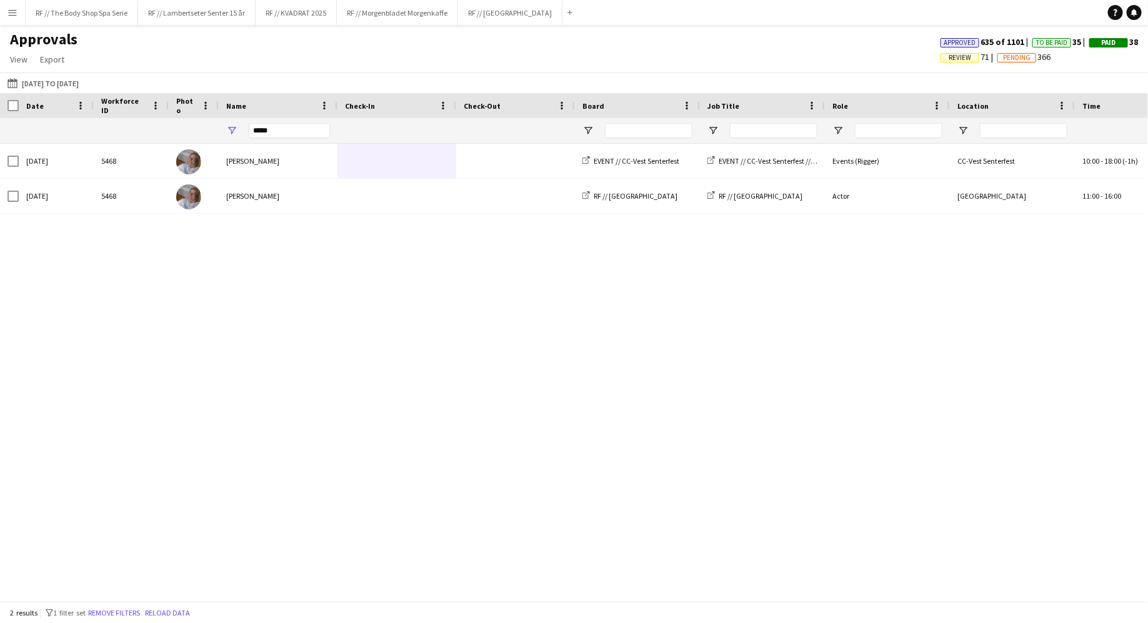
click at [751, 296] on div "[GEOGRAPHIC_DATA] 11:00 - 16:00 (CET/CEST) [DEMOGRAPHIC_DATA] Actor RF // [GEOG…" at bounding box center [574, 372] width 1148 height 457
click at [490, 14] on button "RF // Fjordland Close" at bounding box center [510, 13] width 104 height 24
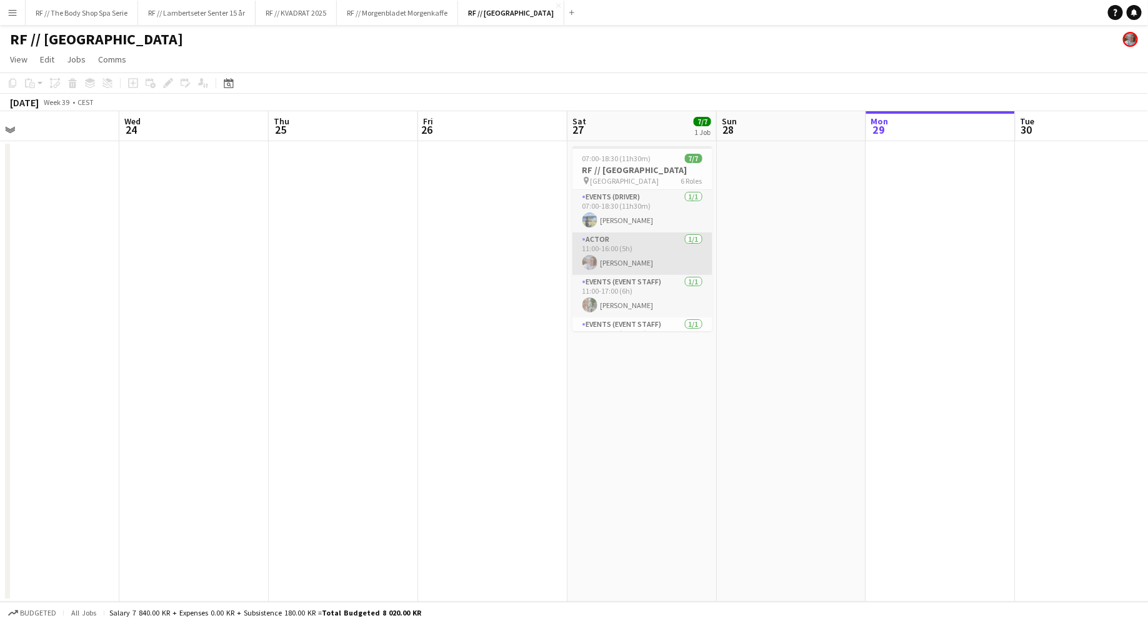
click at [624, 242] on app-card-role "Actor [DATE] 11:00-16:00 (5h) [PERSON_NAME]" at bounding box center [642, 253] width 140 height 42
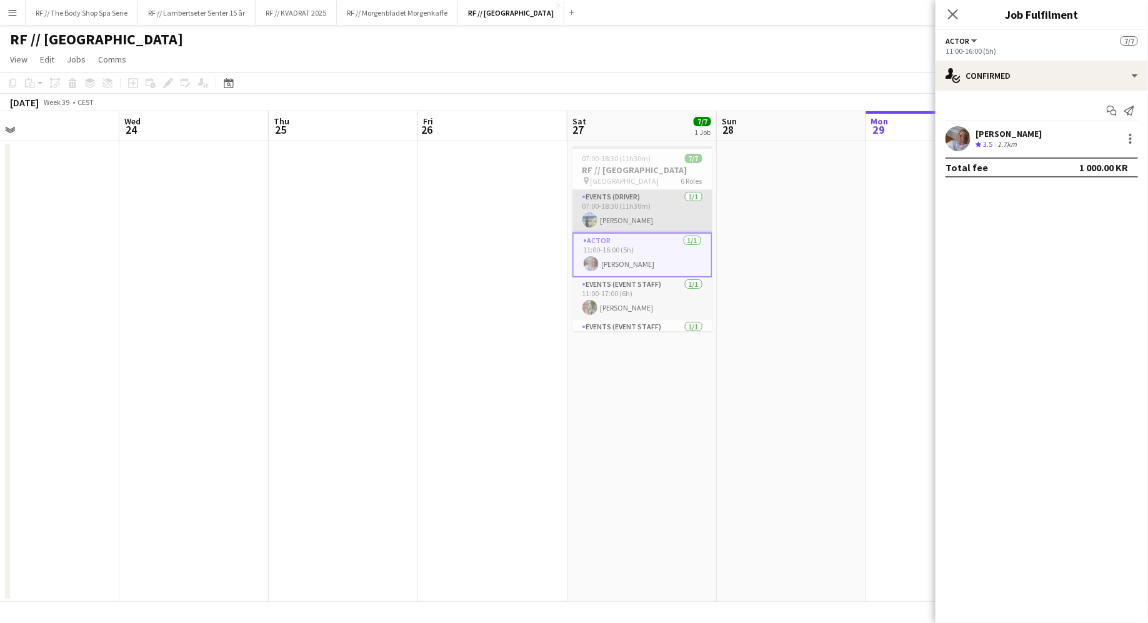
click at [627, 214] on app-card-role "Events (Driver) [DATE] 07:00-18:30 (11h30m) [PERSON_NAME]" at bounding box center [642, 211] width 140 height 42
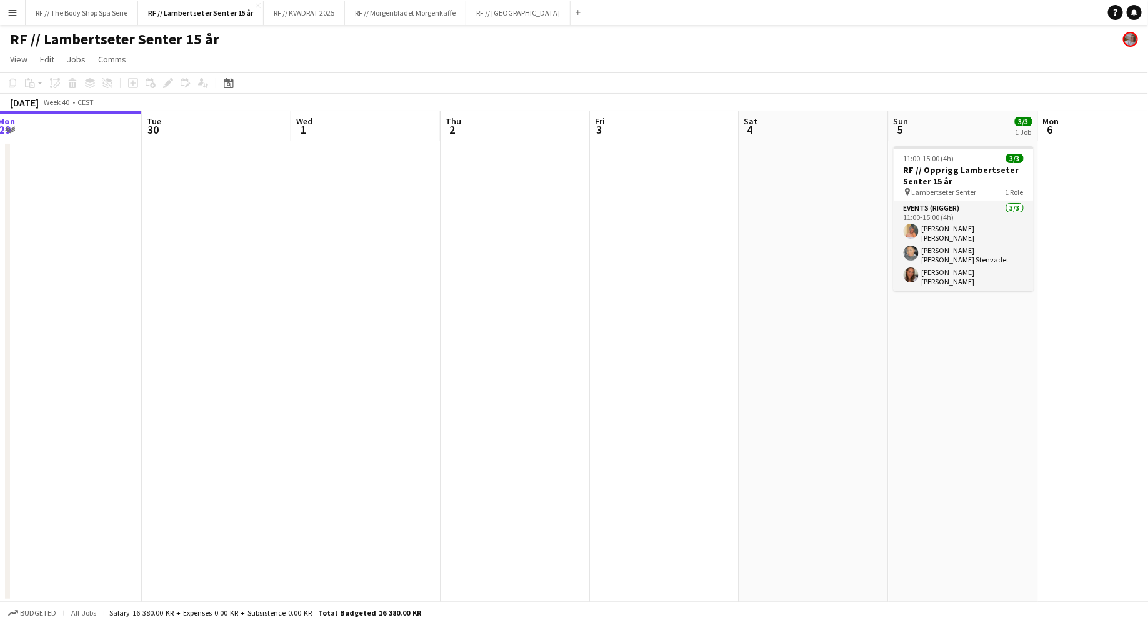
scroll to position [0, 469]
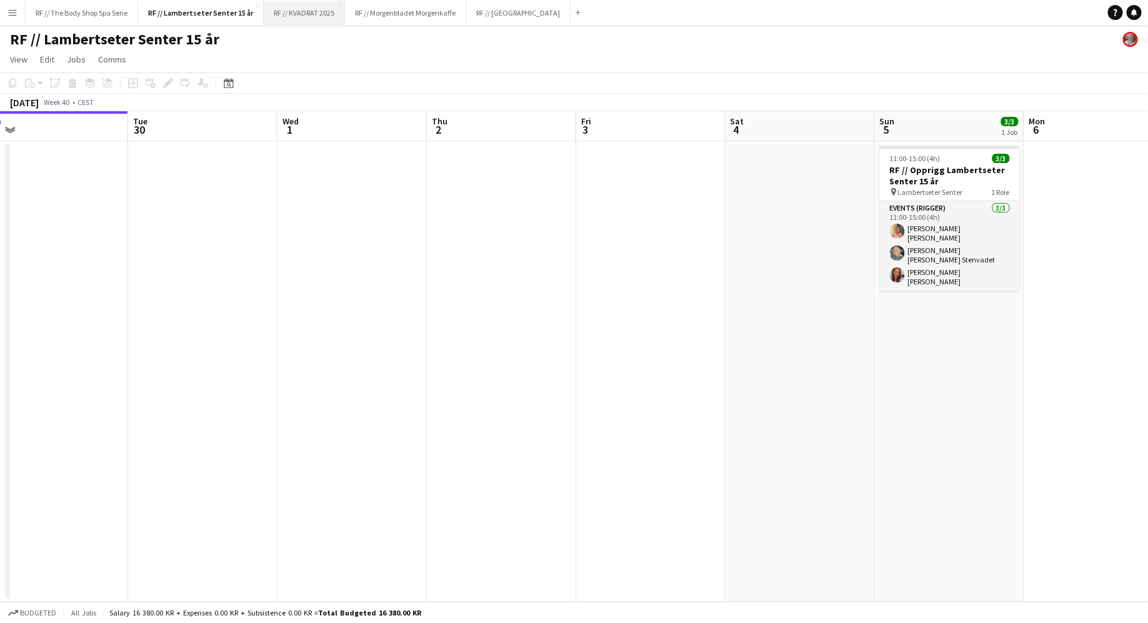
click at [287, 17] on button "RF // KVADRAT 2025 Close" at bounding box center [304, 13] width 81 height 24
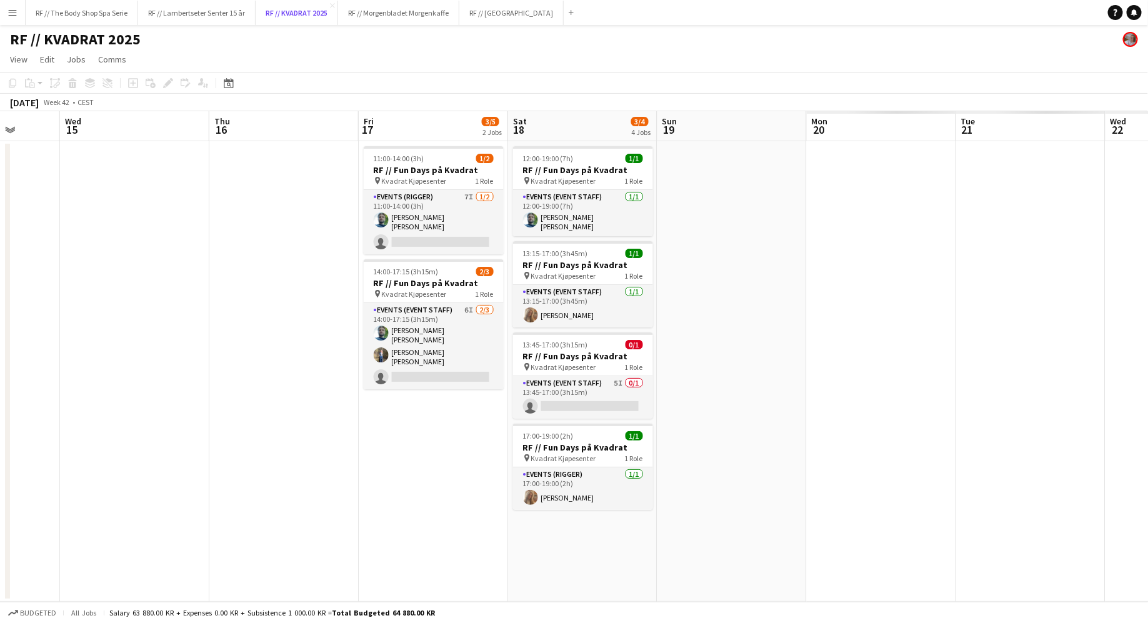
scroll to position [0, 406]
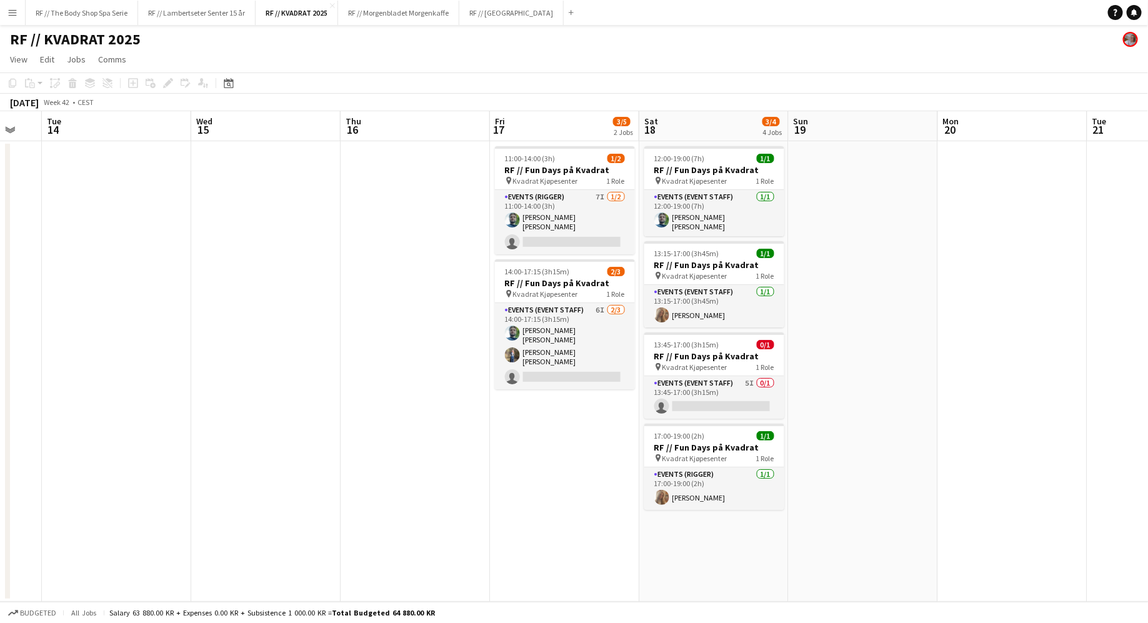
click at [528, 487] on app-date-cell "11:00-14:00 (3h) 1/2 RF // Fun Days på Kvadrat pin Kvadrat Kjøpesenter 1 Role E…" at bounding box center [564, 371] width 149 height 460
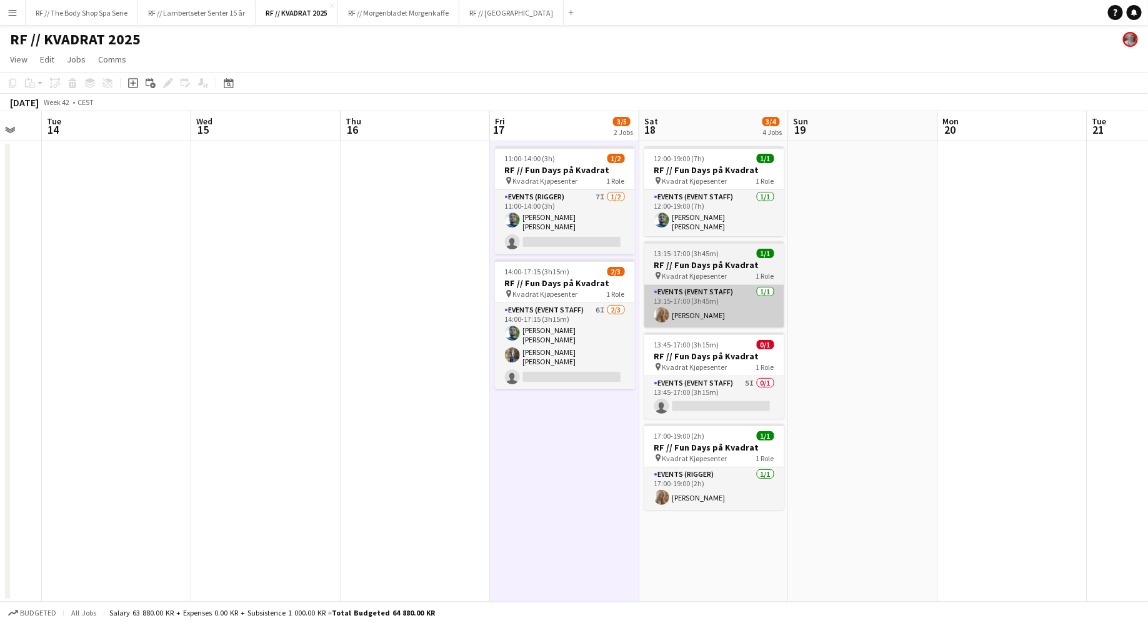
click at [719, 291] on app-card-role "Events (Event Staff) 1/1 13:15-17:00 (3h45m) Celine Gjesteland Høines" at bounding box center [714, 306] width 140 height 42
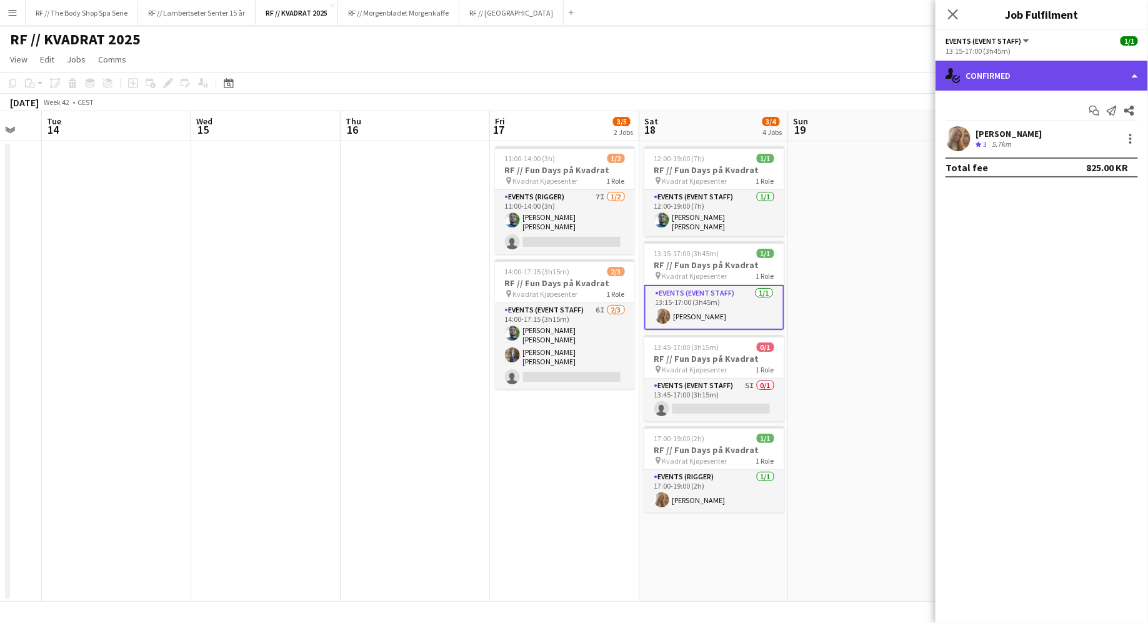
click at [982, 69] on div "single-neutral-actions-check-2 Confirmed" at bounding box center [1041, 76] width 212 height 30
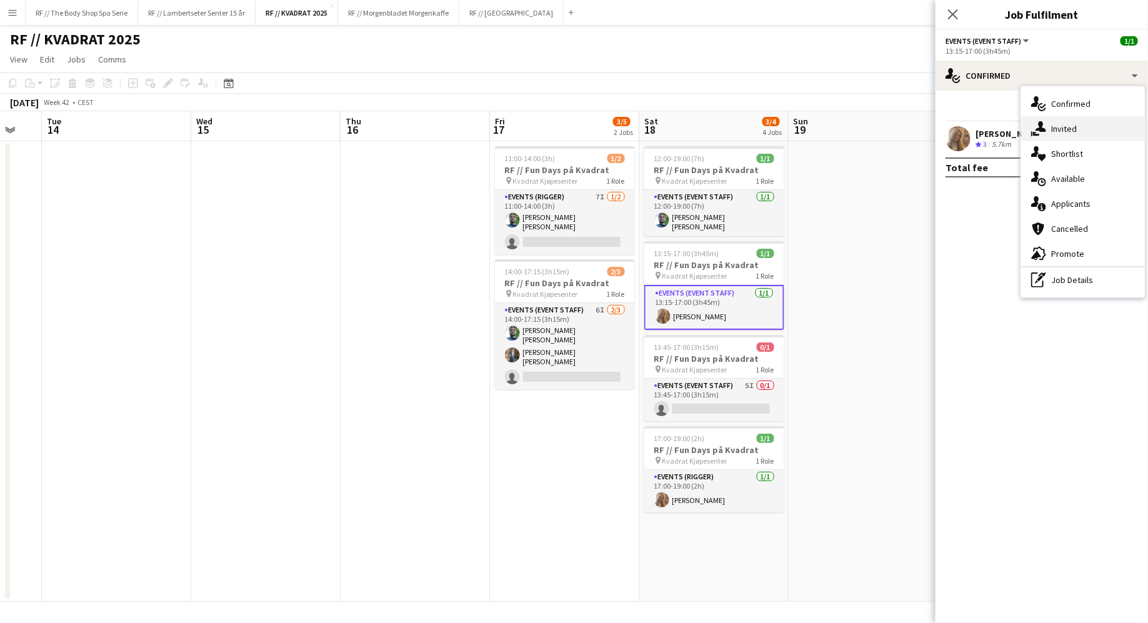
click at [1057, 127] on span "Invited" at bounding box center [1064, 128] width 26 height 11
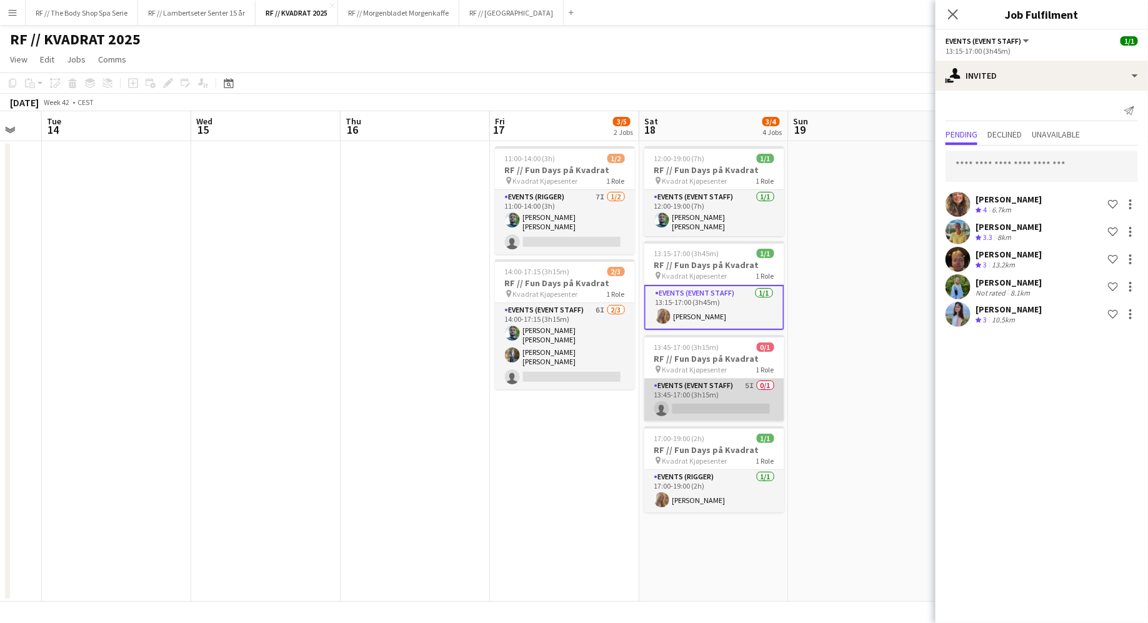
click at [744, 381] on app-card-role "Events (Event Staff) 5I 0/1 13:45-17:00 (3h15m) single-neutral-actions" at bounding box center [714, 400] width 140 height 42
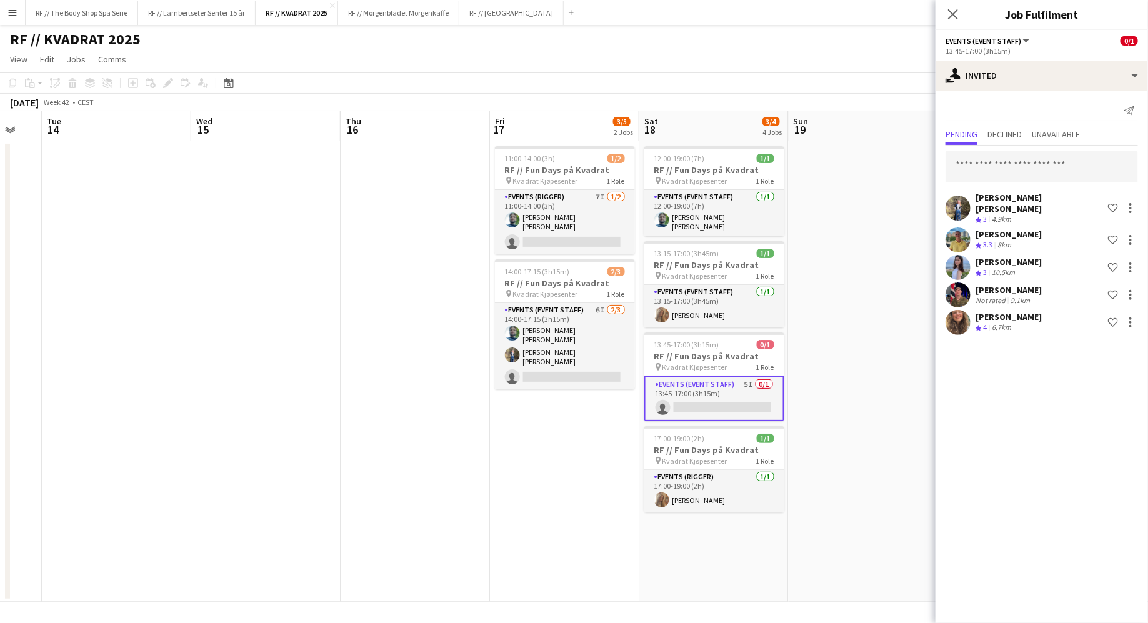
click at [893, 216] on app-date-cell at bounding box center [862, 371] width 149 height 460
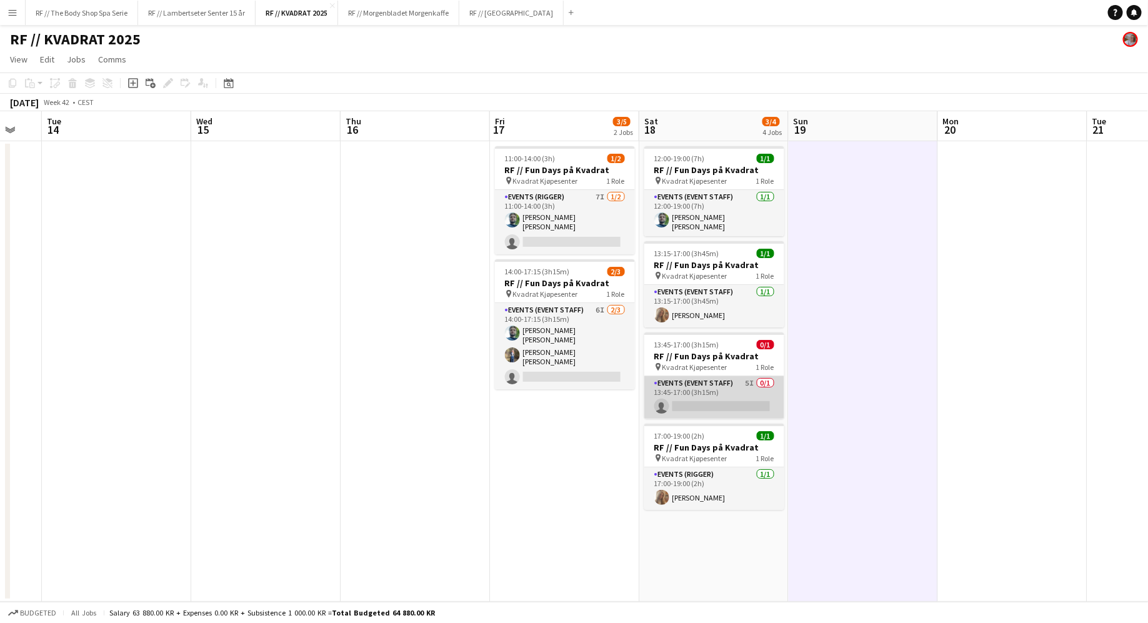
click at [744, 379] on app-card-role "Events (Event Staff) 5I 0/1 13:45-17:00 (3h15m) single-neutral-actions" at bounding box center [714, 397] width 140 height 42
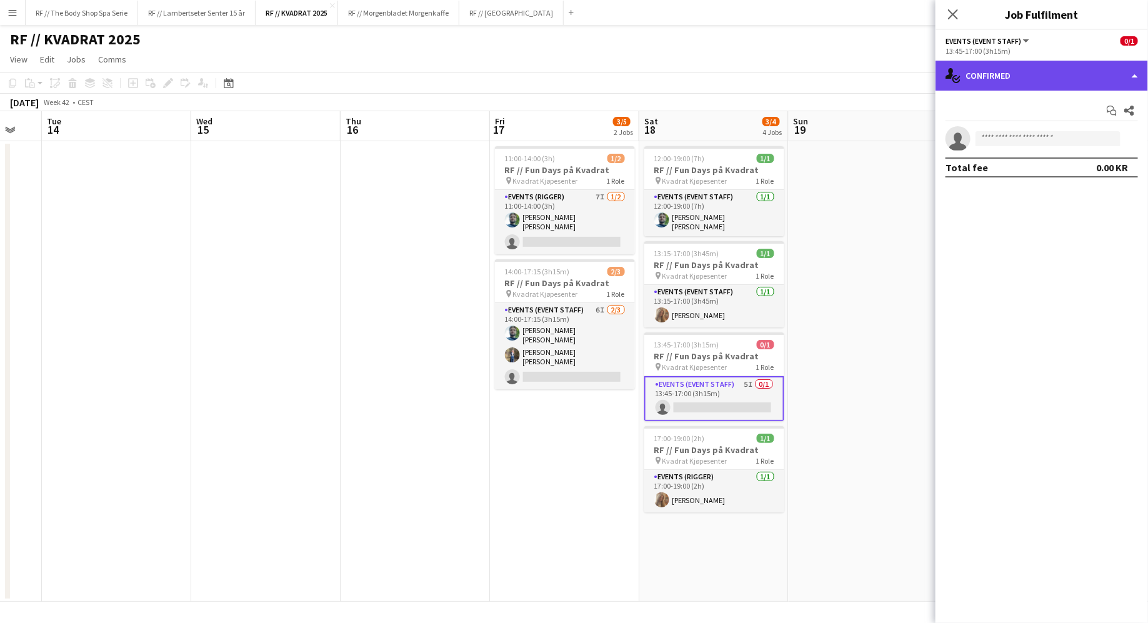
click at [1017, 69] on div "single-neutral-actions-check-2 Confirmed" at bounding box center [1041, 76] width 212 height 30
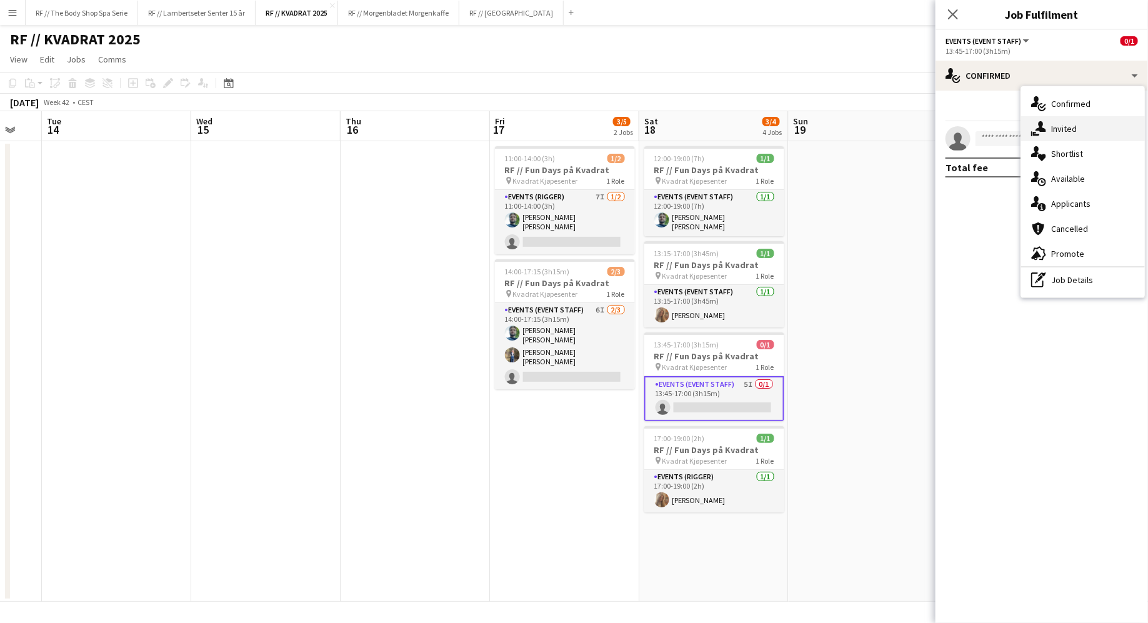
click at [1050, 121] on div "single-neutral-actions-share-1 Invited" at bounding box center [1083, 128] width 124 height 25
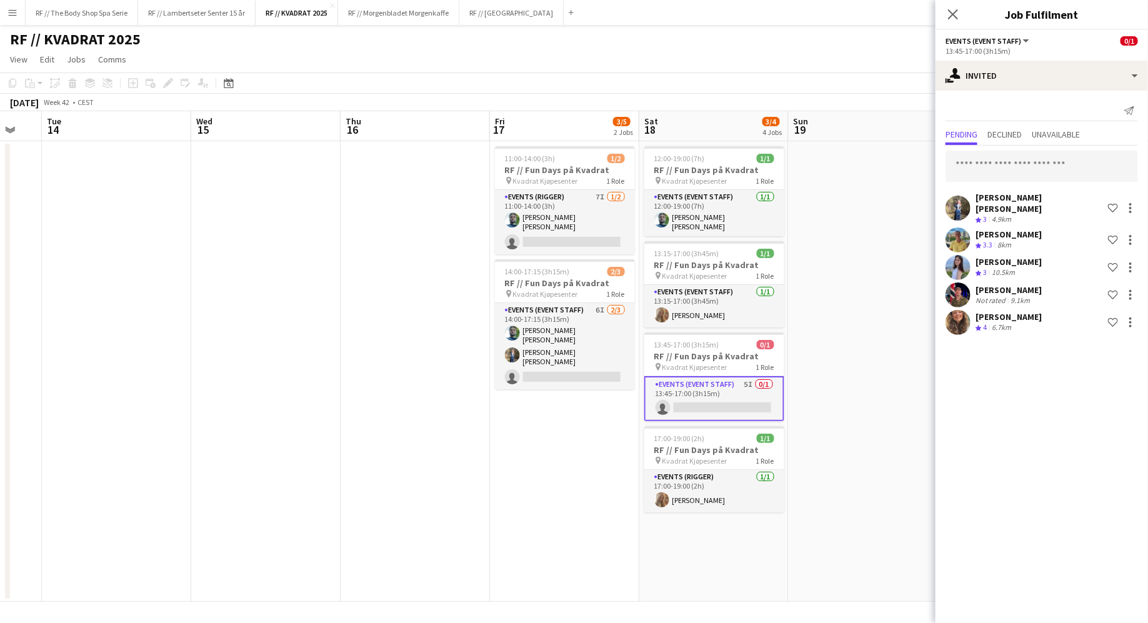
click at [582, 462] on app-date-cell "11:00-14:00 (3h) 1/2 RF // Fun Days på Kvadrat pin Kvadrat Kjøpesenter 1 Role E…" at bounding box center [564, 371] width 149 height 460
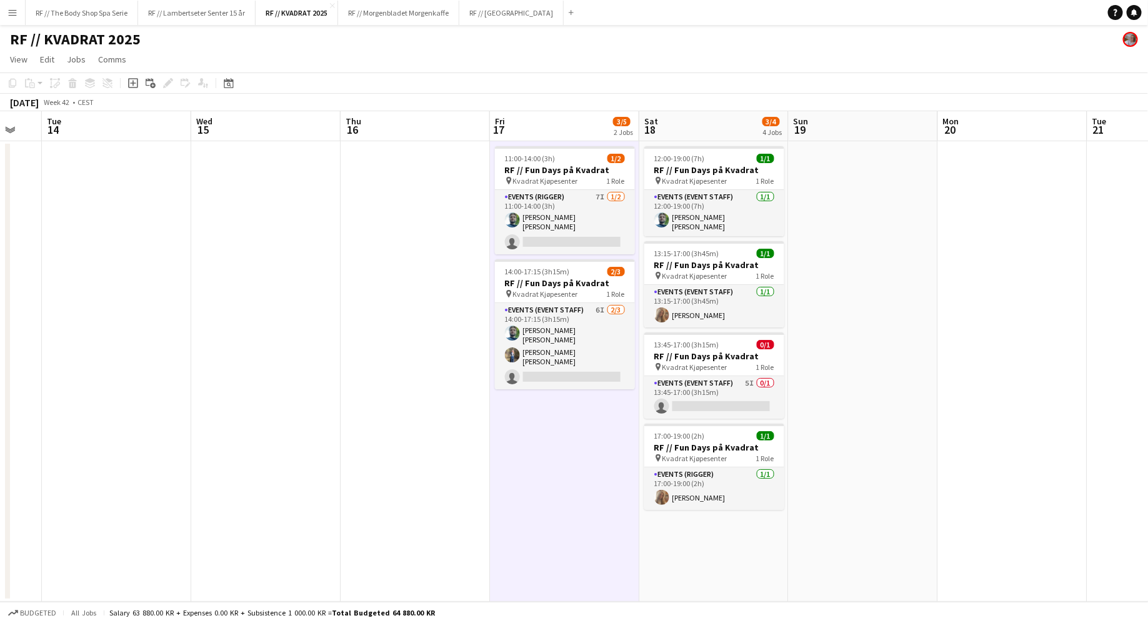
click at [719, 531] on app-date-cell "12:00-19:00 (7h) 1/1 RF // Fun Days på Kvadrat pin Kvadrat Kjøpesenter 1 Role E…" at bounding box center [713, 371] width 149 height 460
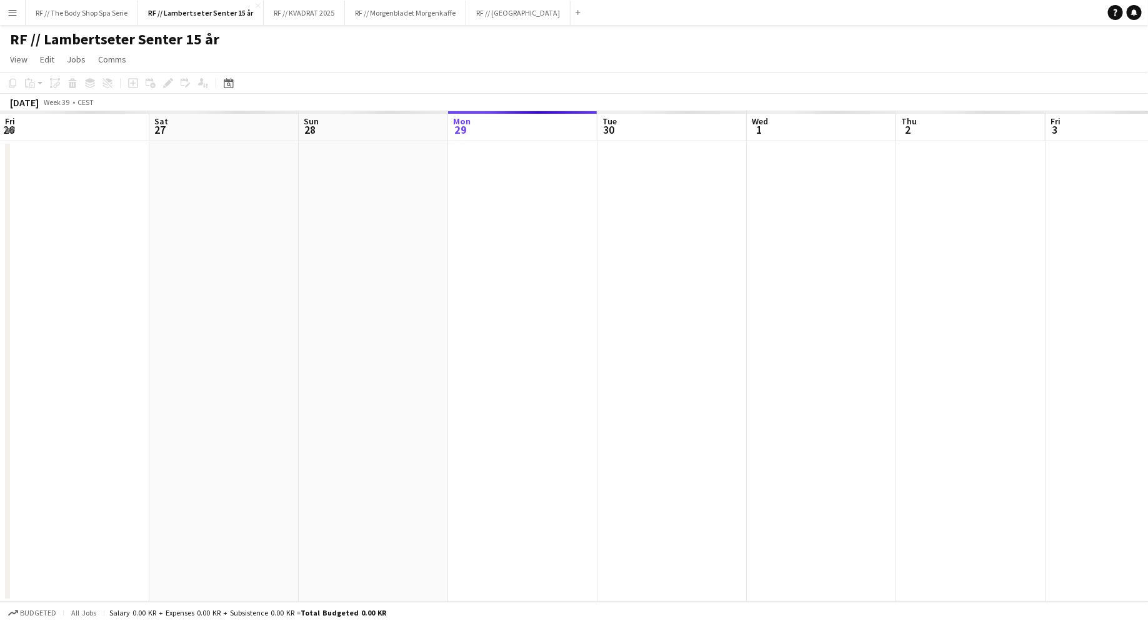
scroll to position [0, 299]
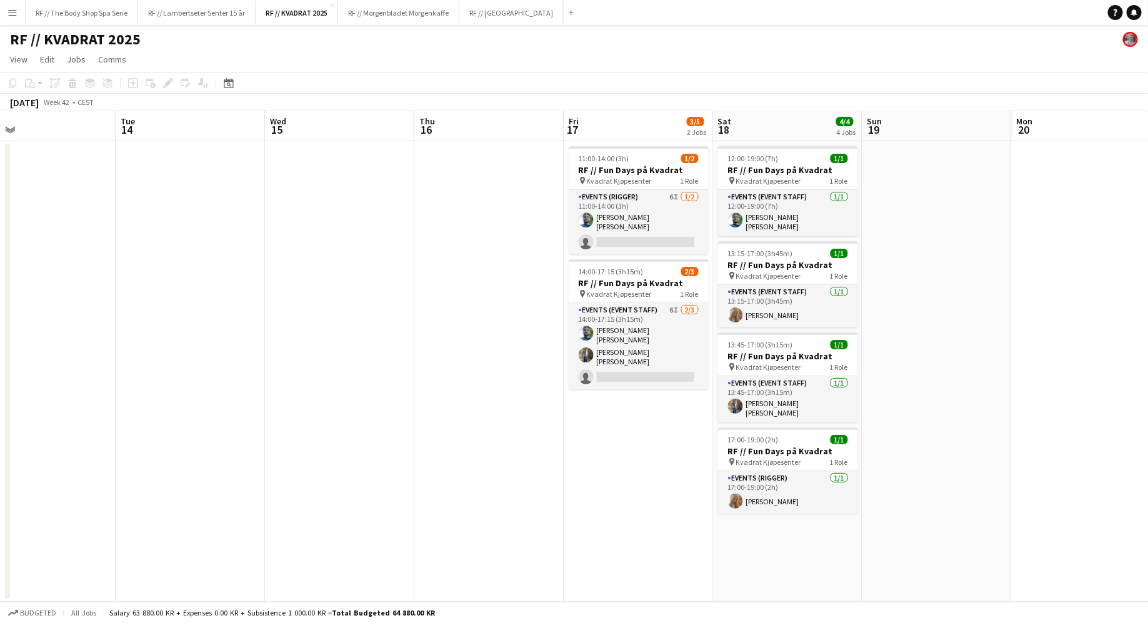
scroll to position [0, 484]
